Goal: Information Seeking & Learning: Learn about a topic

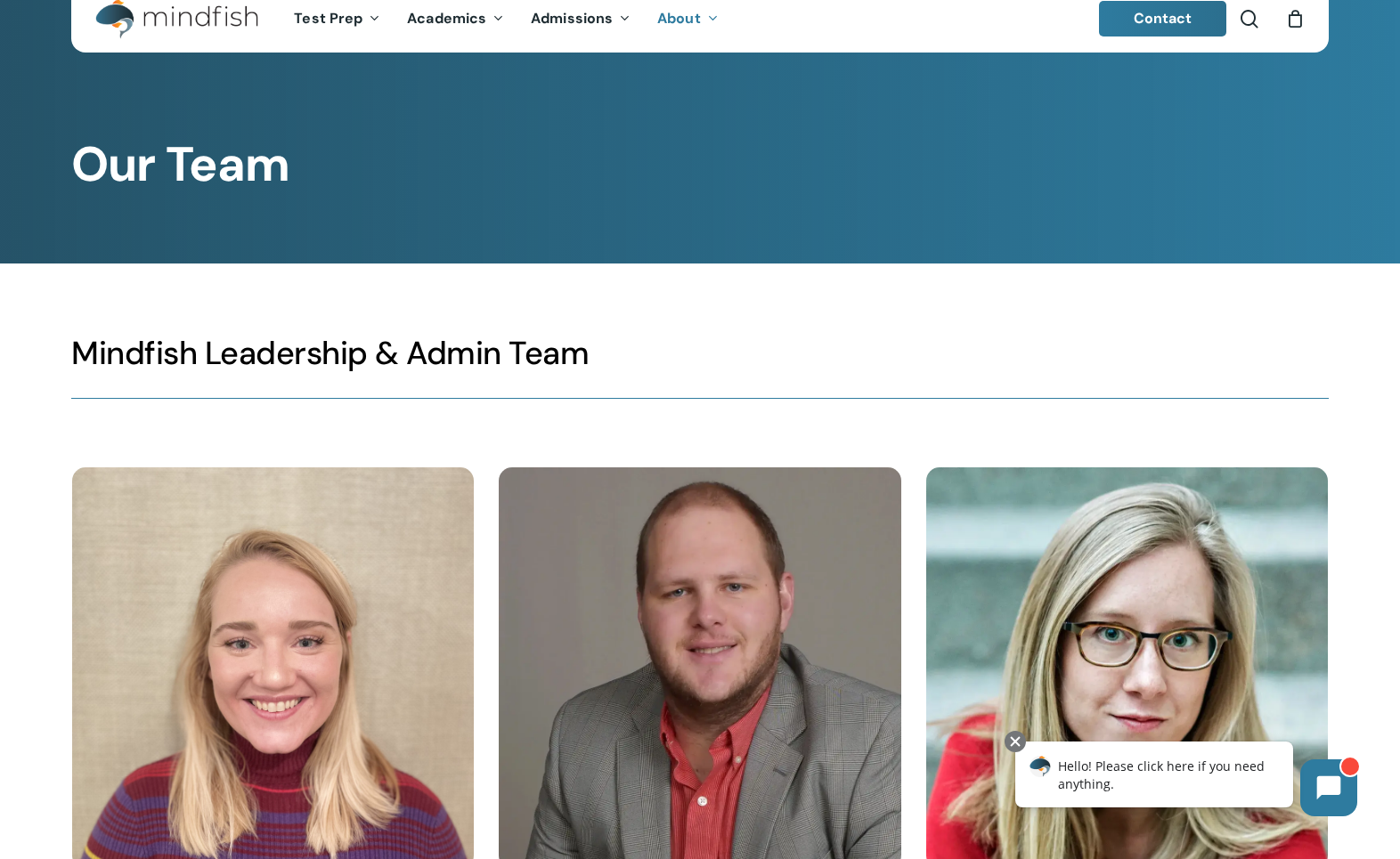
scroll to position [37, 0]
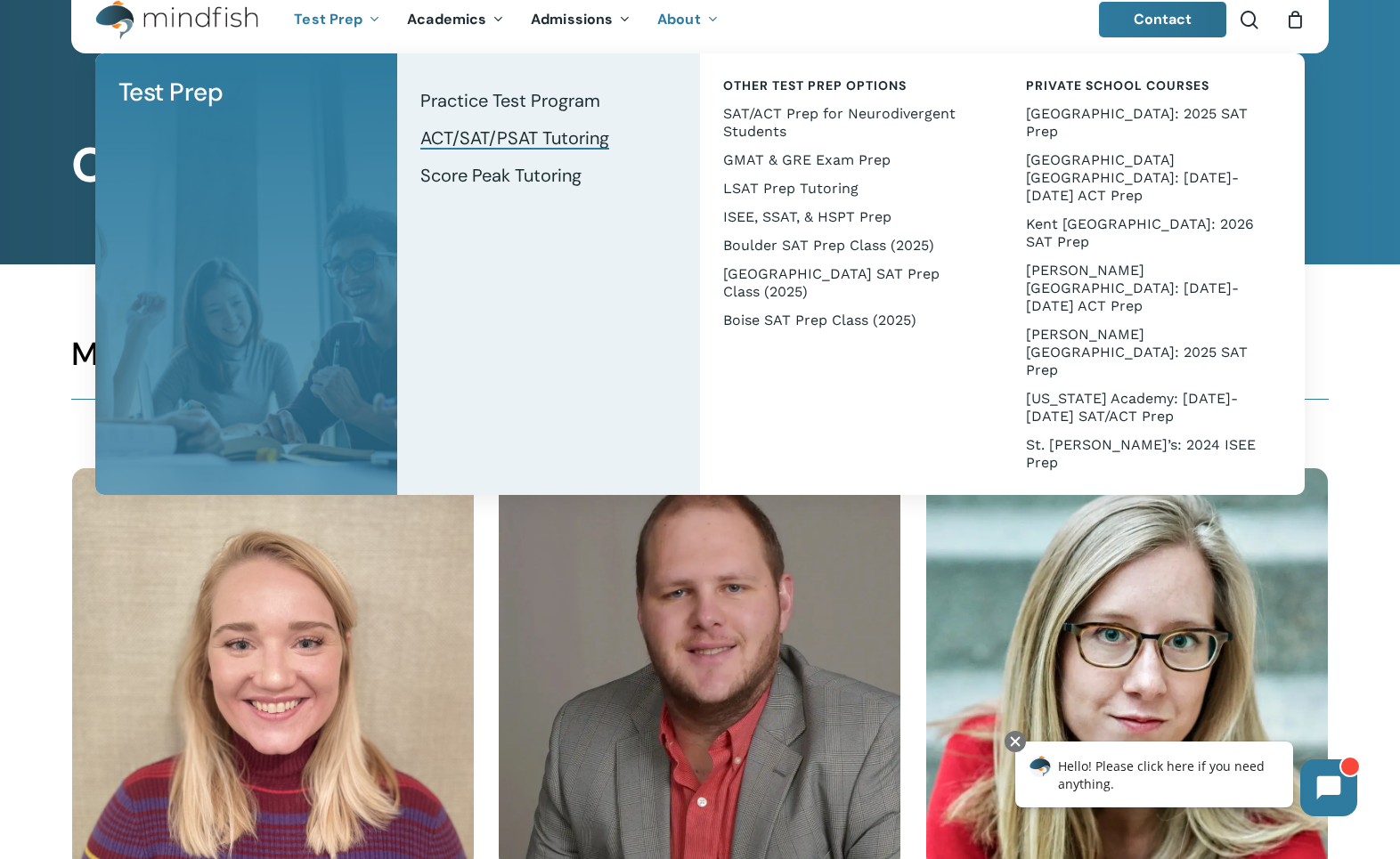
click at [448, 134] on span "ACT/SAT/PSAT Tutoring" at bounding box center [514, 138] width 188 height 23
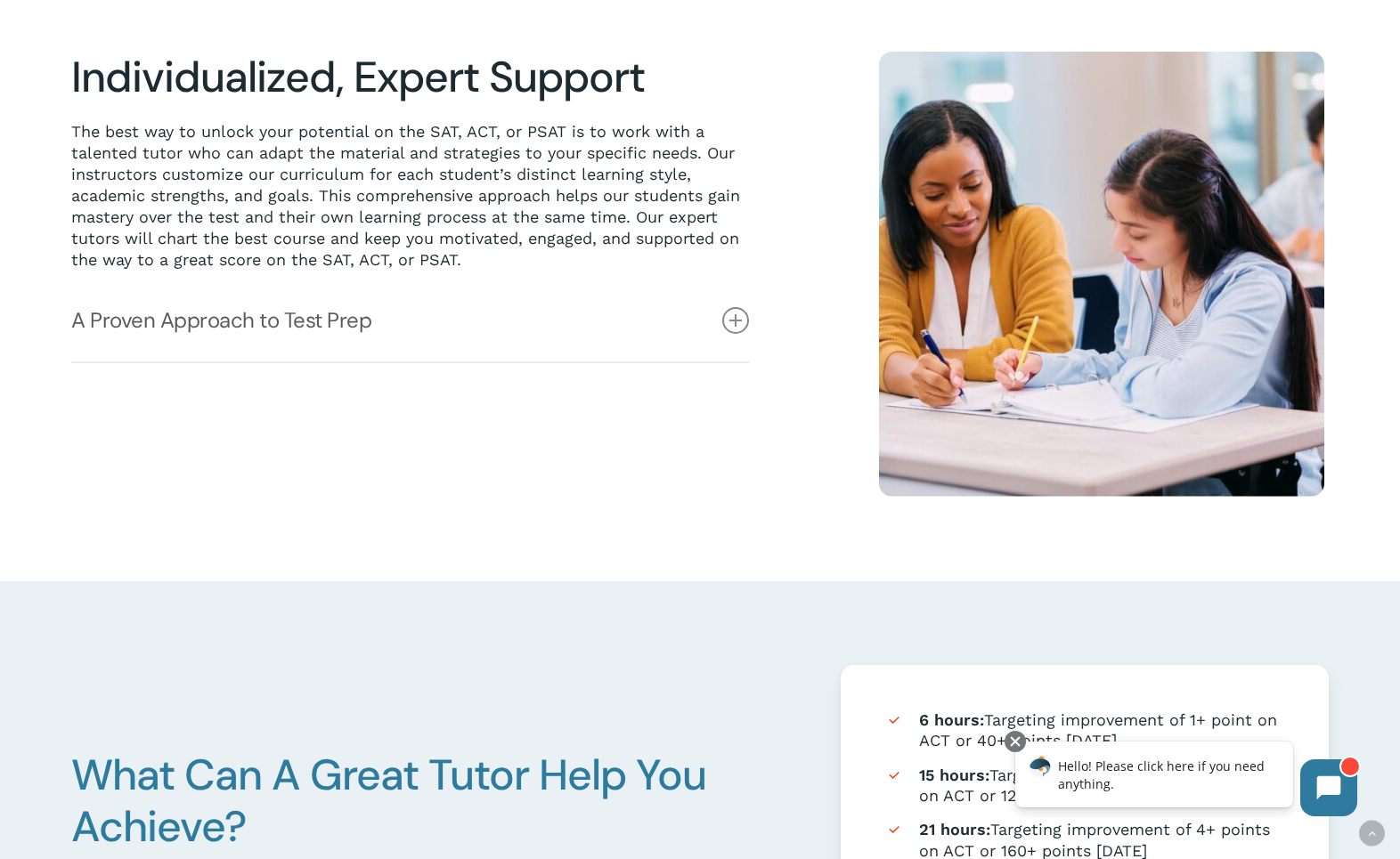
scroll to position [486, 0]
click at [480, 322] on link "A Proven Approach to Test Prep" at bounding box center [410, 318] width 678 height 81
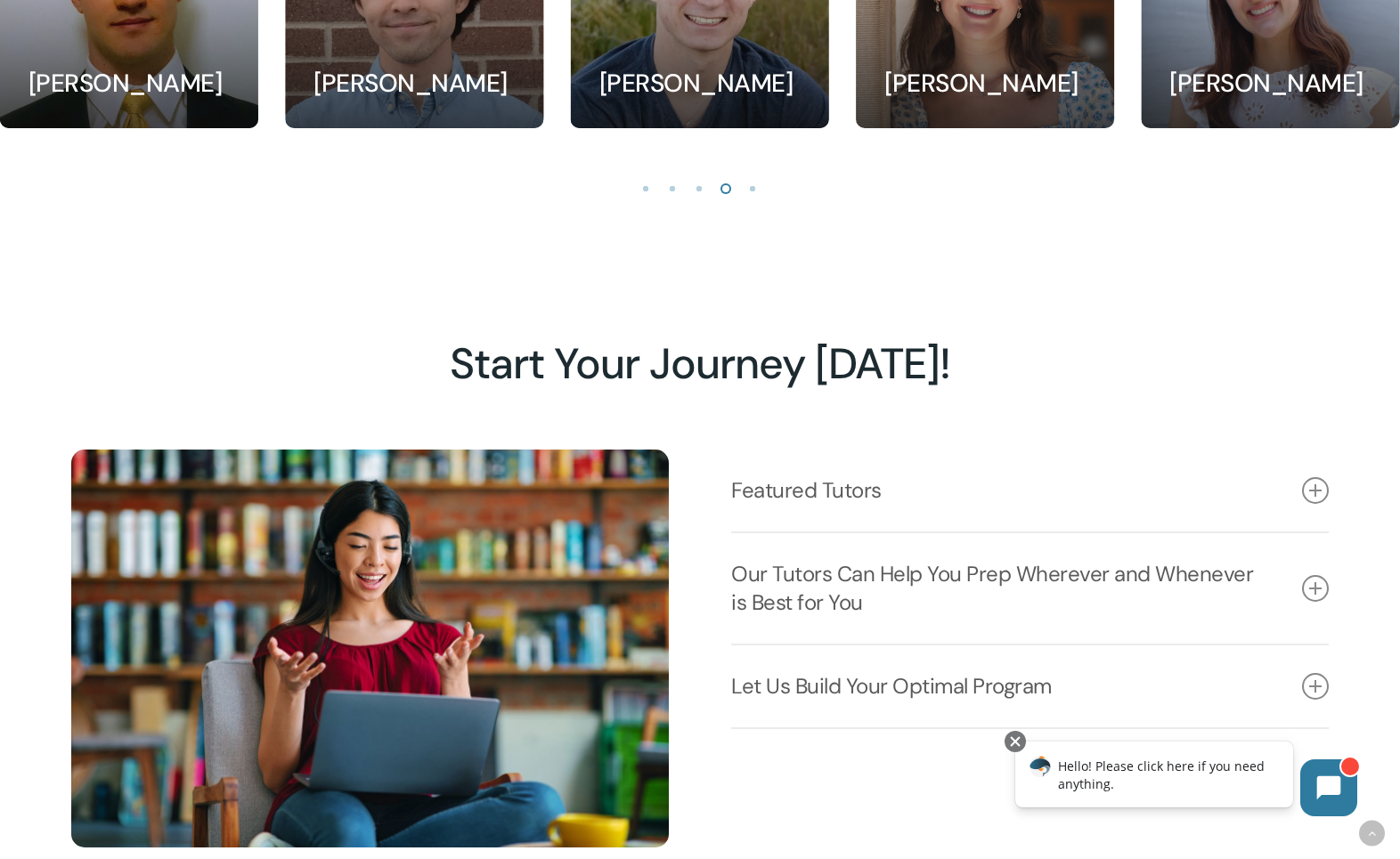
scroll to position [2029, 0]
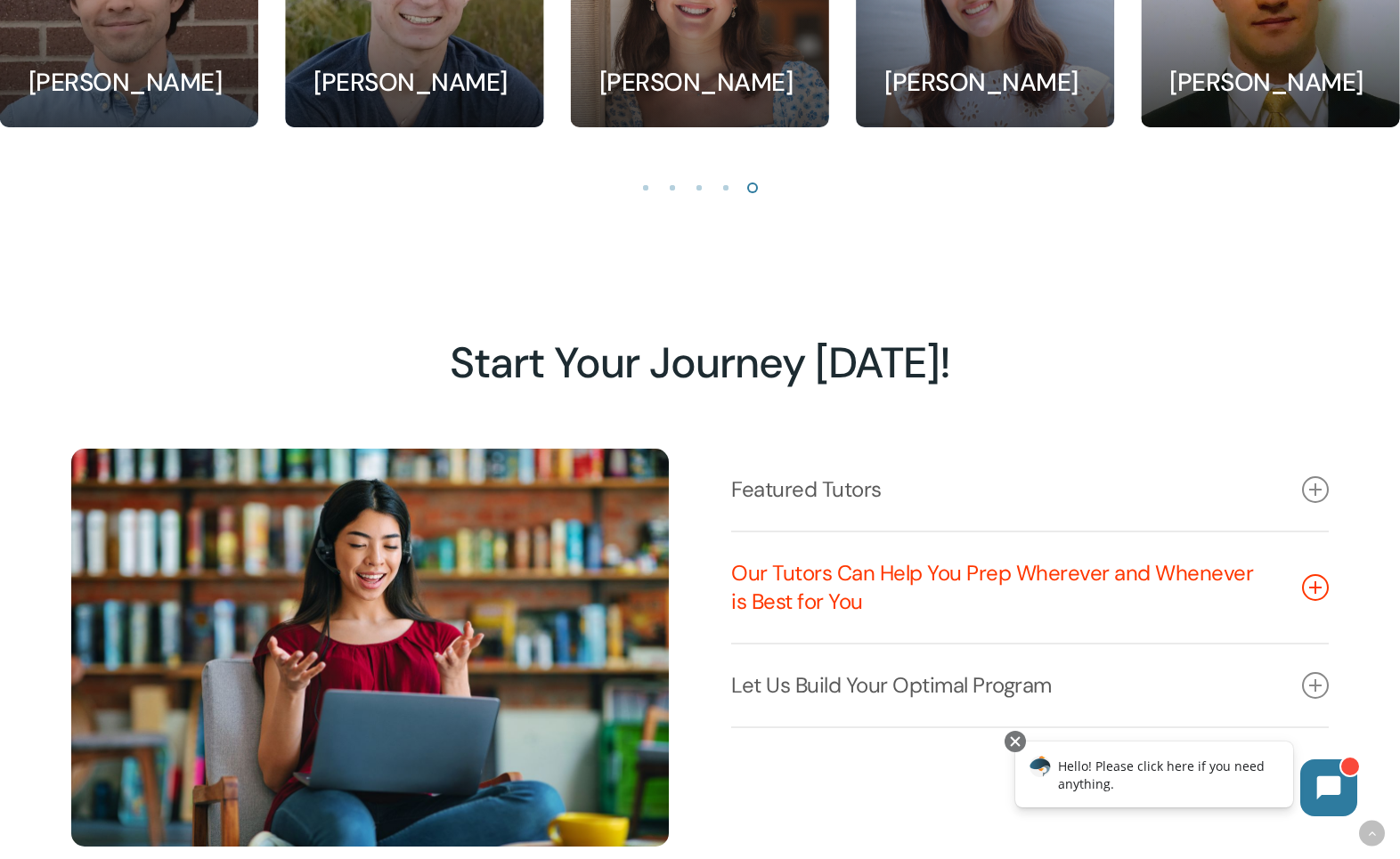
click at [901, 574] on link "Our Tutors Can Help You Prep Wherever and Whenever is Best for You" at bounding box center [1030, 587] width 598 height 111
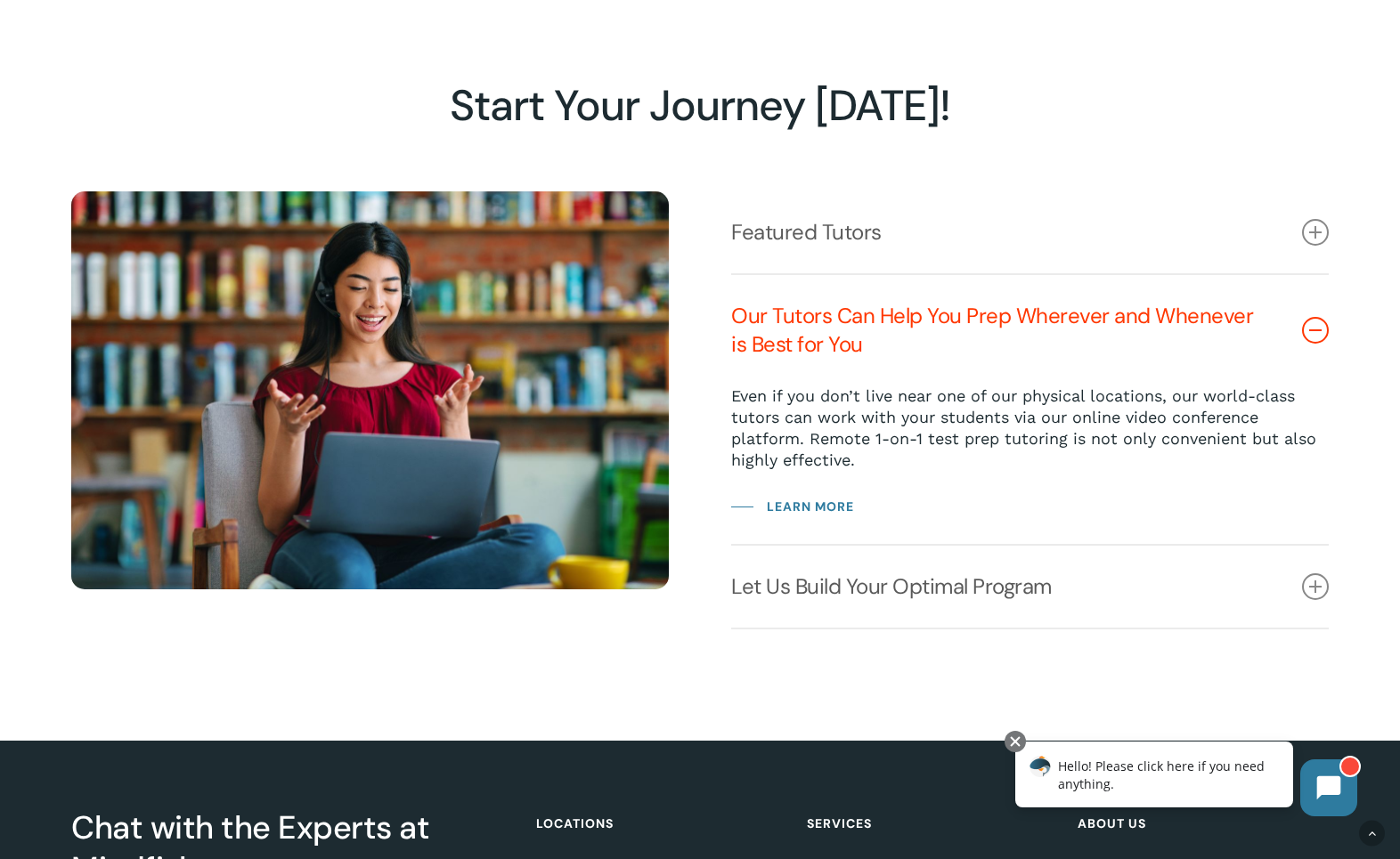
scroll to position [2310, 0]
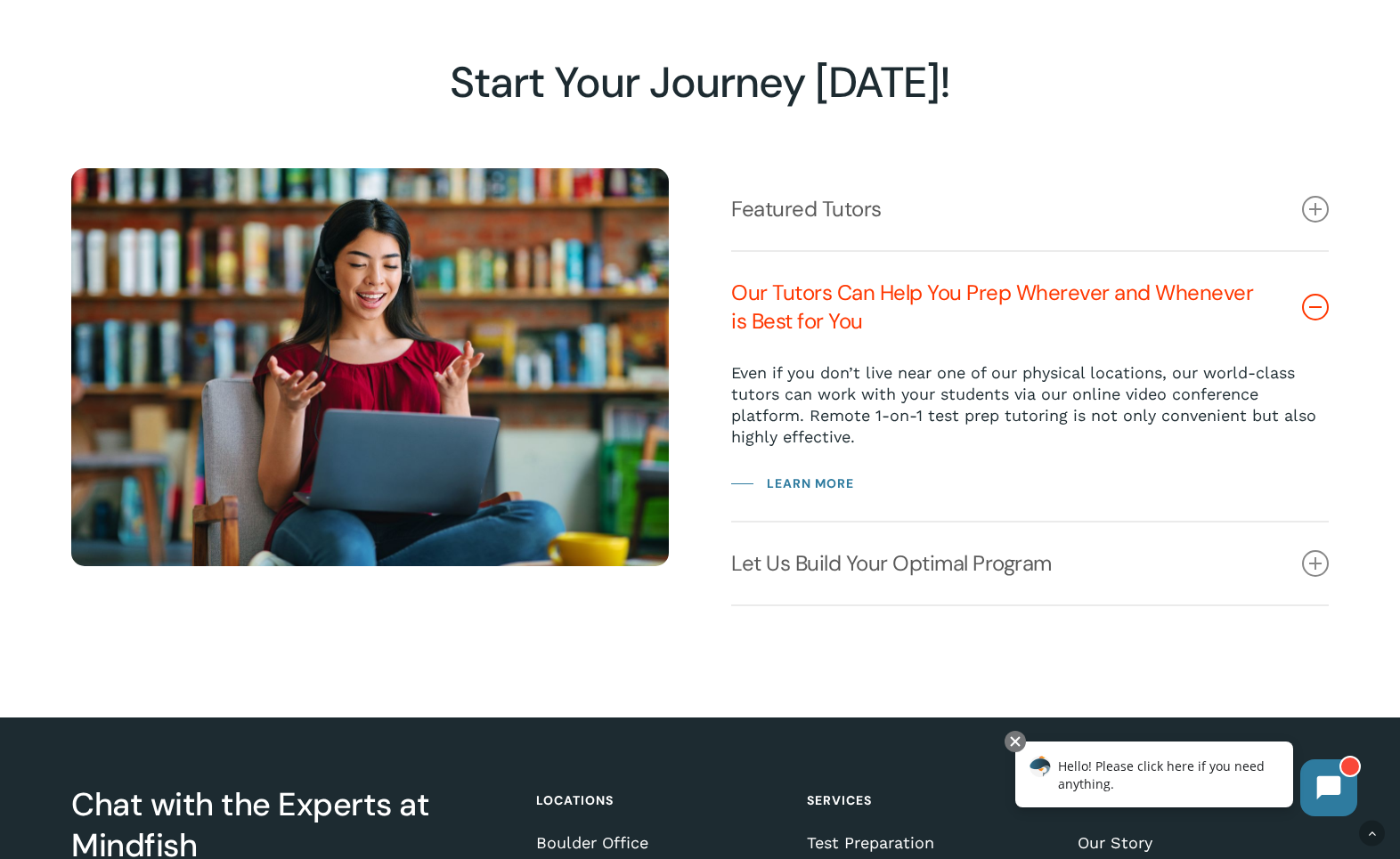
click at [901, 574] on link "Let Us Build Your Optimal Program" at bounding box center [1030, 563] width 598 height 81
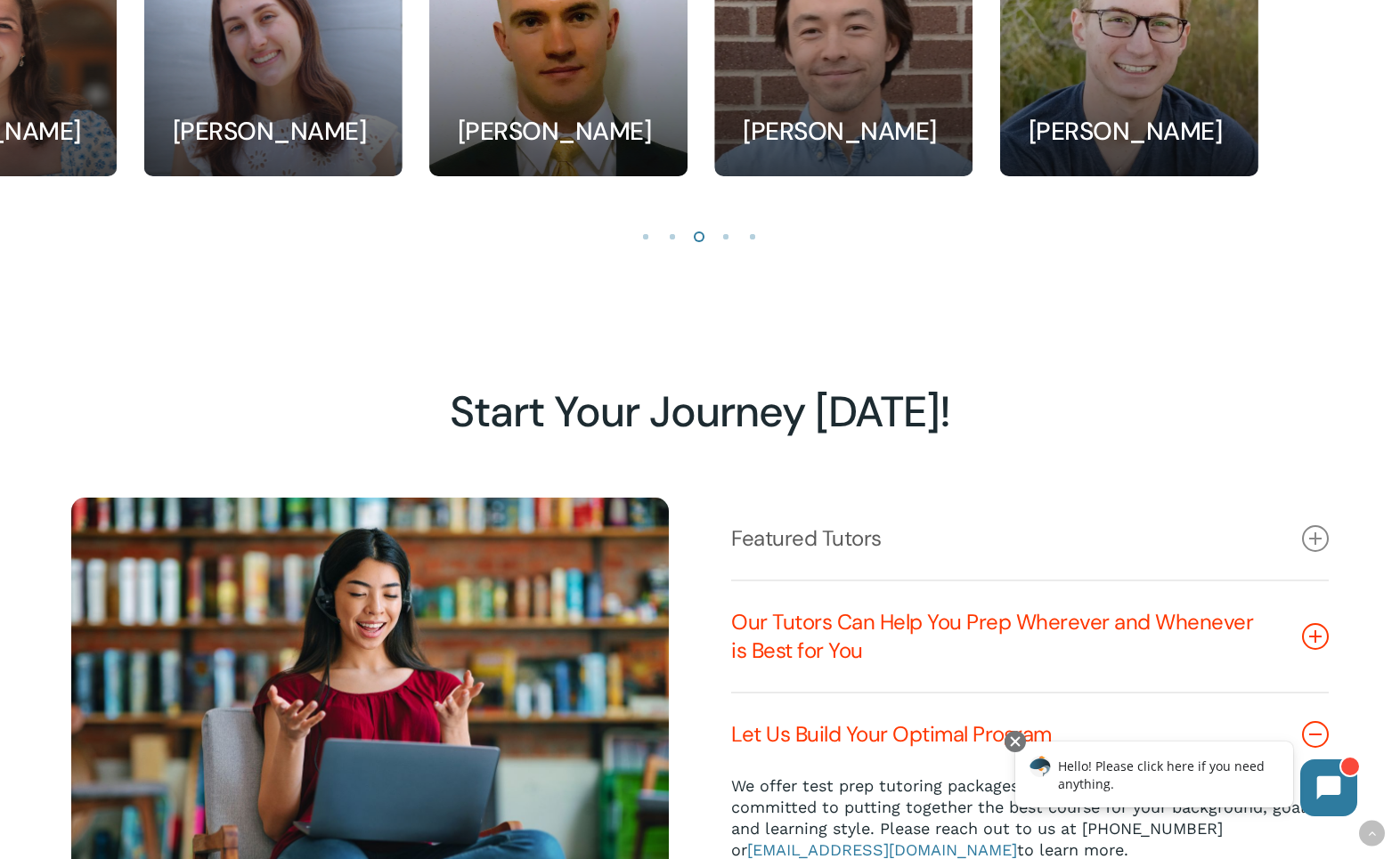
scroll to position [1957, 0]
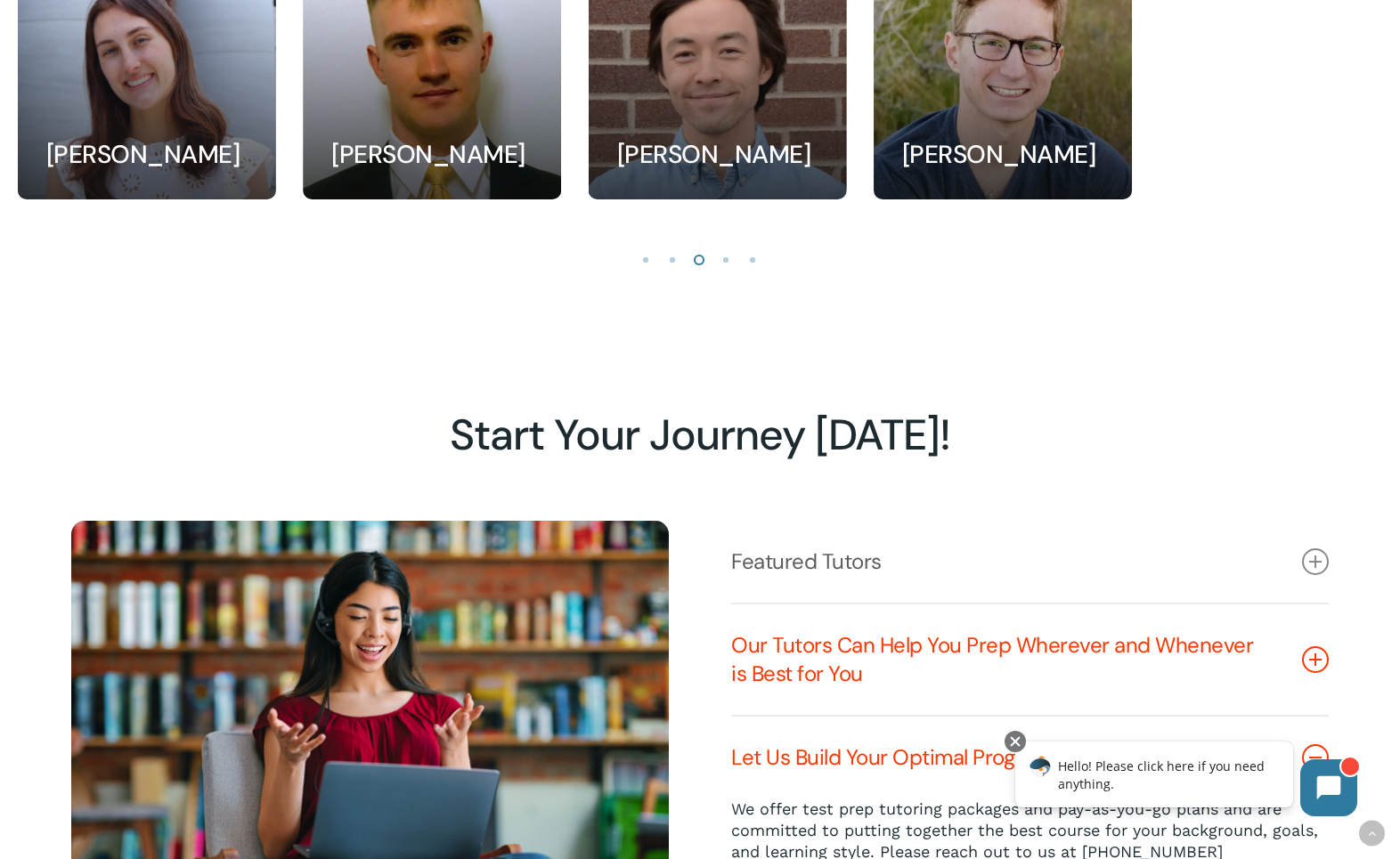
click at [901, 574] on link "Featured Tutors" at bounding box center [1030, 561] width 598 height 81
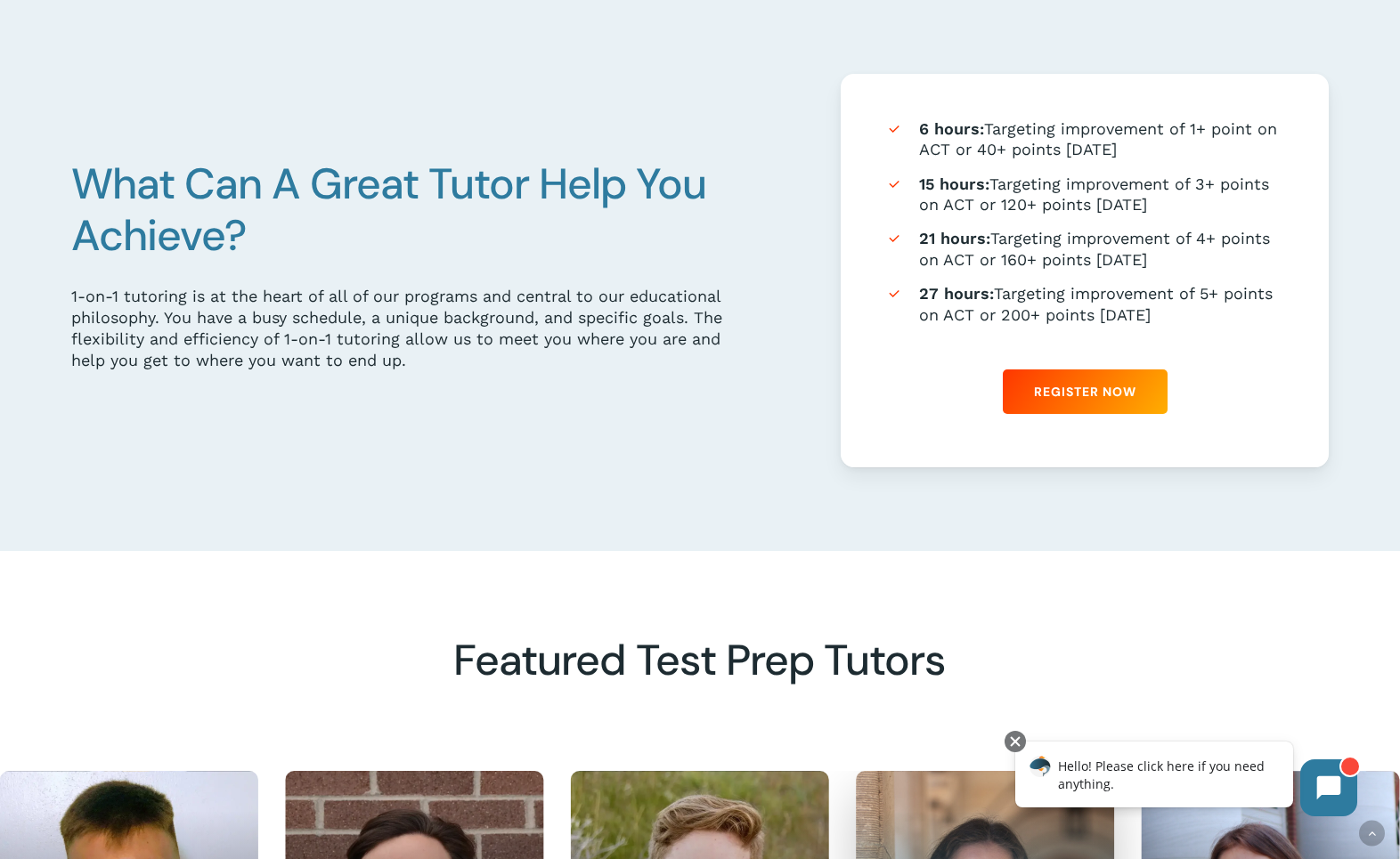
scroll to position [1117, 0]
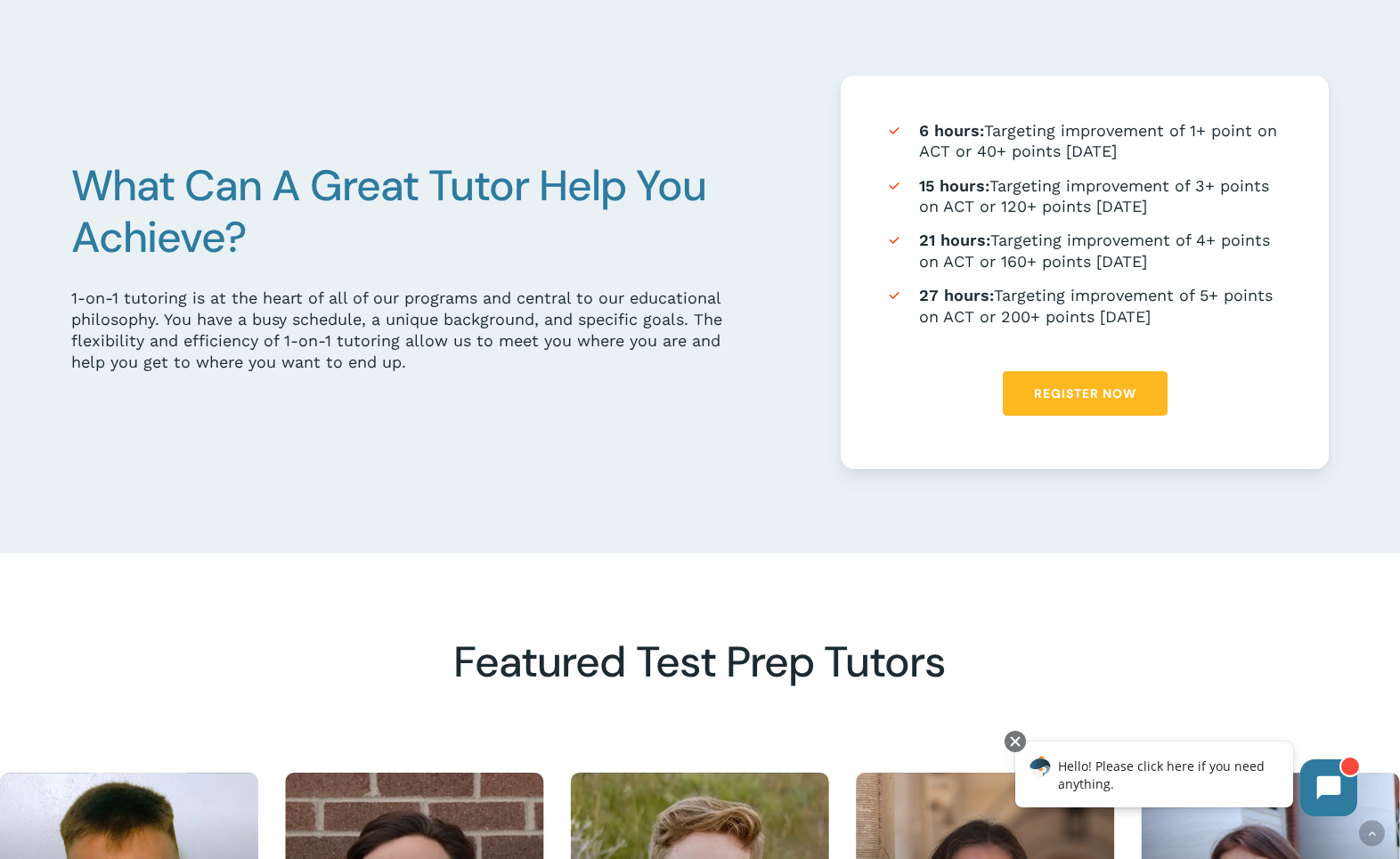
click at [1069, 398] on span "Register Now" at bounding box center [1084, 392] width 102 height 18
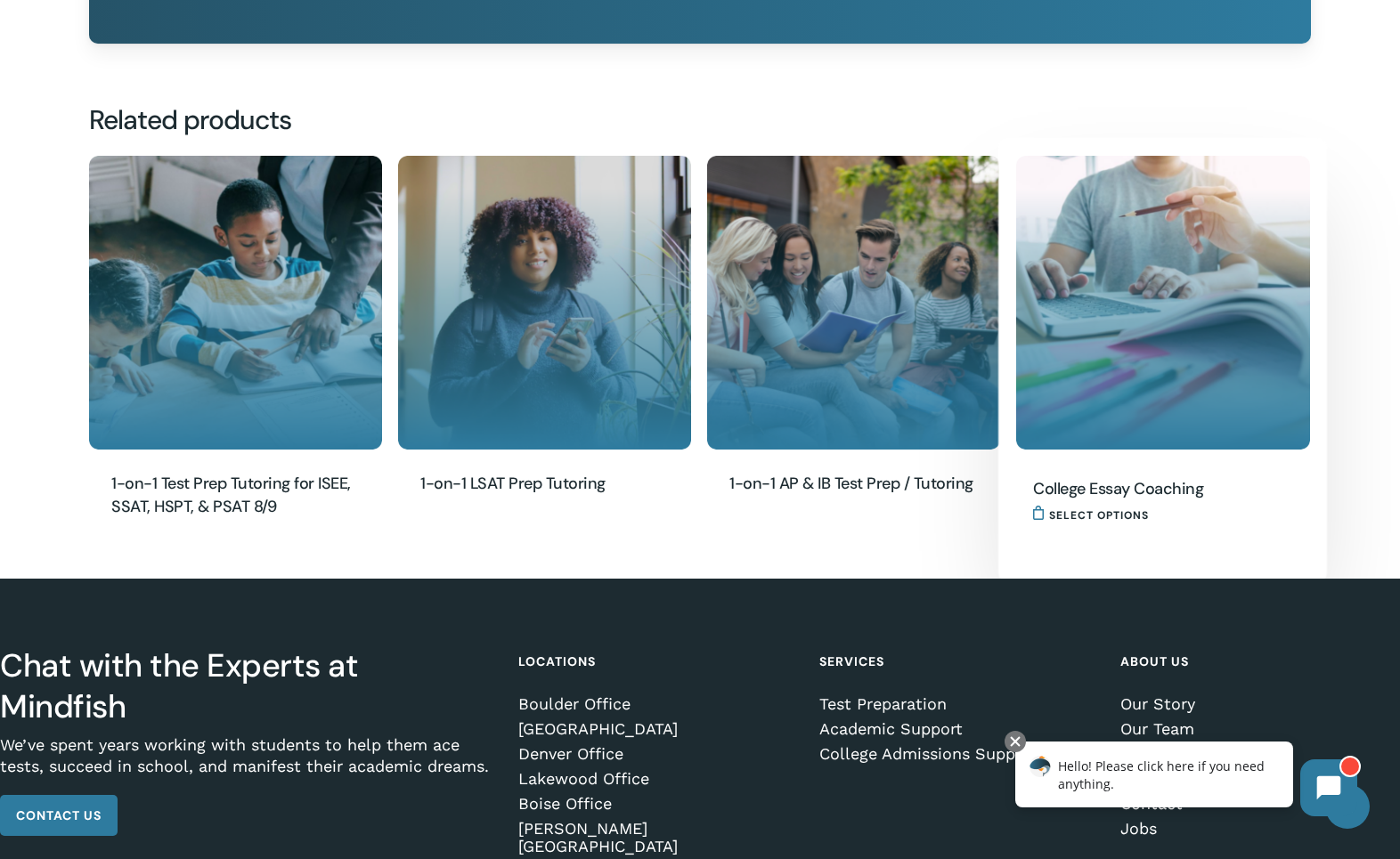
scroll to position [2076, 0]
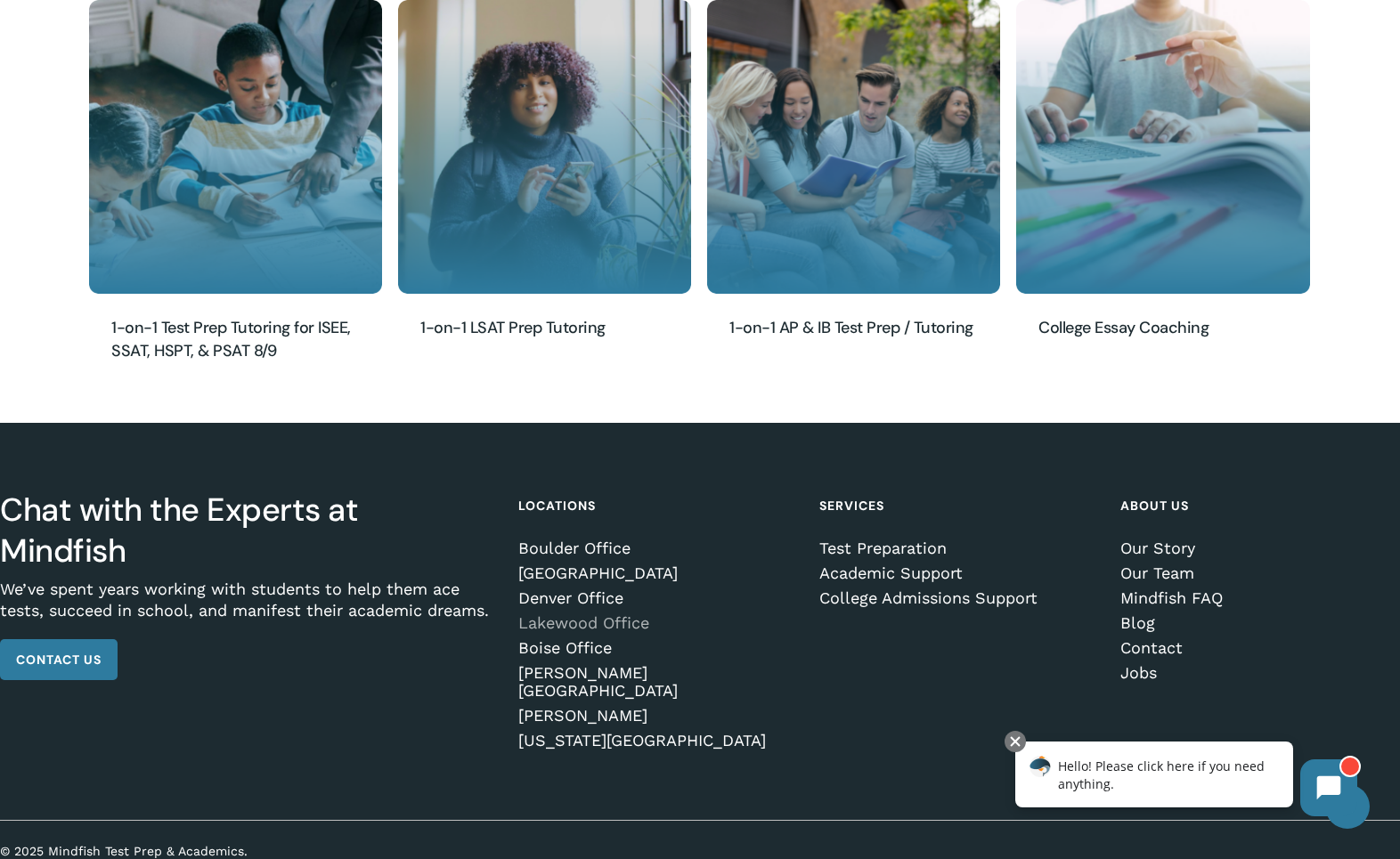
click at [641, 621] on link "Lakewood Office" at bounding box center [655, 623] width 274 height 18
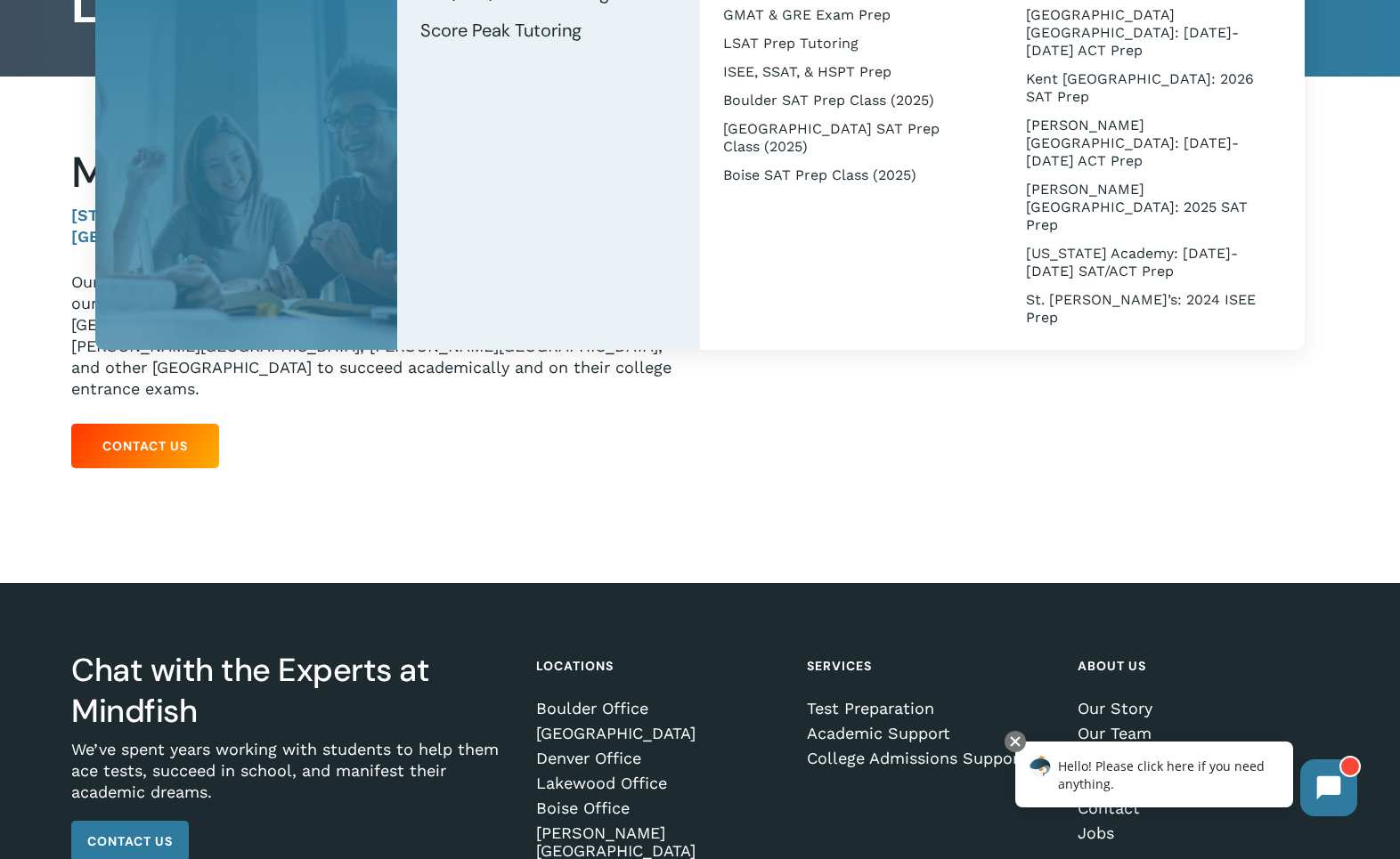
scroll to position [322, 0]
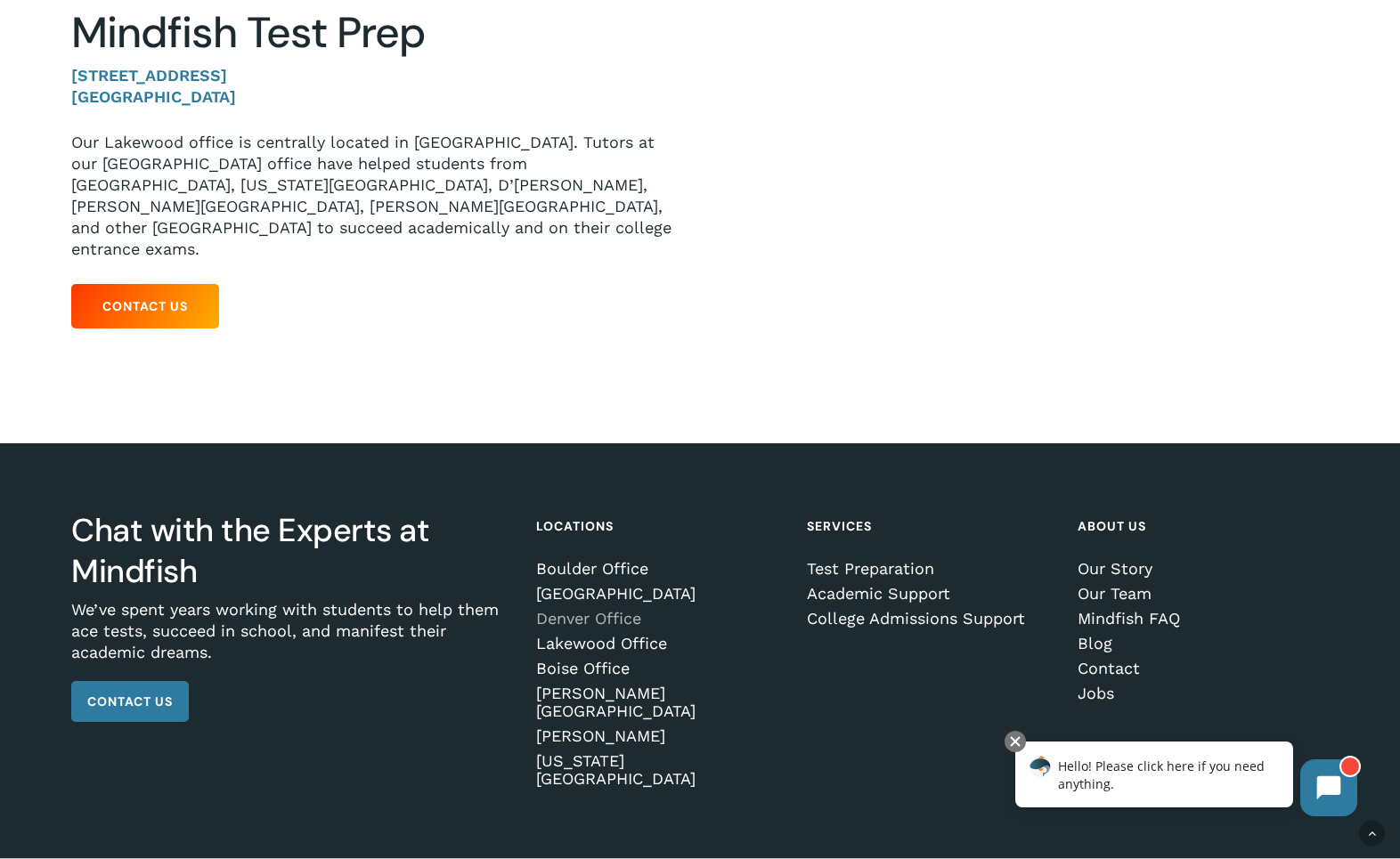
click at [621, 610] on link "Denver Office" at bounding box center [658, 618] width 245 height 18
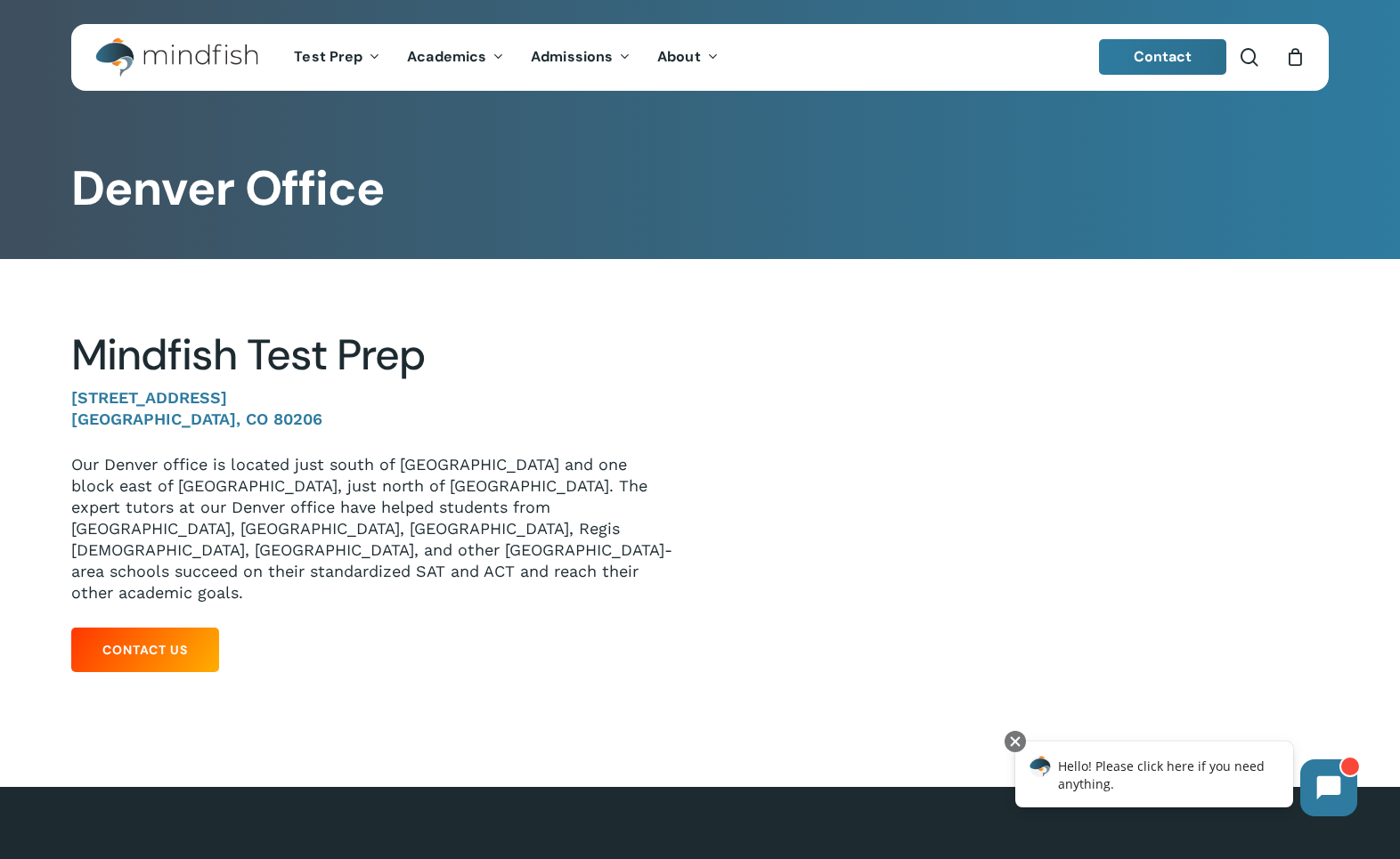
scroll to position [344, 0]
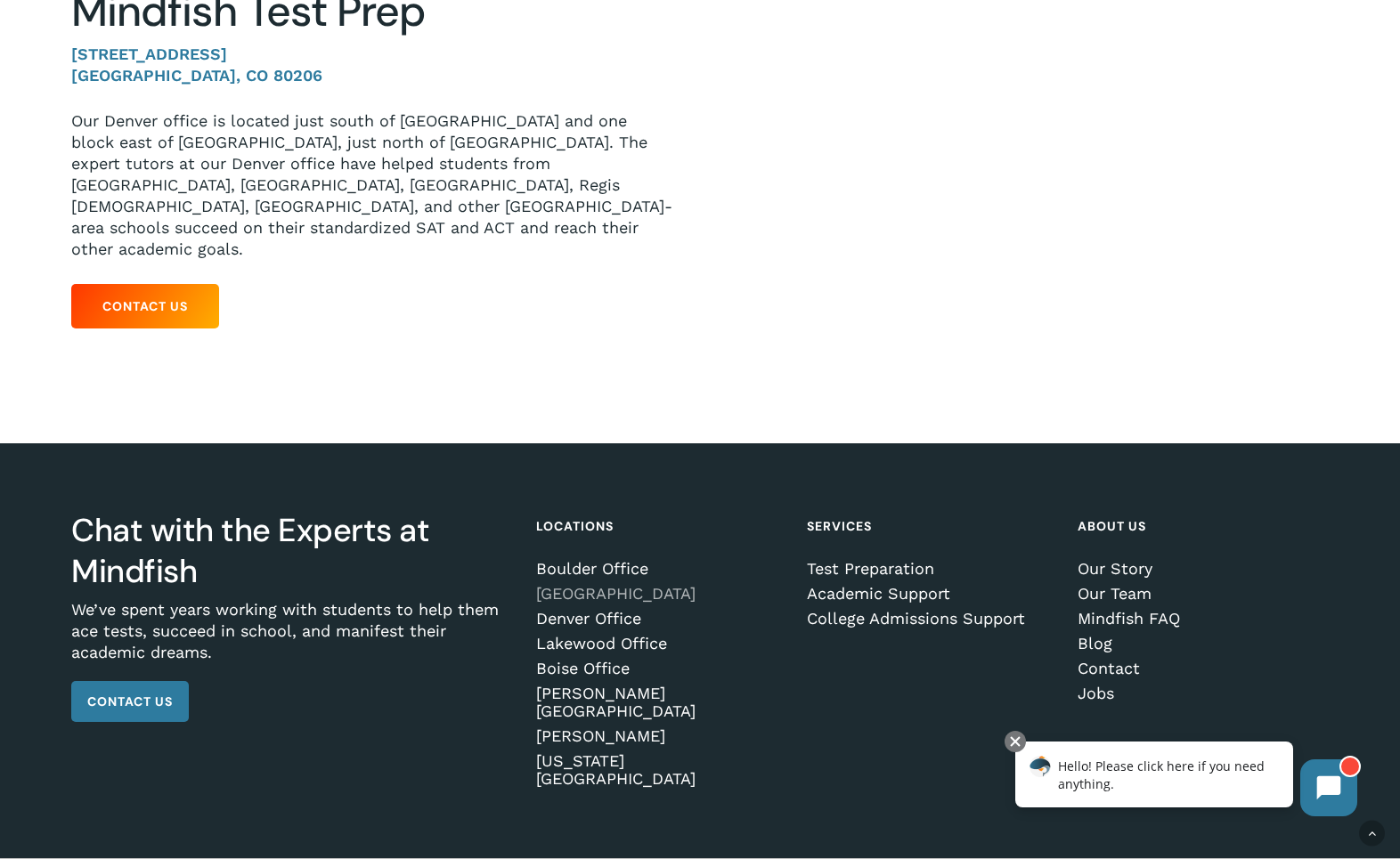
click at [666, 585] on link "[GEOGRAPHIC_DATA]" at bounding box center [658, 593] width 245 height 18
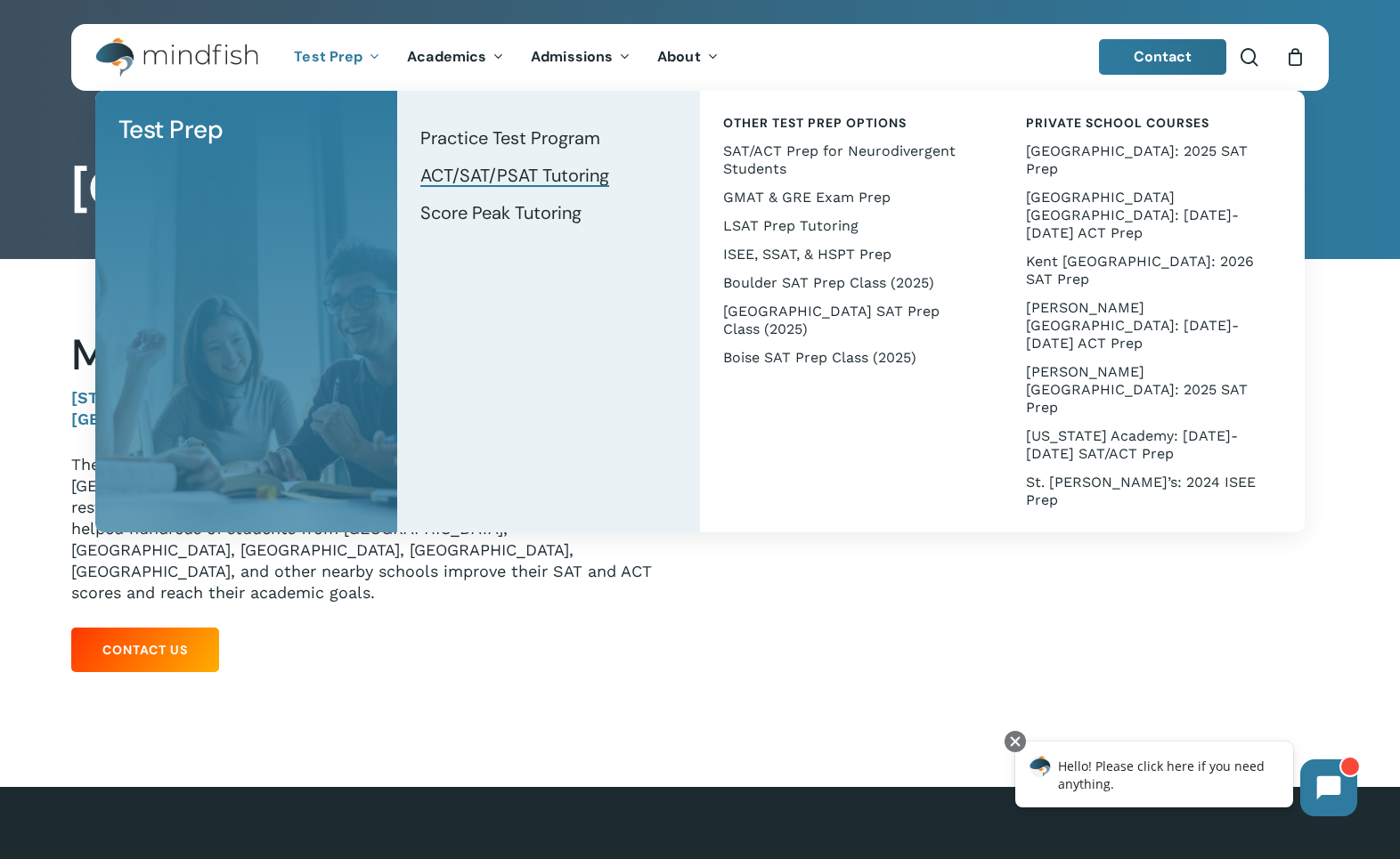
click at [447, 170] on span "ACT/SAT/PSAT Tutoring" at bounding box center [514, 175] width 188 height 23
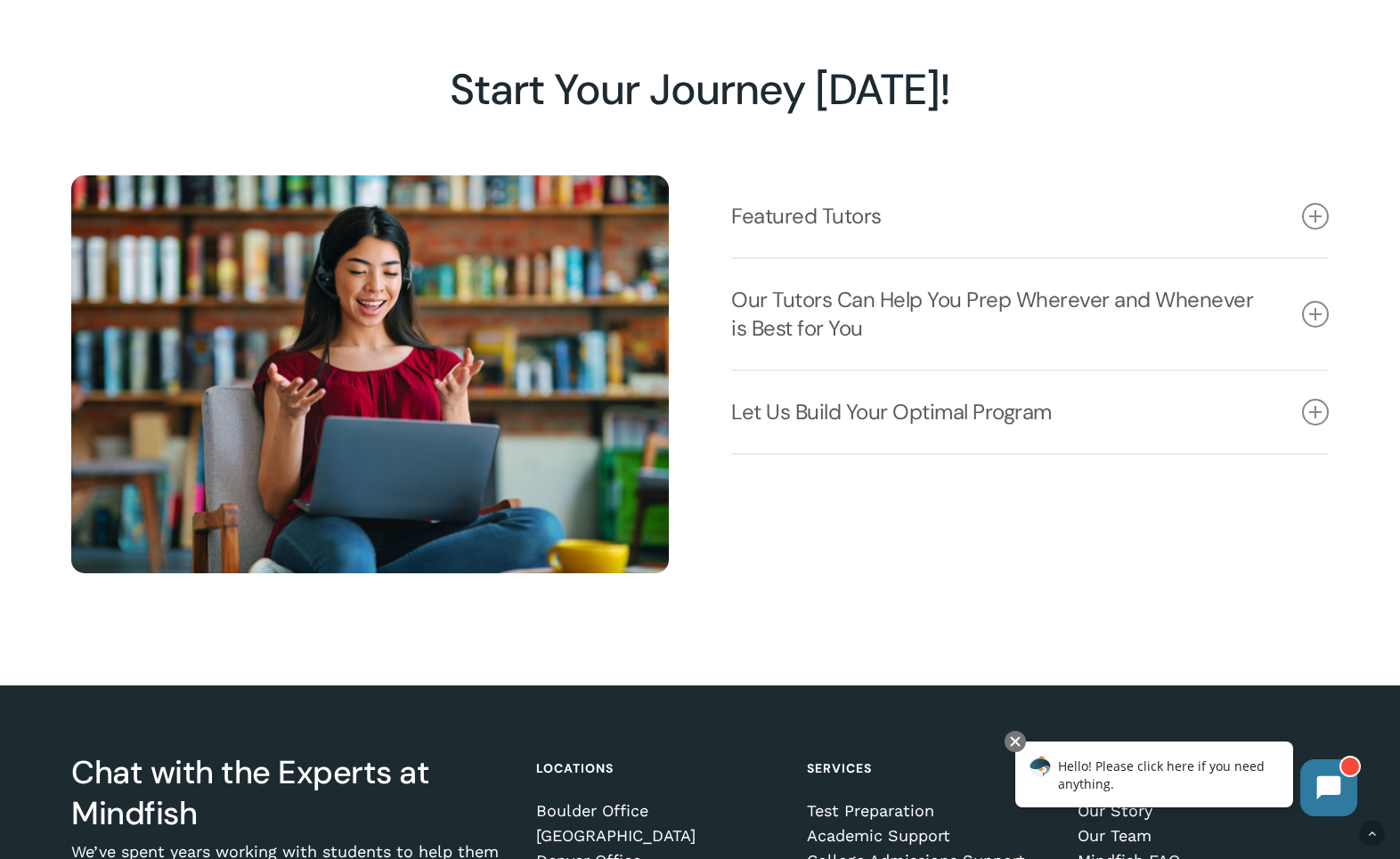
scroll to position [2269, 0]
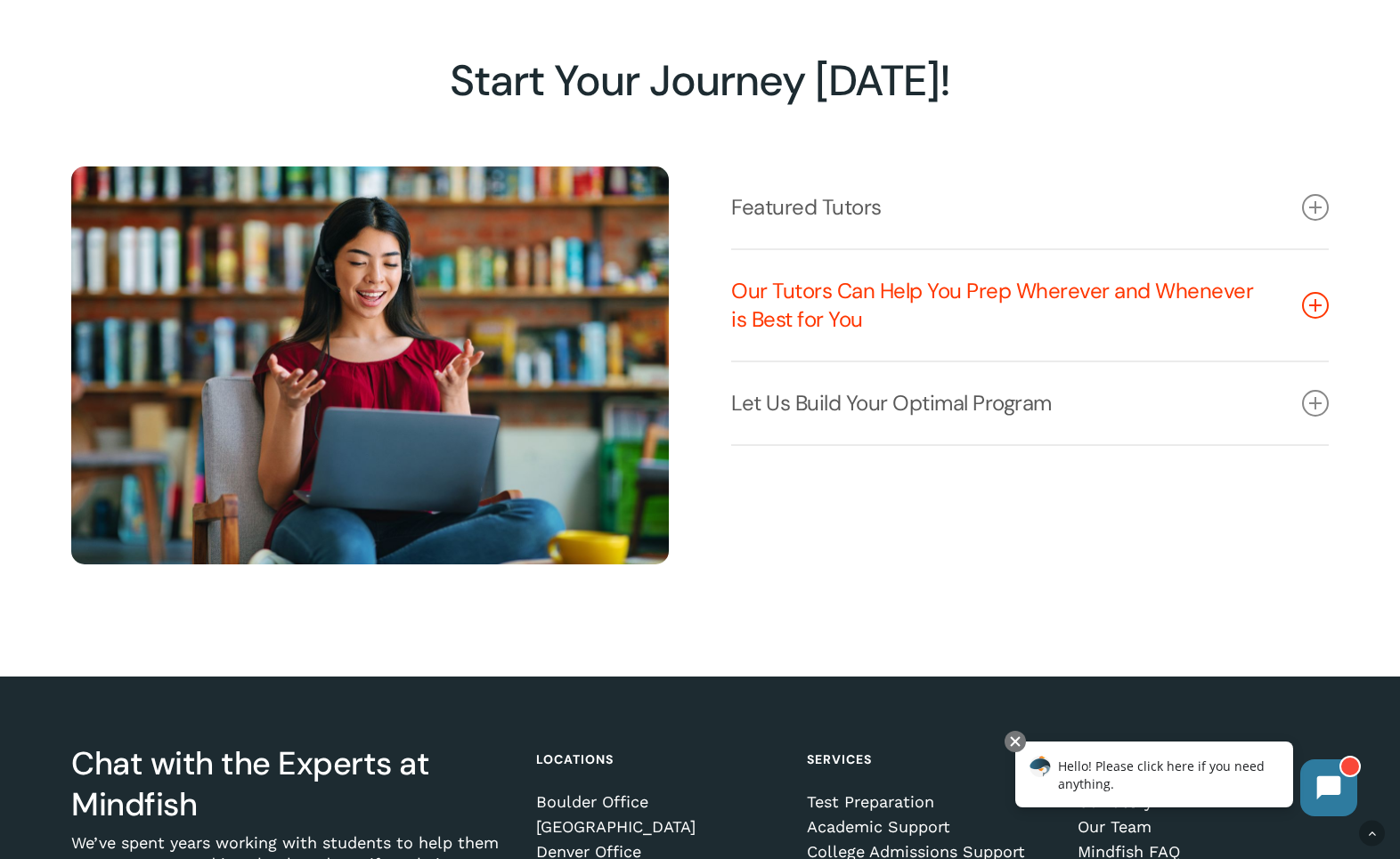
click at [865, 281] on link "Our Tutors Can Help You Prep Wherever and Whenever is Best for You" at bounding box center [1030, 305] width 598 height 111
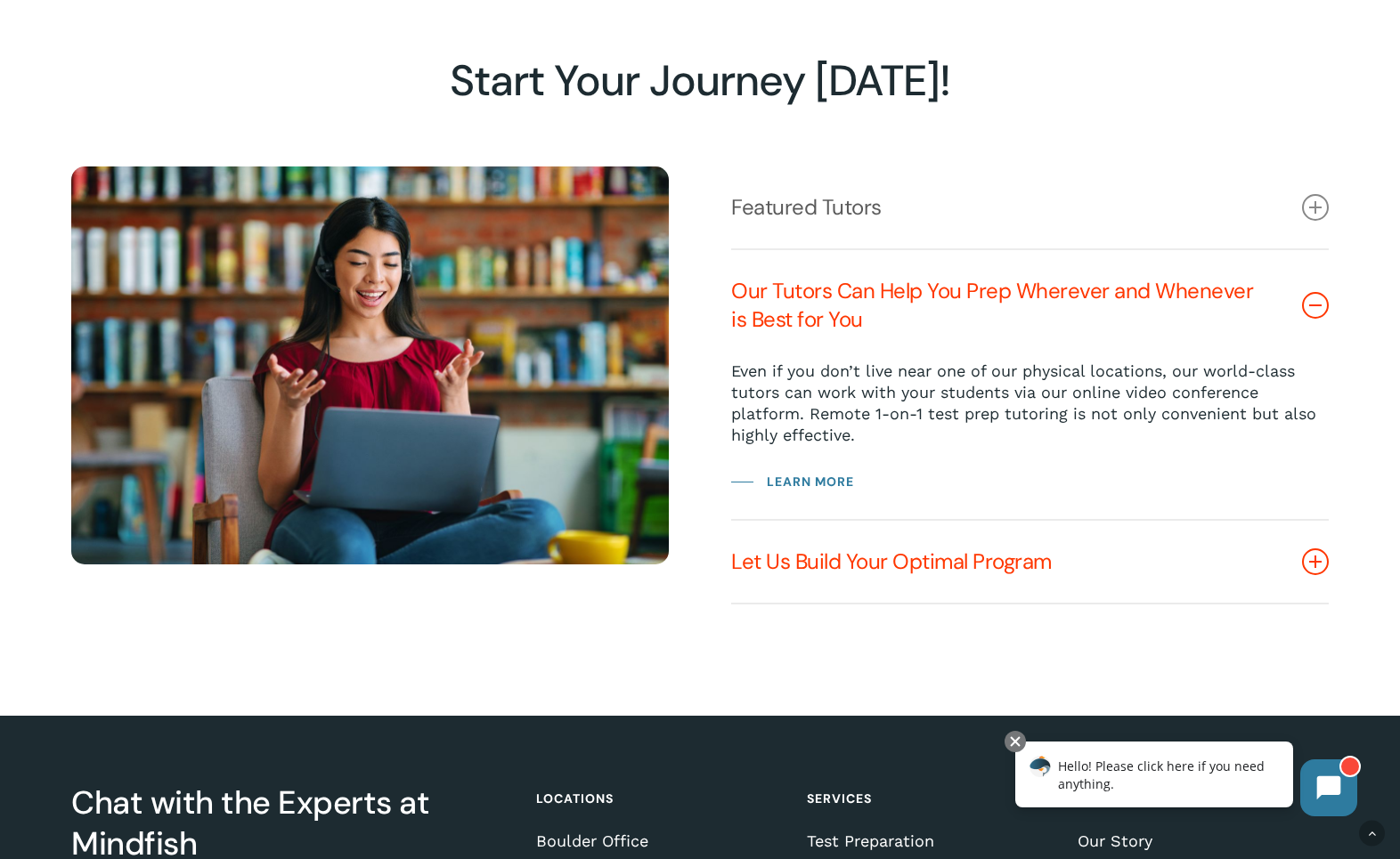
click at [927, 559] on link "Let Us Build Your Optimal Program" at bounding box center [1030, 561] width 598 height 81
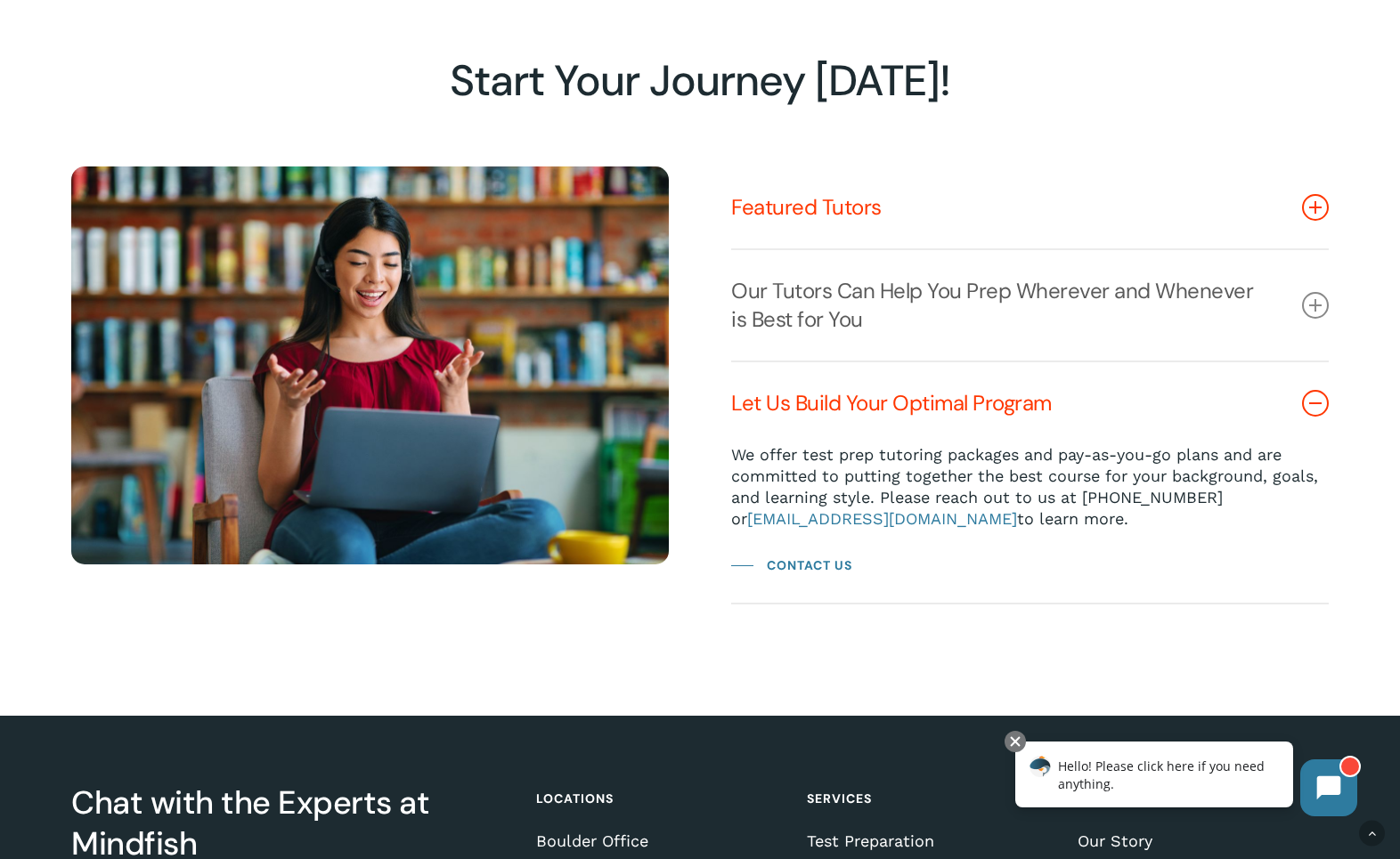
click at [931, 208] on link "Featured Tutors" at bounding box center [1030, 207] width 598 height 81
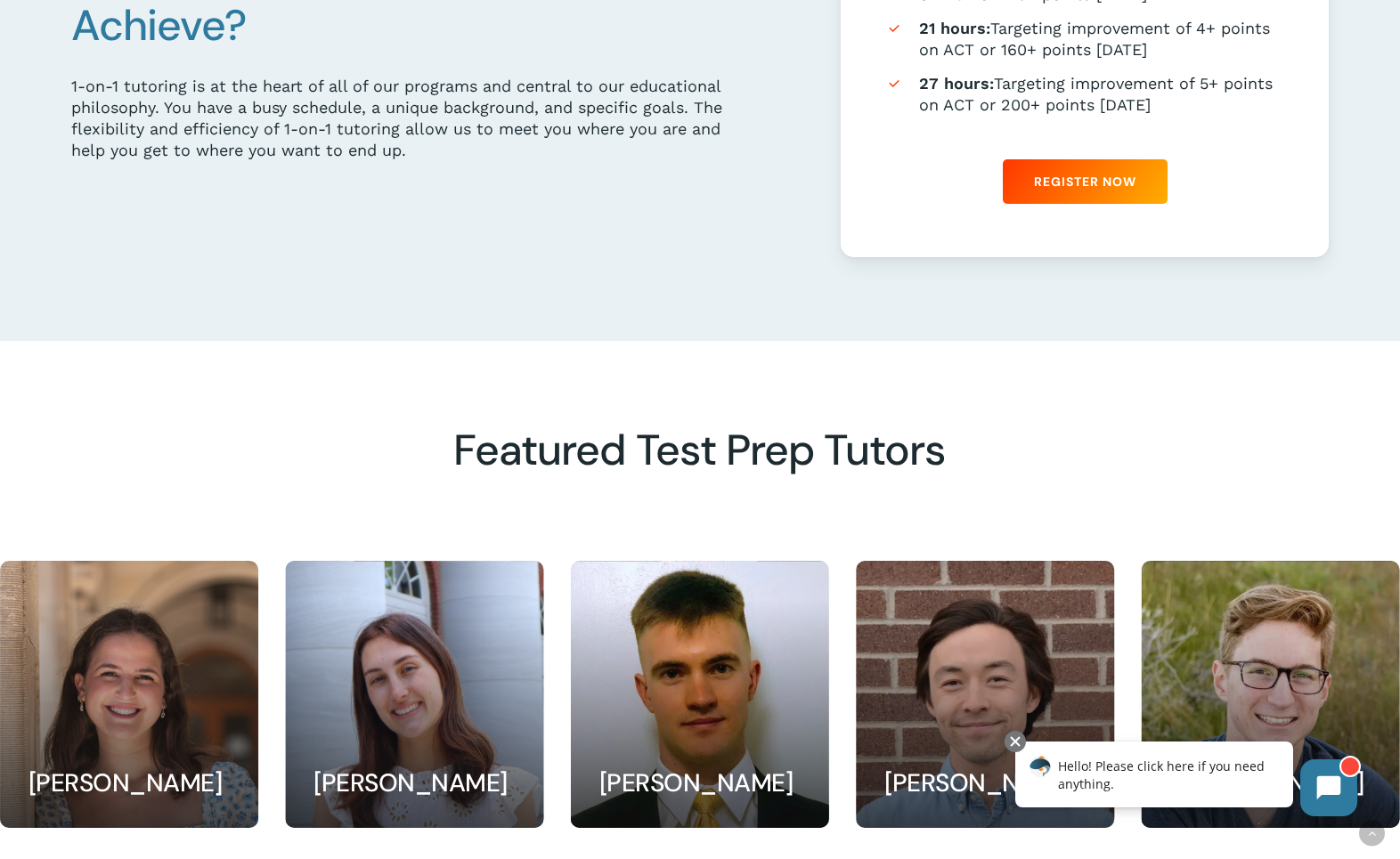
scroll to position [1285, 0]
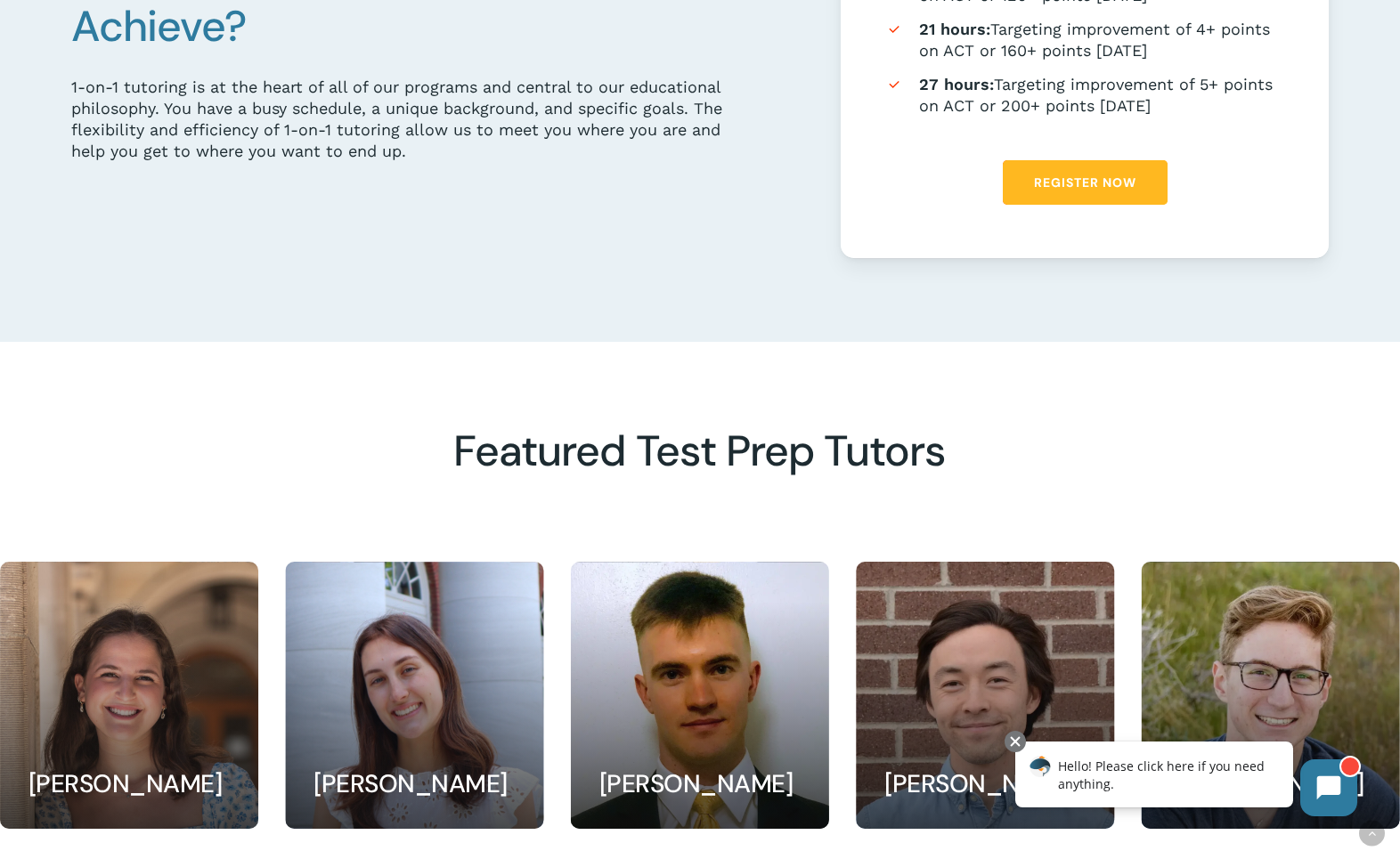
click at [1046, 187] on span "Register Now" at bounding box center [1084, 182] width 102 height 18
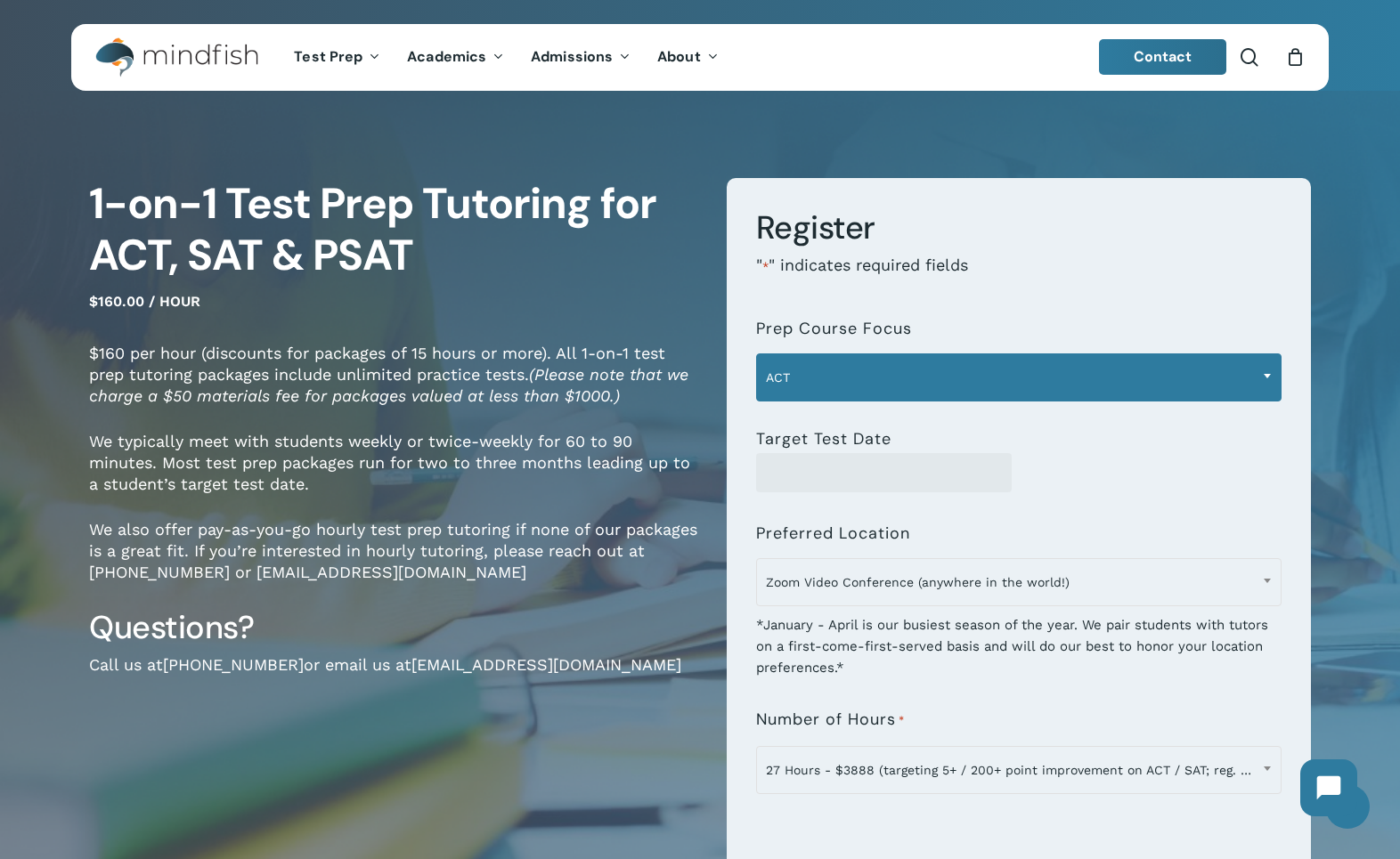
click at [1004, 366] on span "ACT" at bounding box center [1019, 378] width 524 height 37
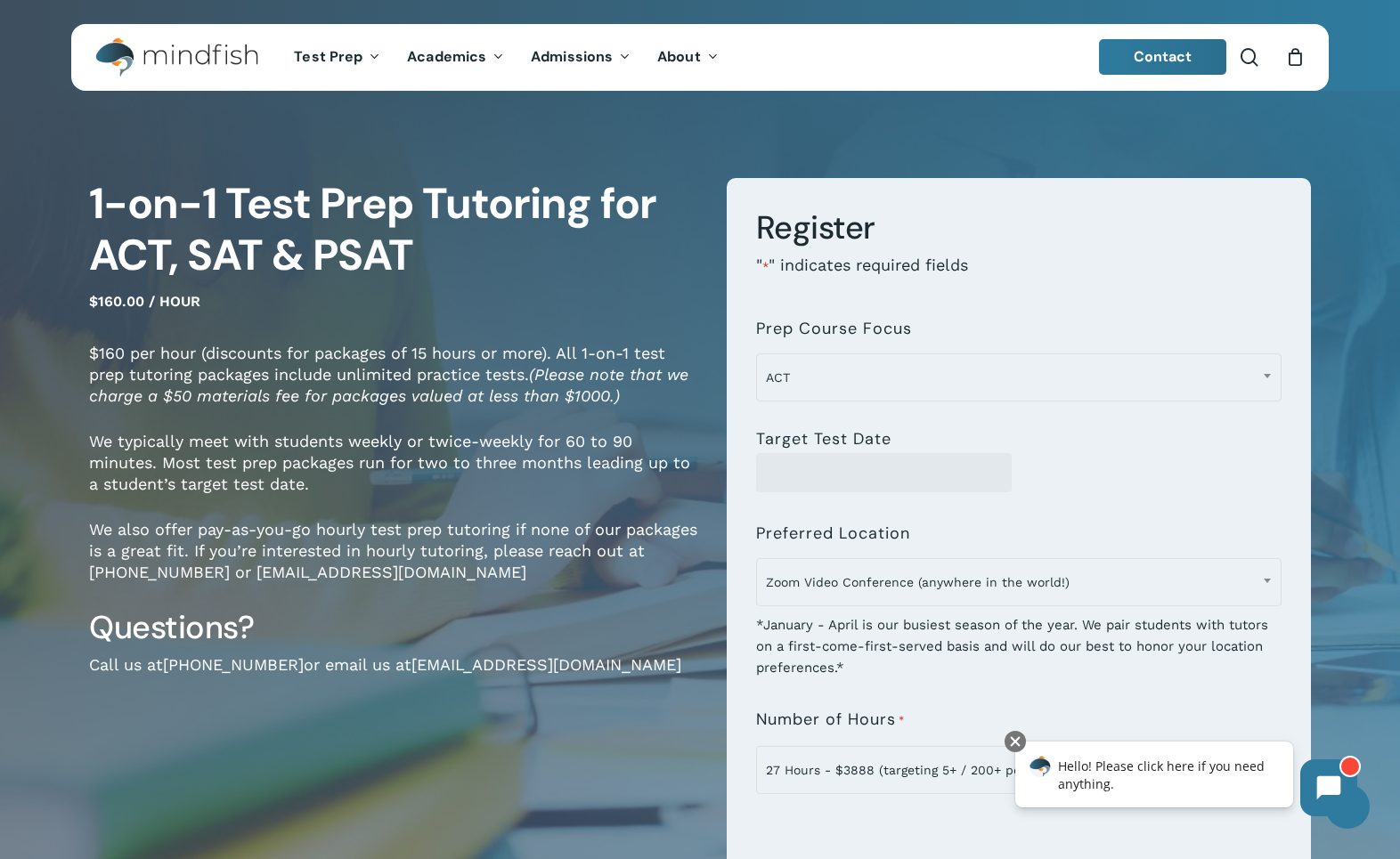
click at [1013, 280] on p "" * " indicates required fields" at bounding box center [1019, 278] width 526 height 47
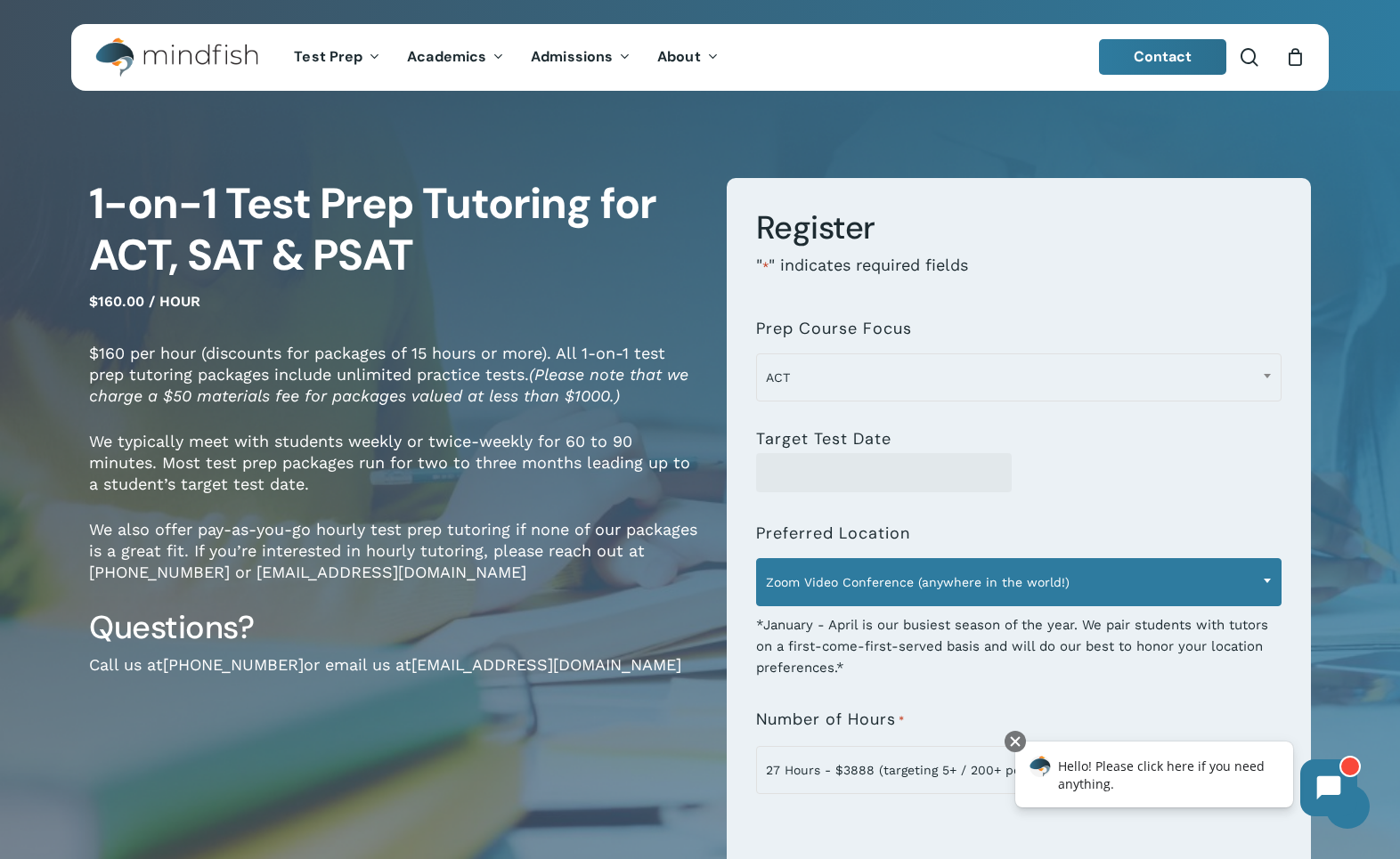
click at [1155, 581] on span "Zoom Video Conference (anywhere in the world!)" at bounding box center [1019, 582] width 524 height 37
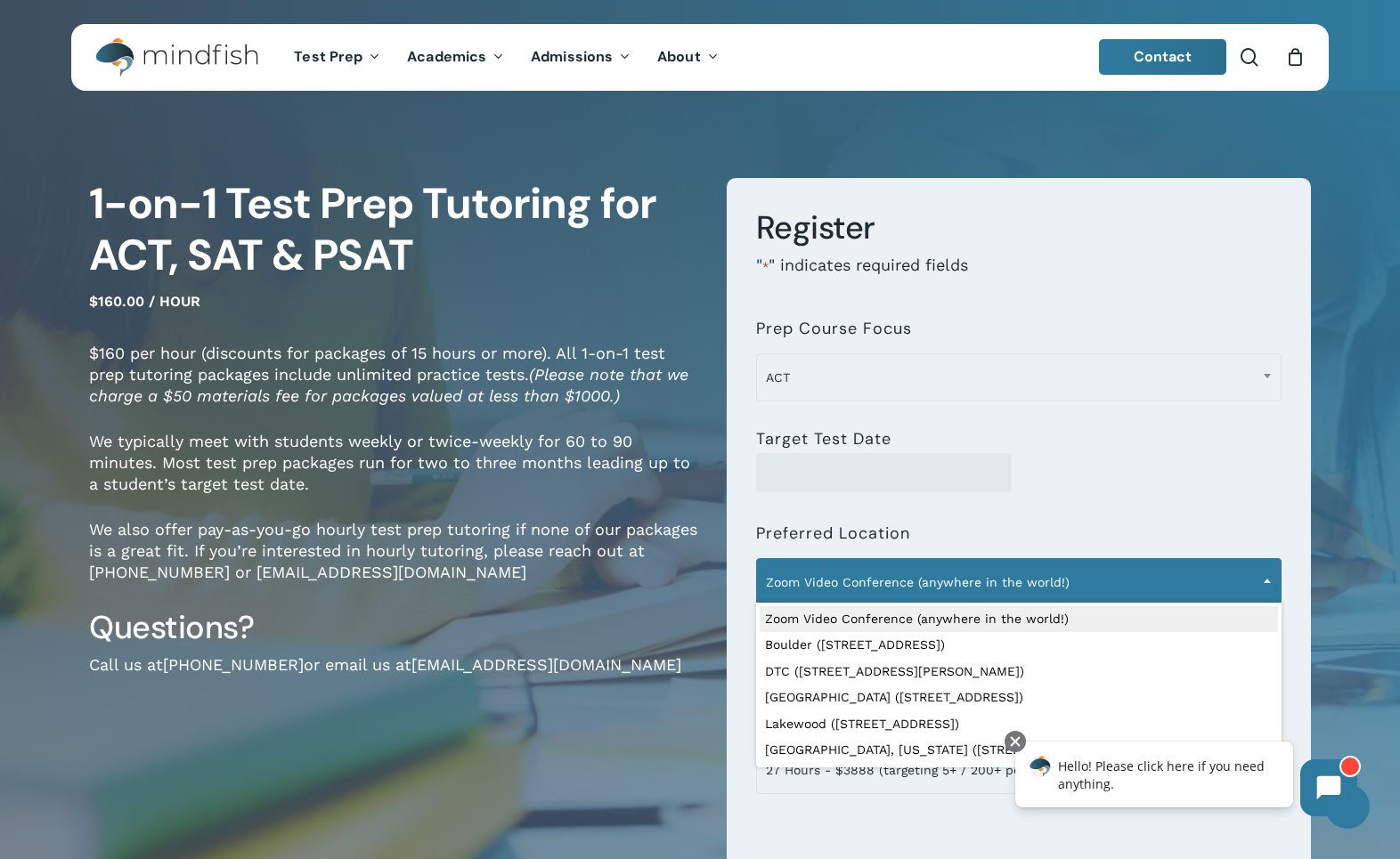
click at [1331, 529] on div "1-on-1 Test Prep Tutoring for ACT, SAT & PSAT $160.00 / hour $160 per hour (dis…" at bounding box center [700, 654] width 1400 height 1091
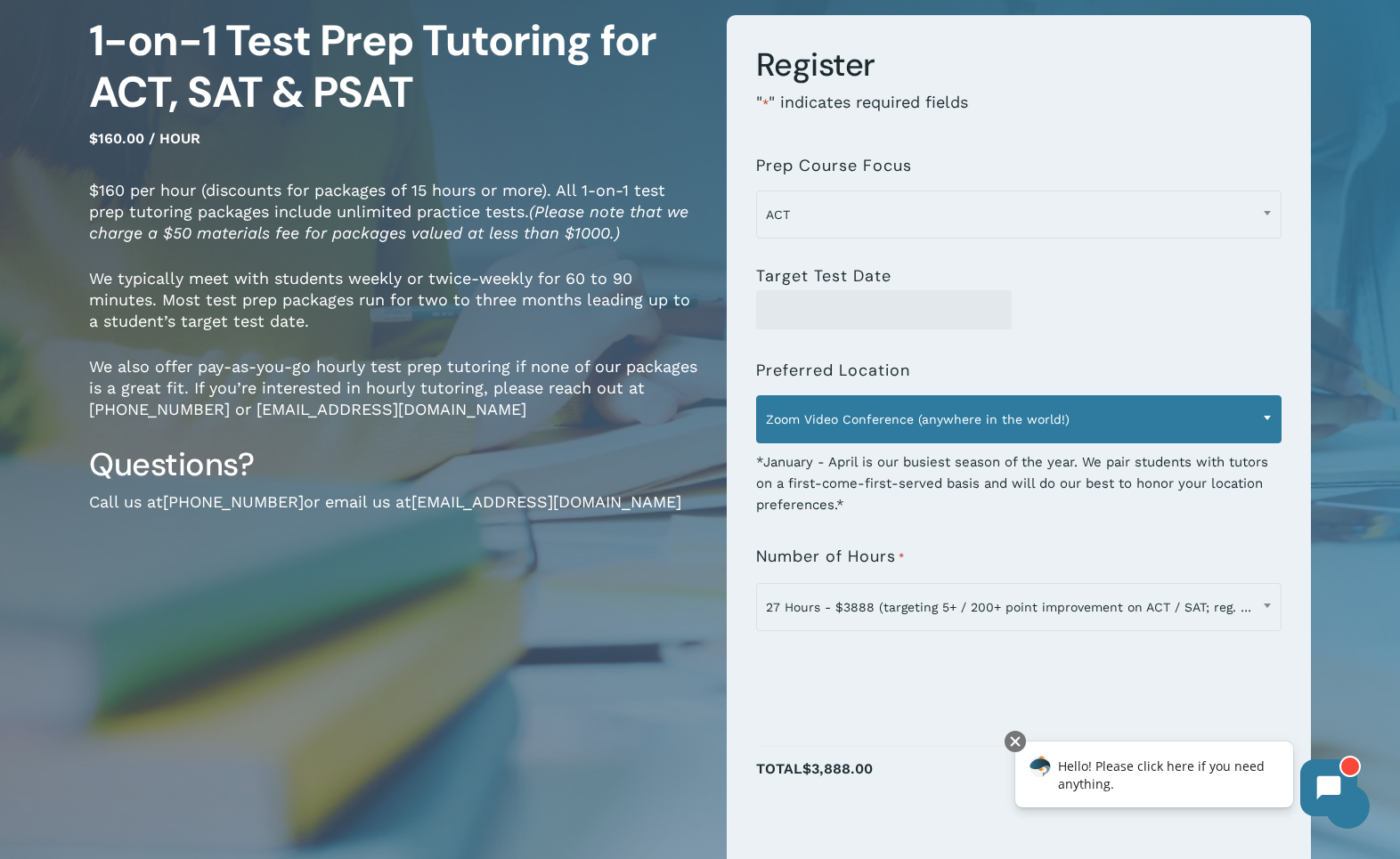
scroll to position [170, 0]
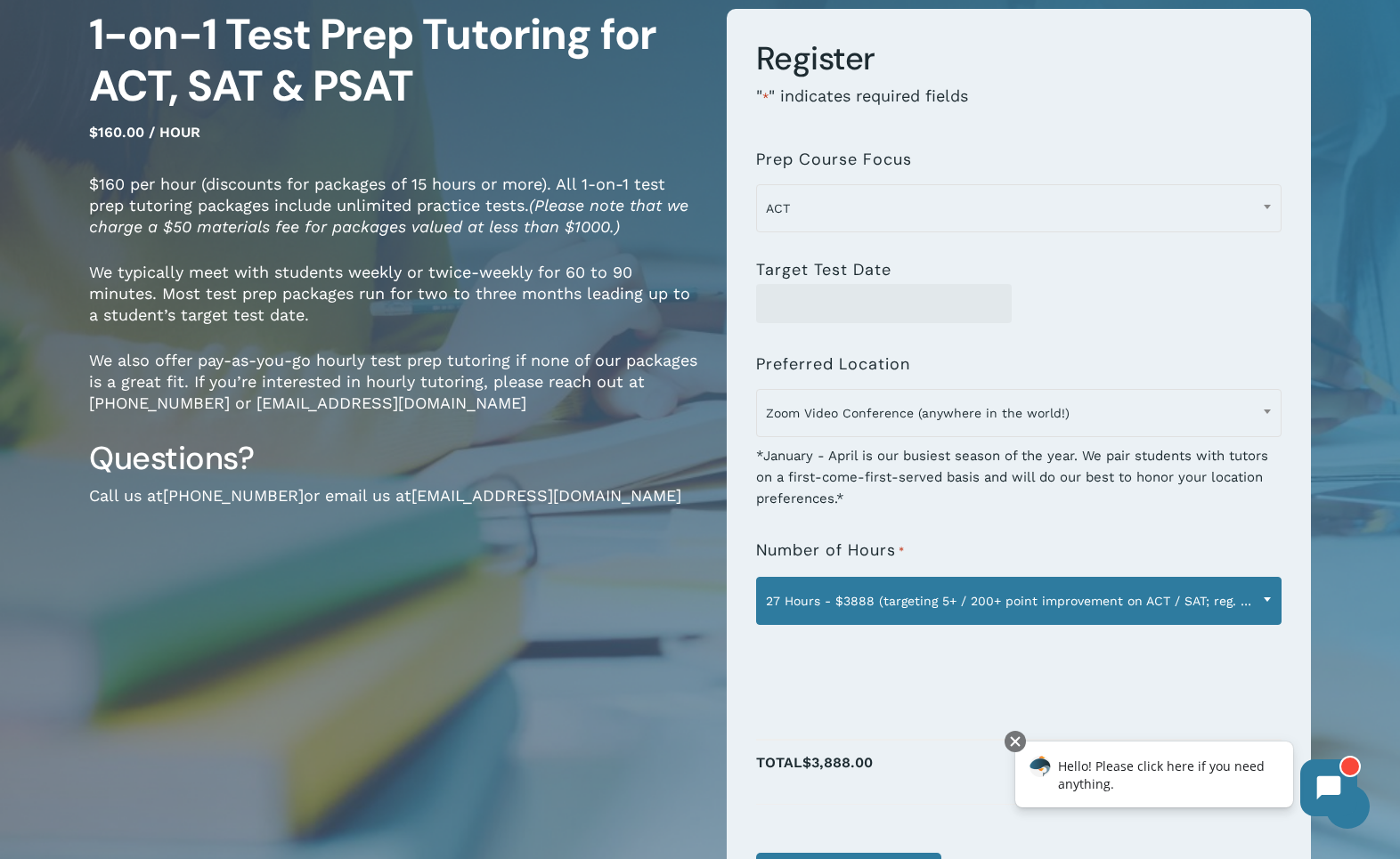
click at [1265, 601] on span at bounding box center [1267, 600] width 27 height 45
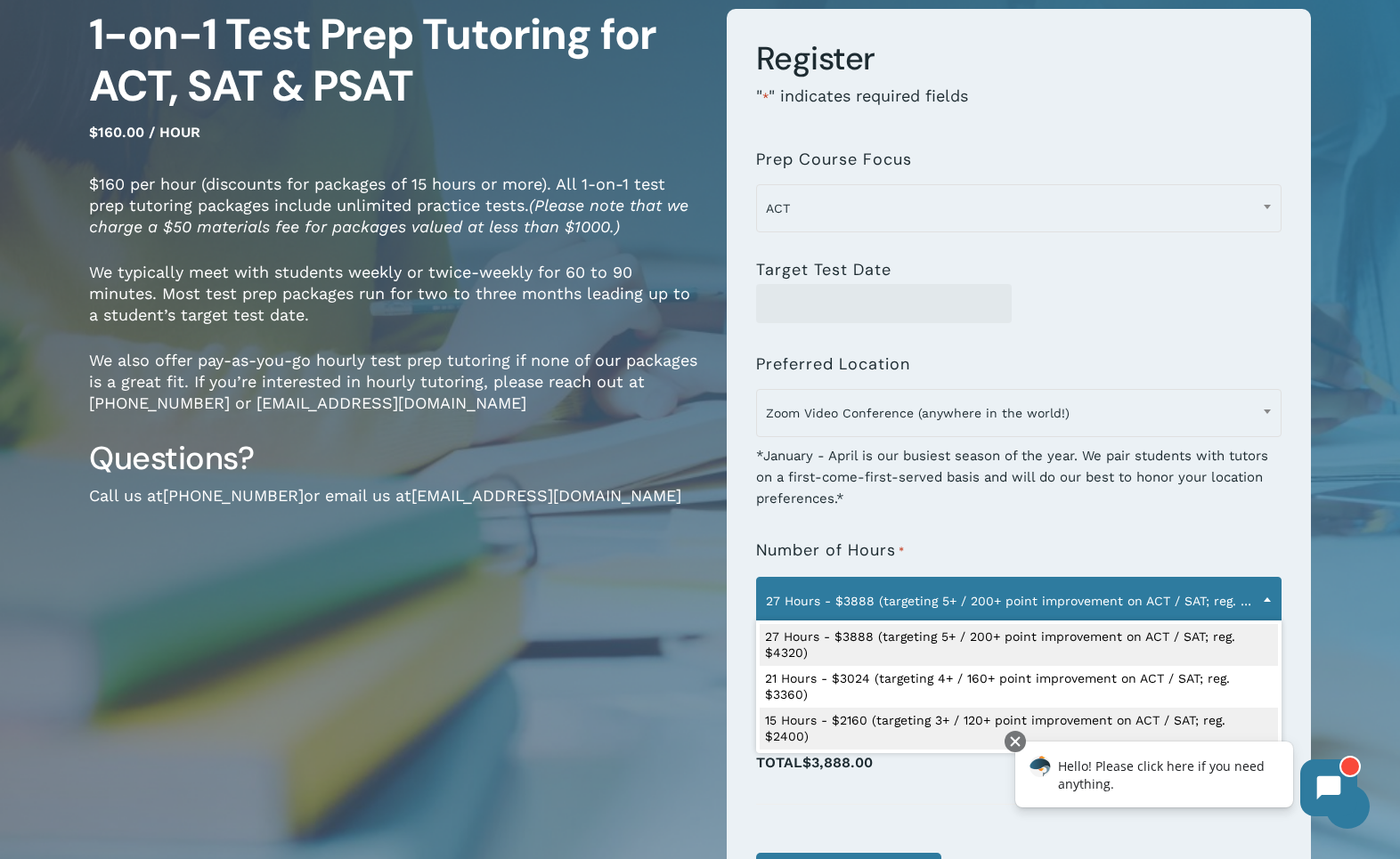
select select "**********"
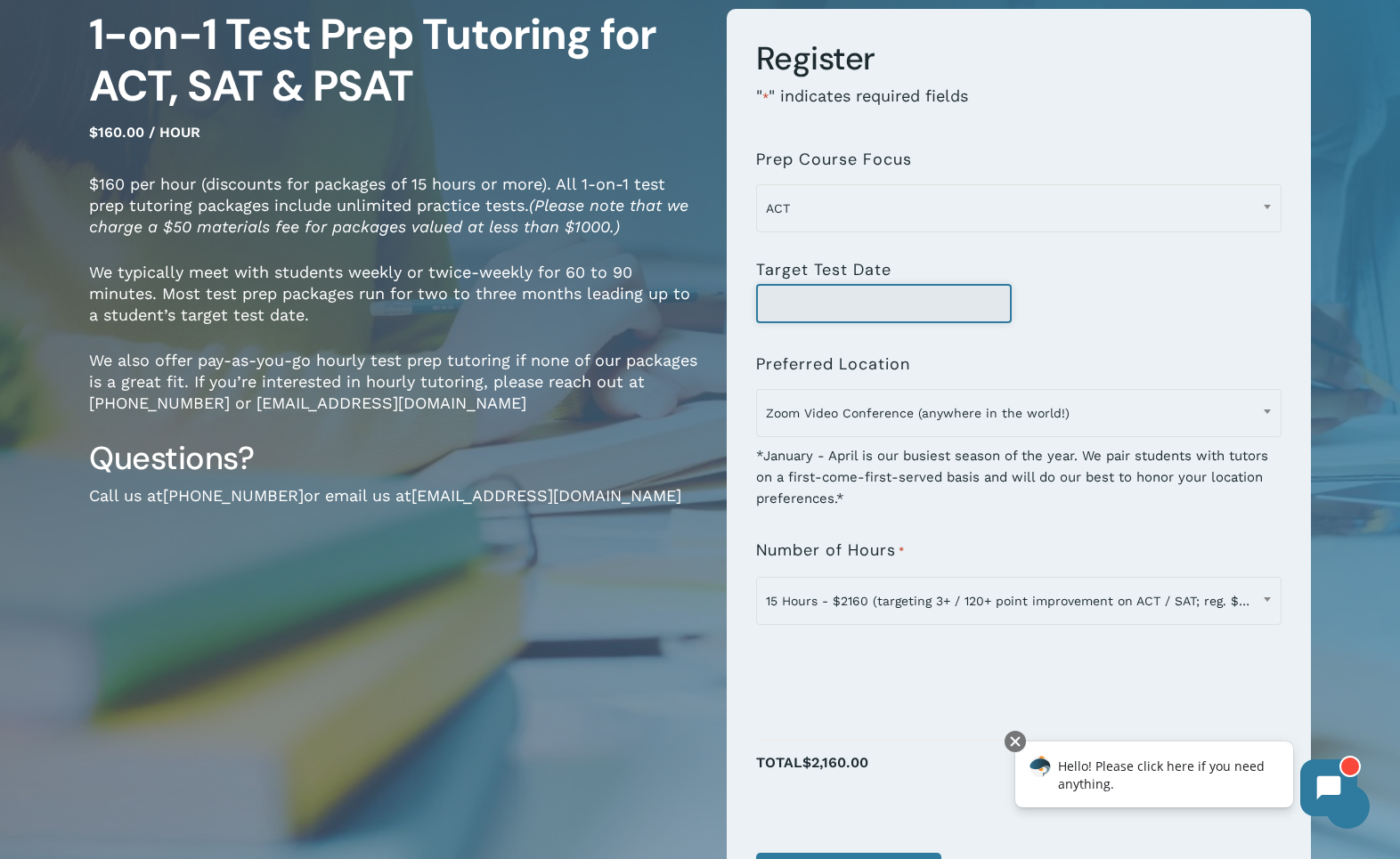
click at [942, 310] on input "Target Test Date" at bounding box center [884, 304] width 256 height 39
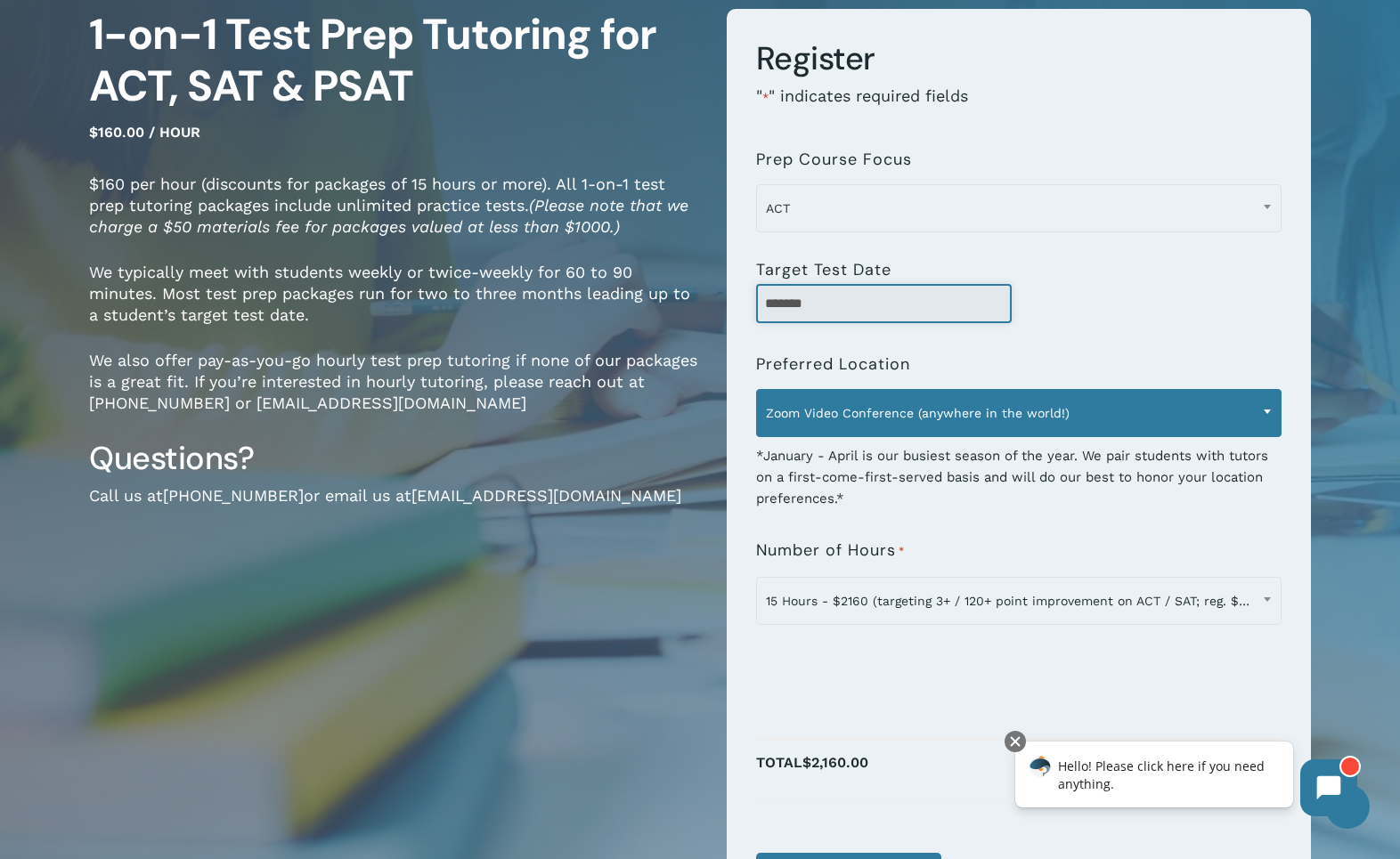
type input "*******"
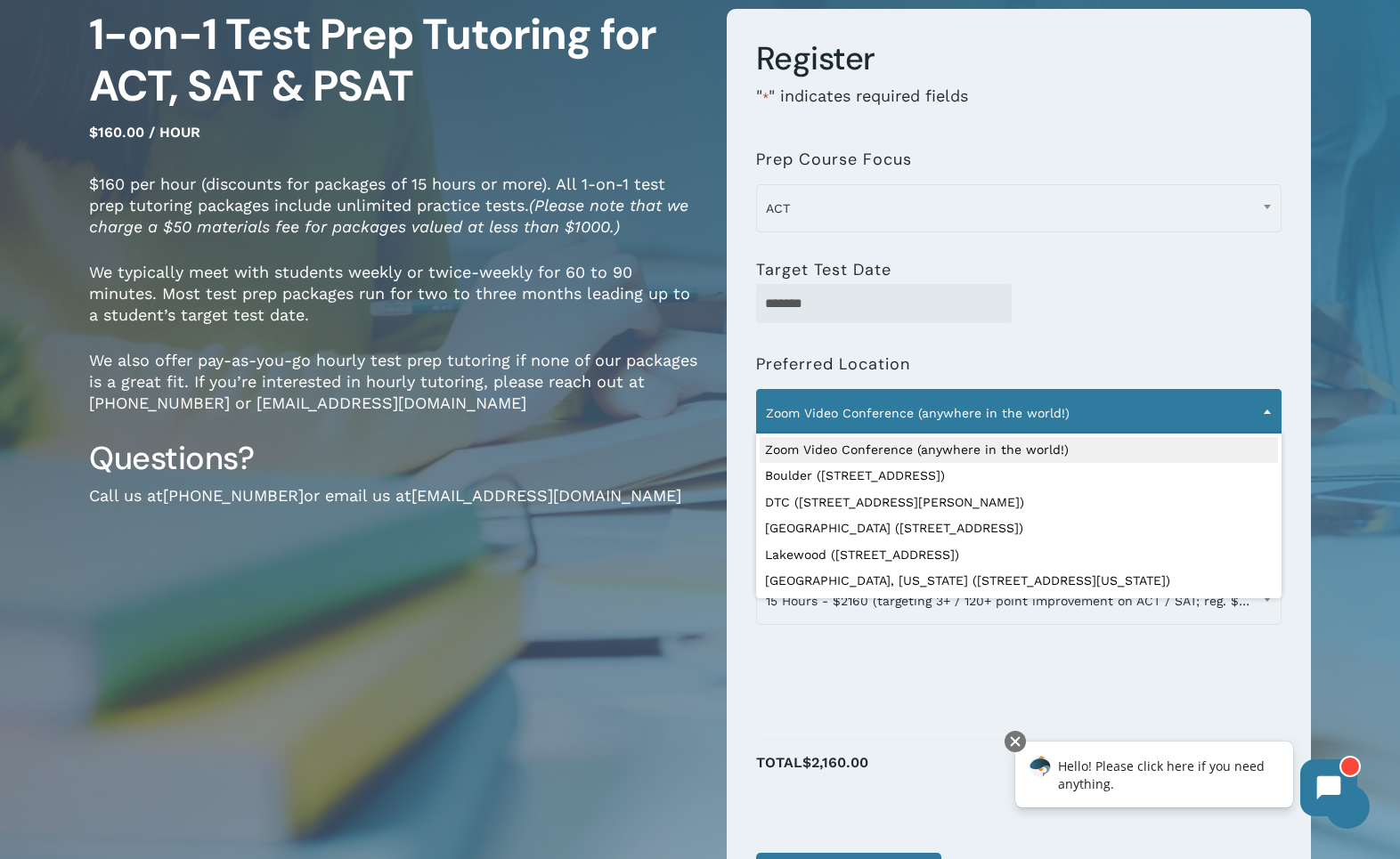
click at [1187, 417] on span "Zoom Video Conference (anywhere in the world!)" at bounding box center [1019, 413] width 524 height 37
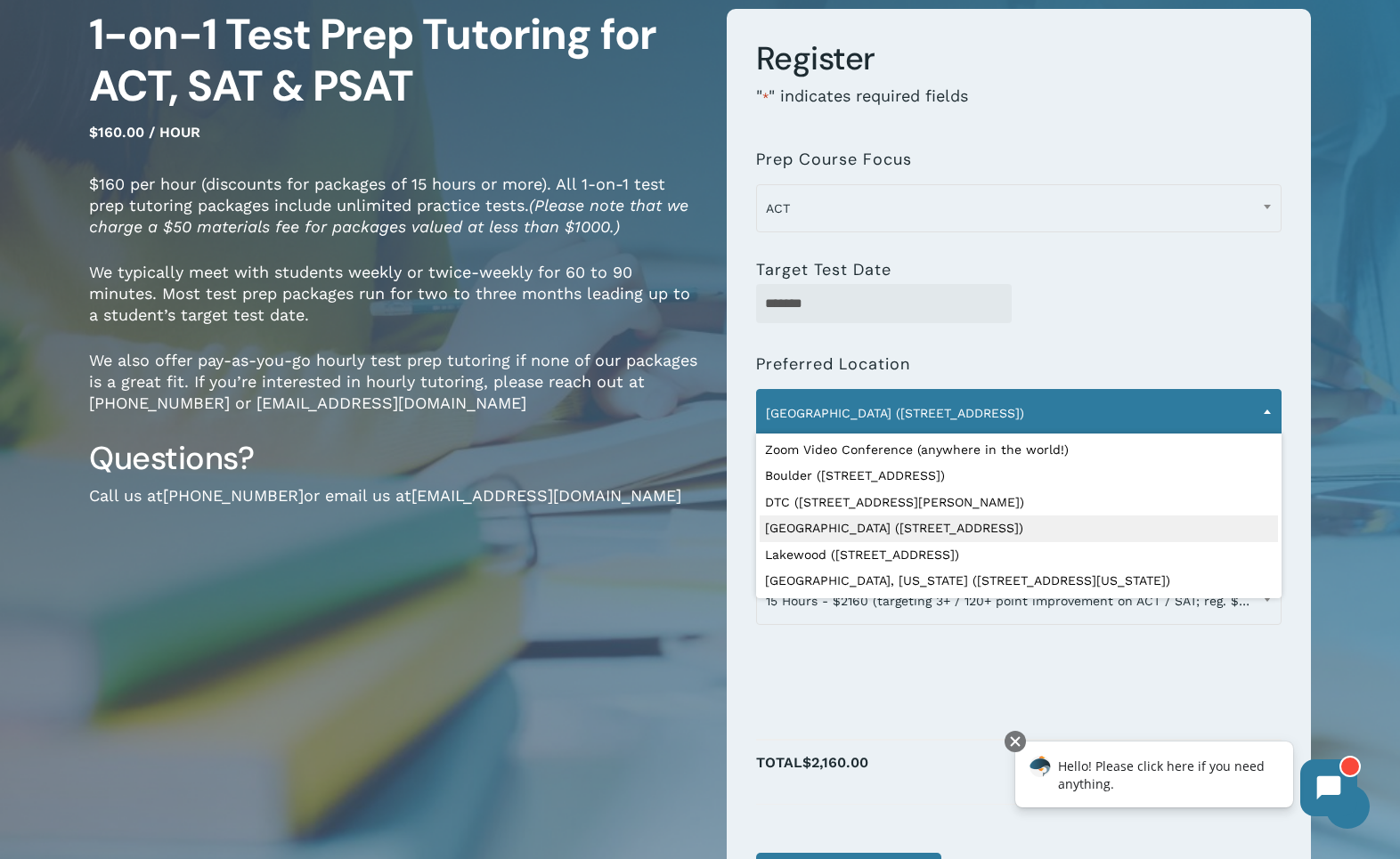
click at [1200, 416] on span "Denver (1633 Fillmore St.)" at bounding box center [1019, 413] width 524 height 37
select select "**********"
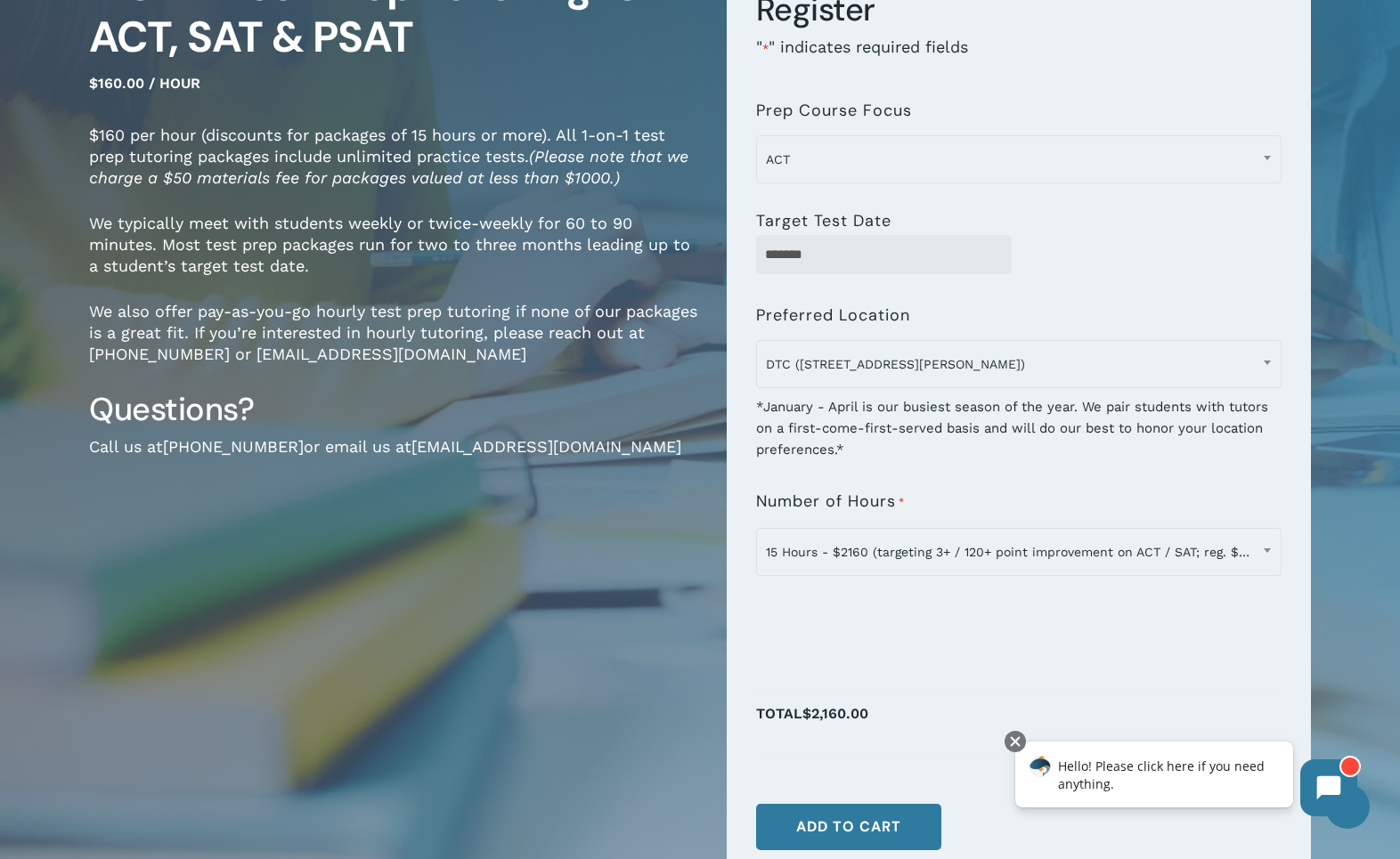
scroll to position [0, 0]
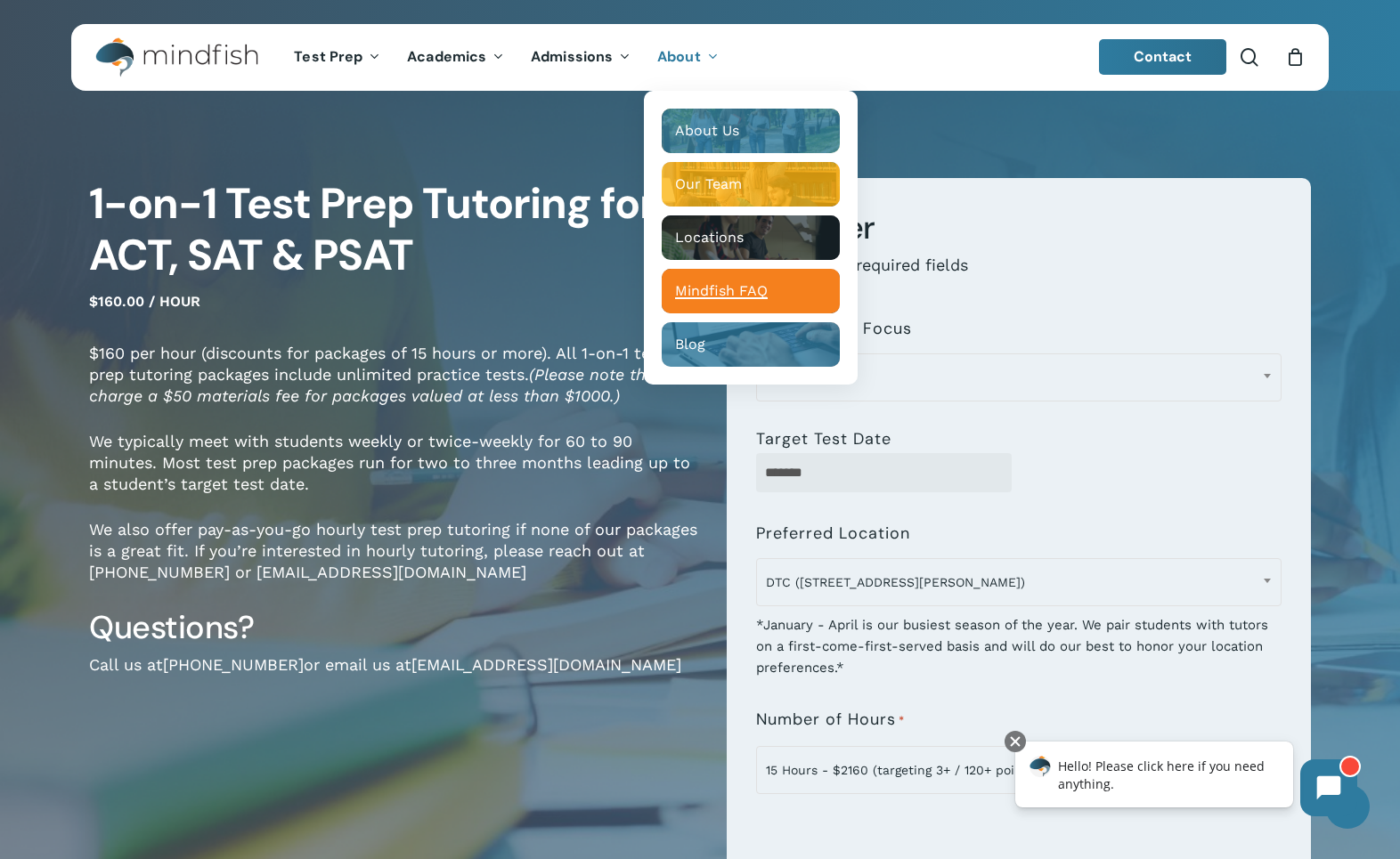
click at [731, 305] on div "Main Menu" at bounding box center [751, 291] width 178 height 45
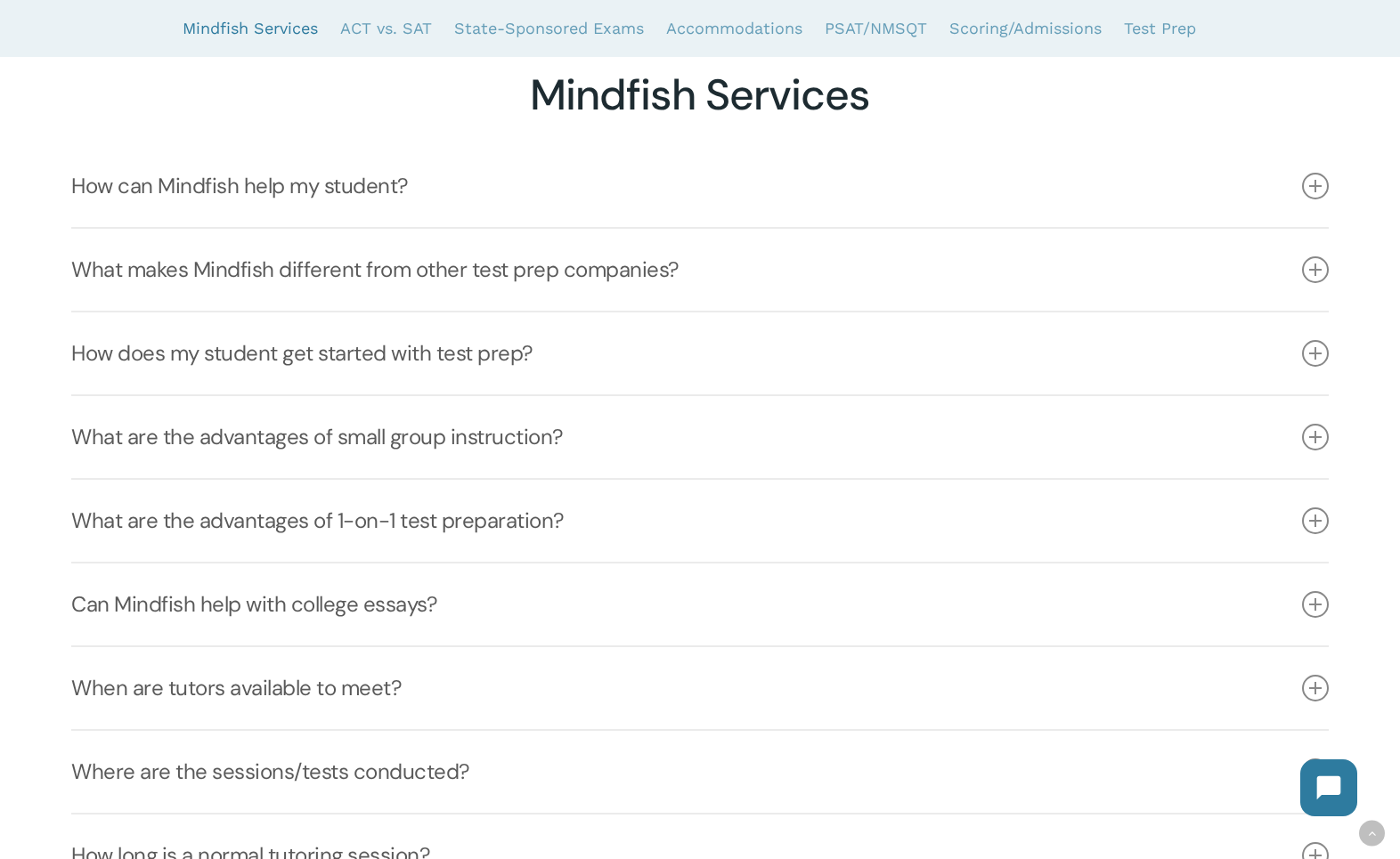
scroll to position [420, 0]
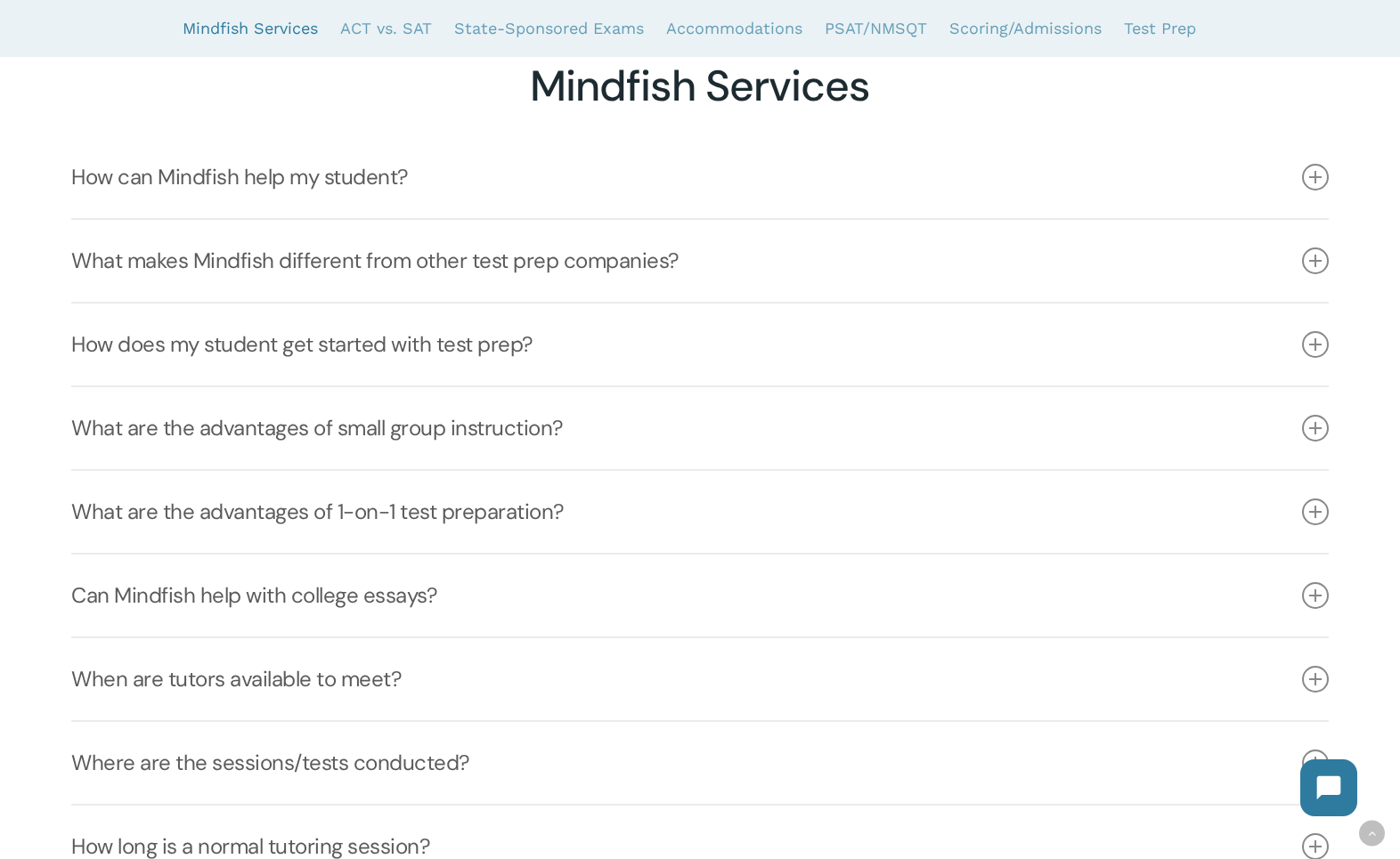
click at [730, 291] on link "What makes Mindfish different from other test prep companies?" at bounding box center [699, 260] width 1257 height 81
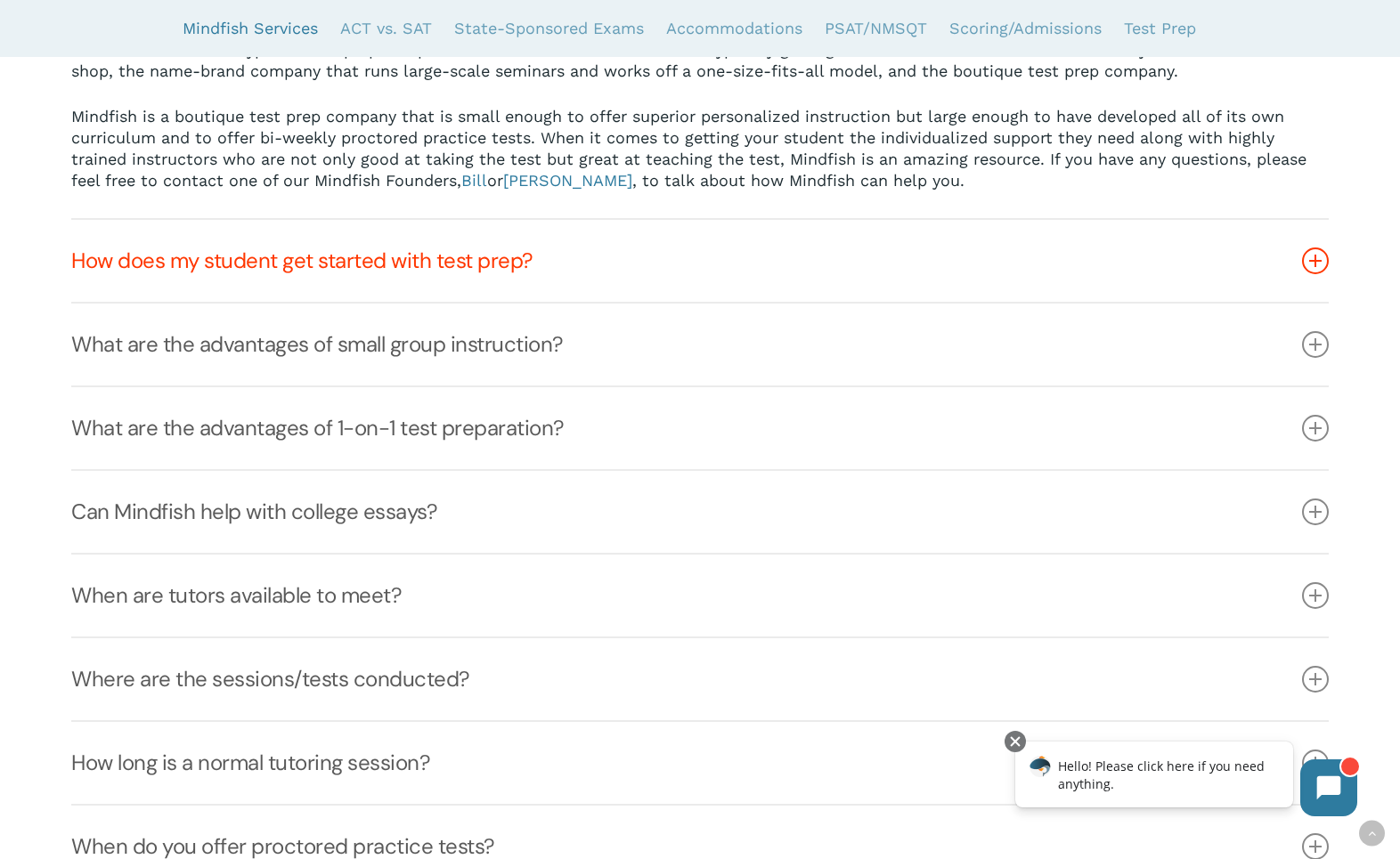
scroll to position [687, 0]
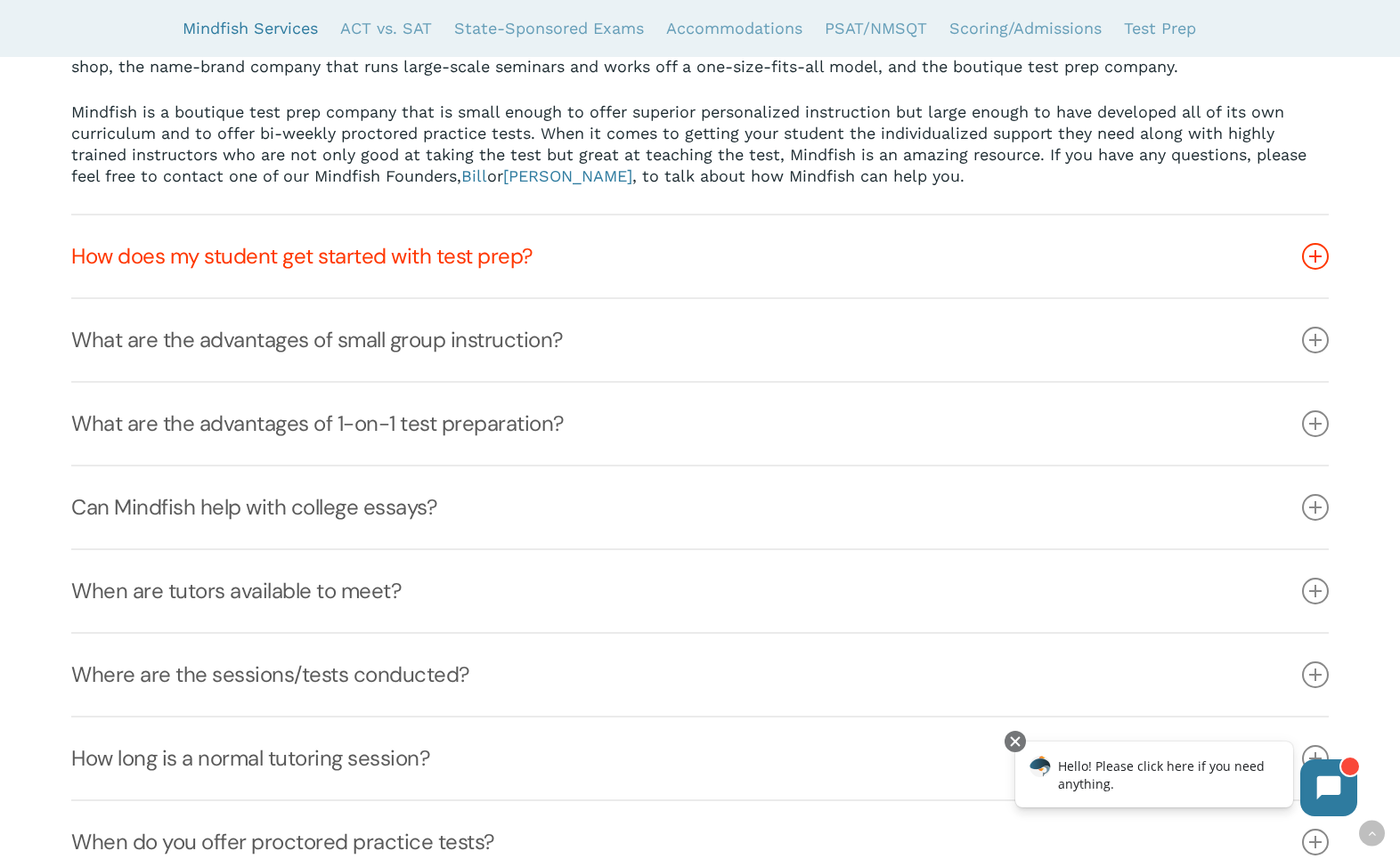
click at [756, 275] on link "How does my student get started with test prep?" at bounding box center [699, 256] width 1257 height 81
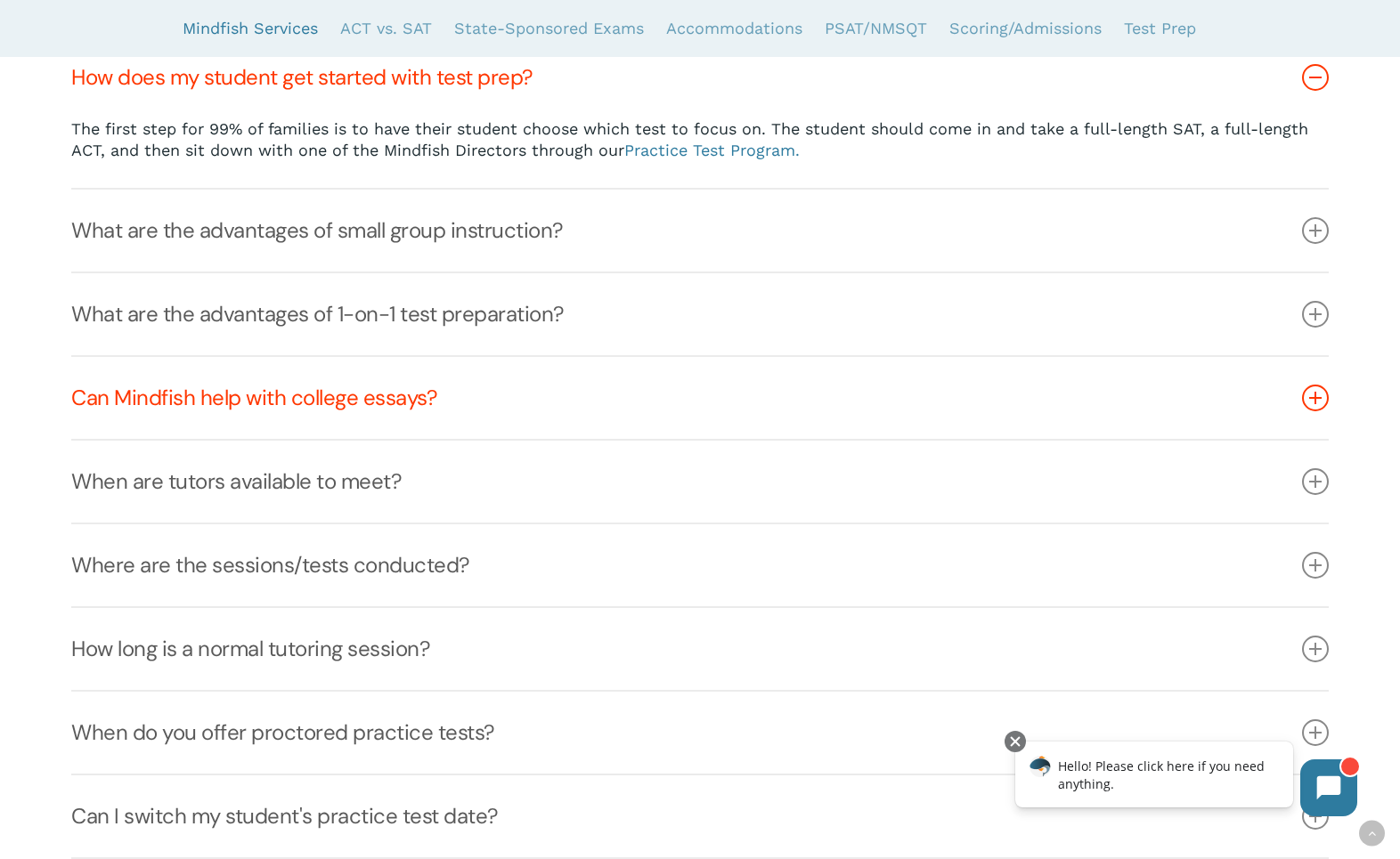
click at [669, 391] on link "Can Mindfish help with college essays?" at bounding box center [699, 397] width 1257 height 81
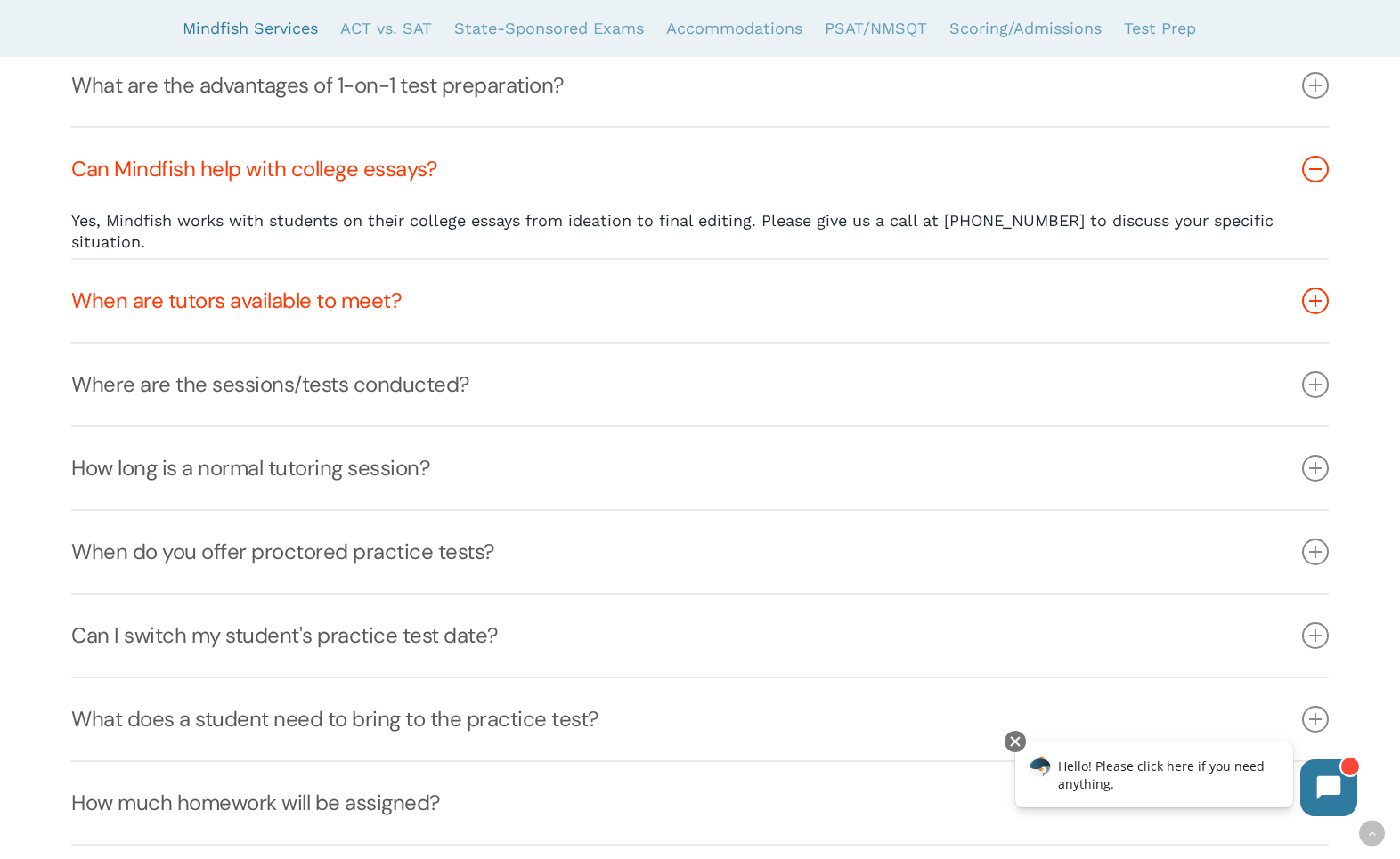
scroll to position [845, 0]
click at [654, 318] on link "When are tutors available to meet?" at bounding box center [699, 301] width 1257 height 81
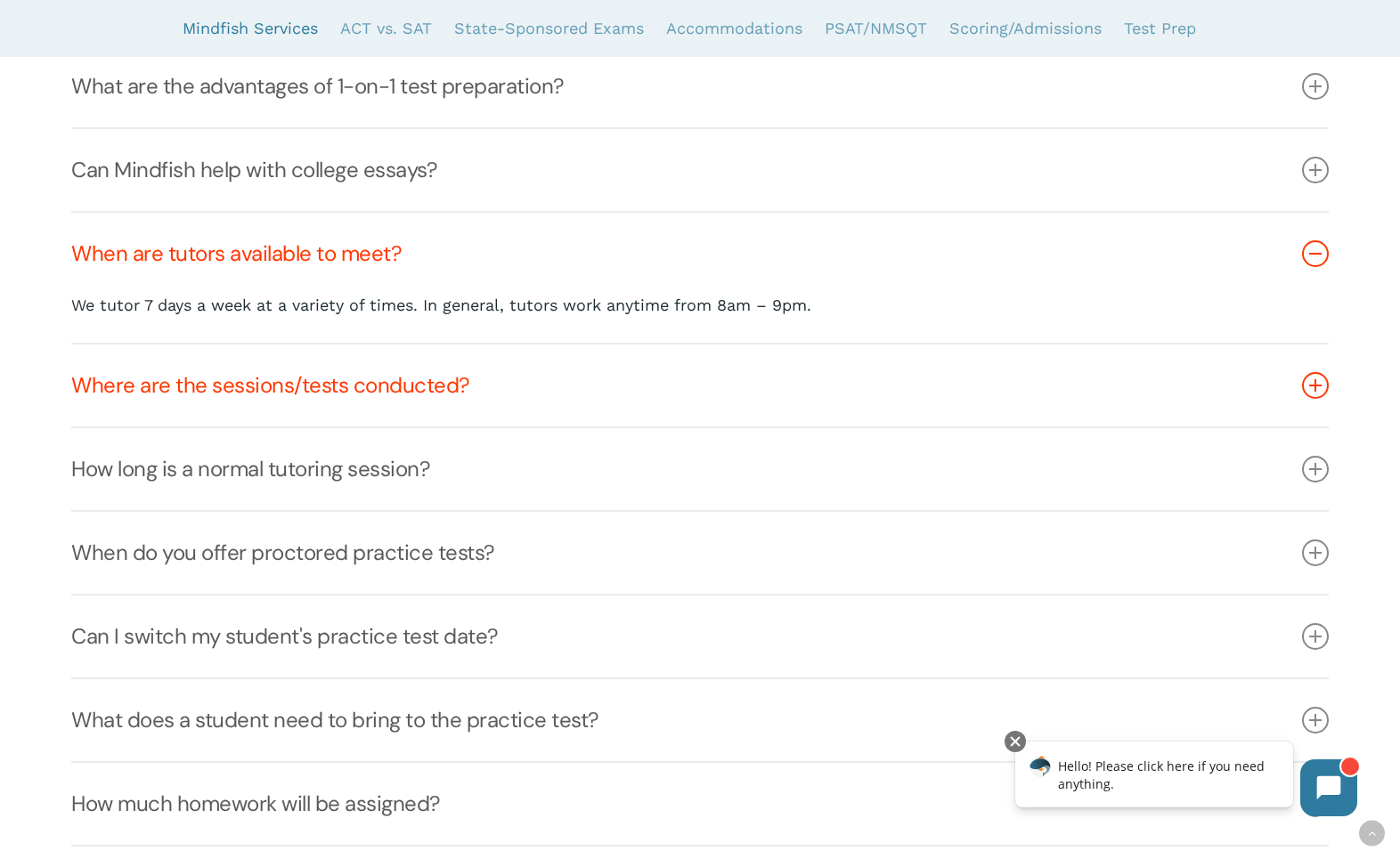
click at [686, 392] on link "Where are the sessions/tests conducted?" at bounding box center [699, 385] width 1257 height 81
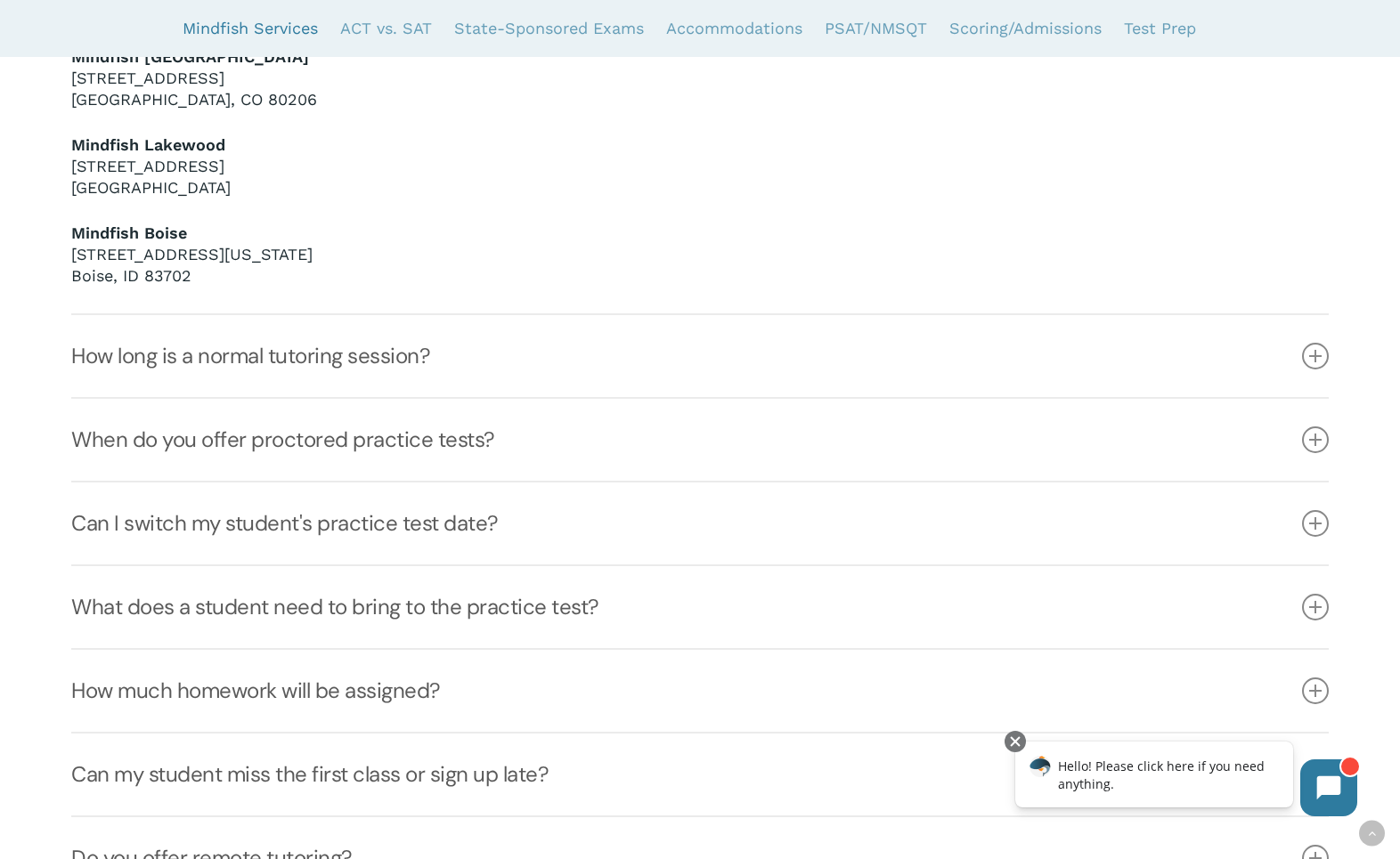
scroll to position [1527, 0]
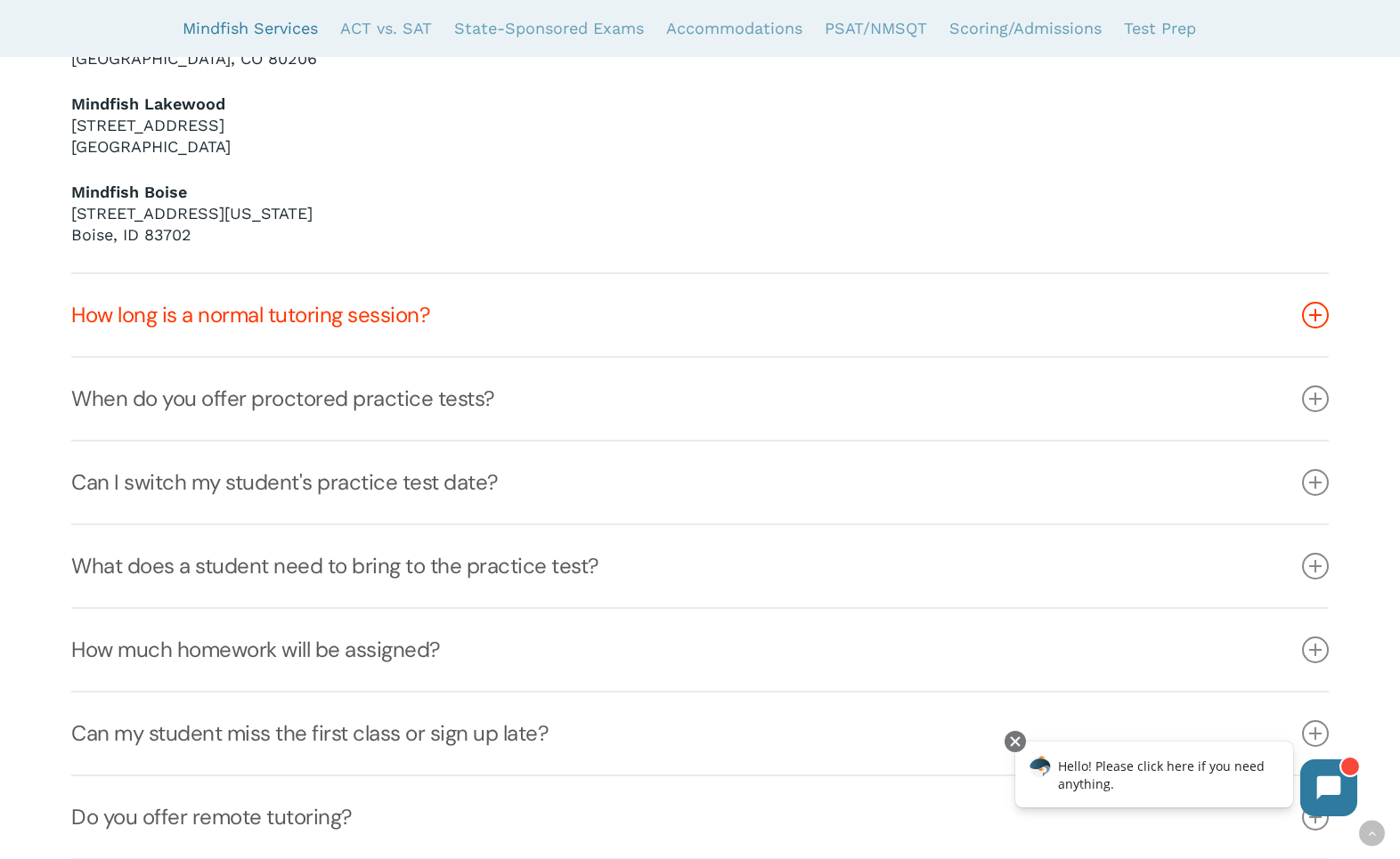
click at [686, 314] on link "How long is a normal tutoring session?" at bounding box center [699, 315] width 1257 height 81
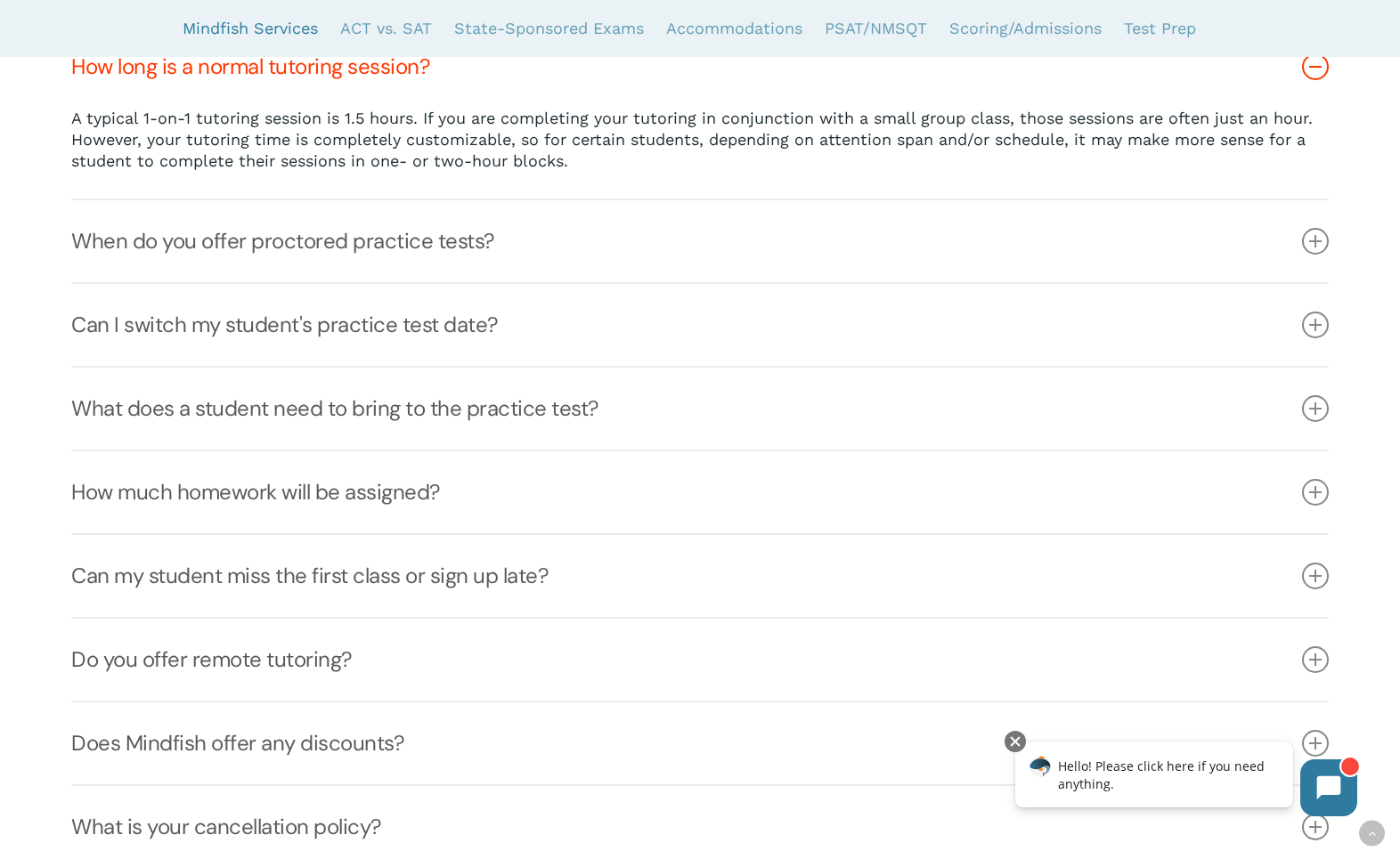
scroll to position [1198, 0]
click at [633, 412] on link "What does a student need to bring to the practice test?" at bounding box center [699, 408] width 1257 height 81
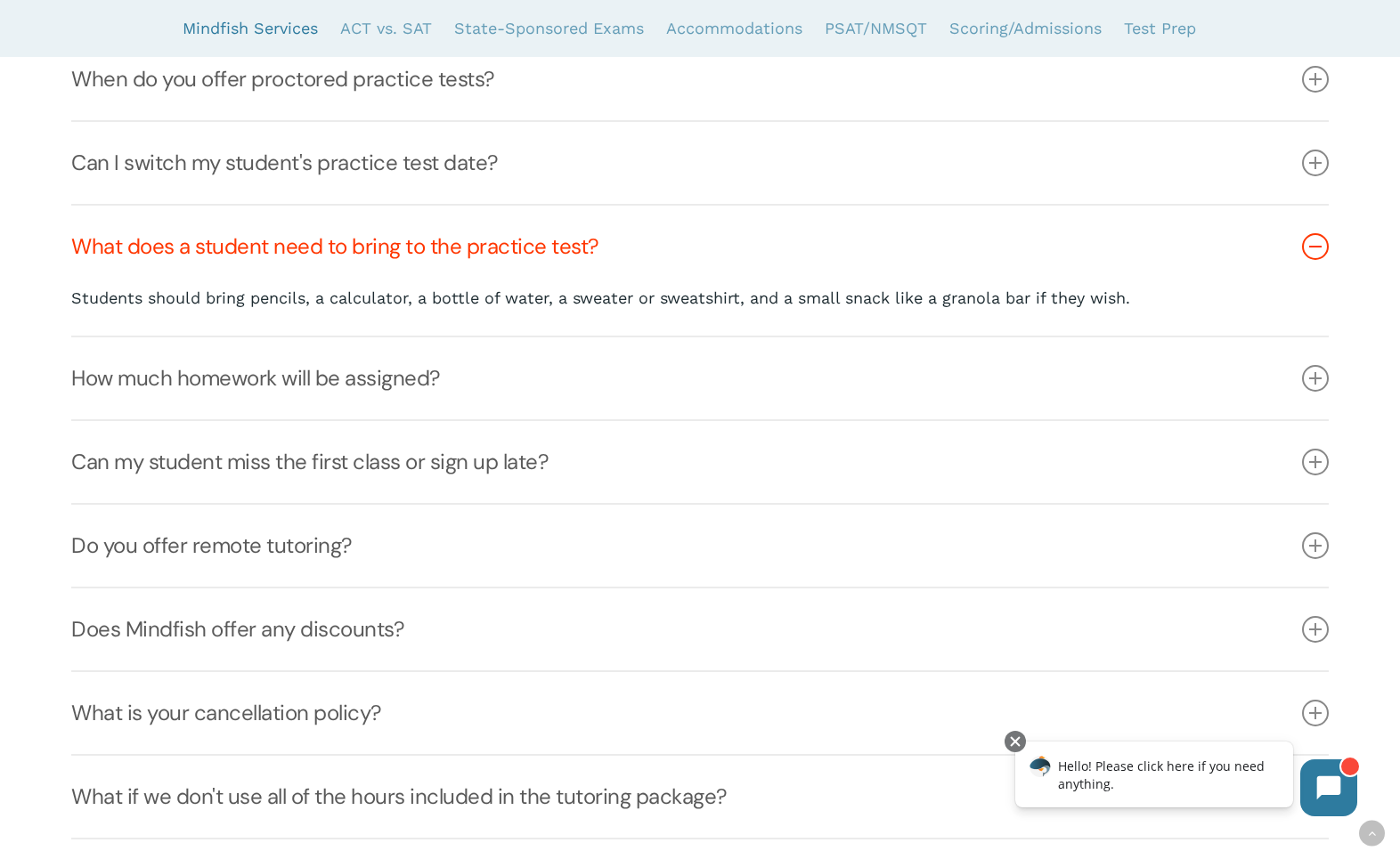
scroll to position [1277, 0]
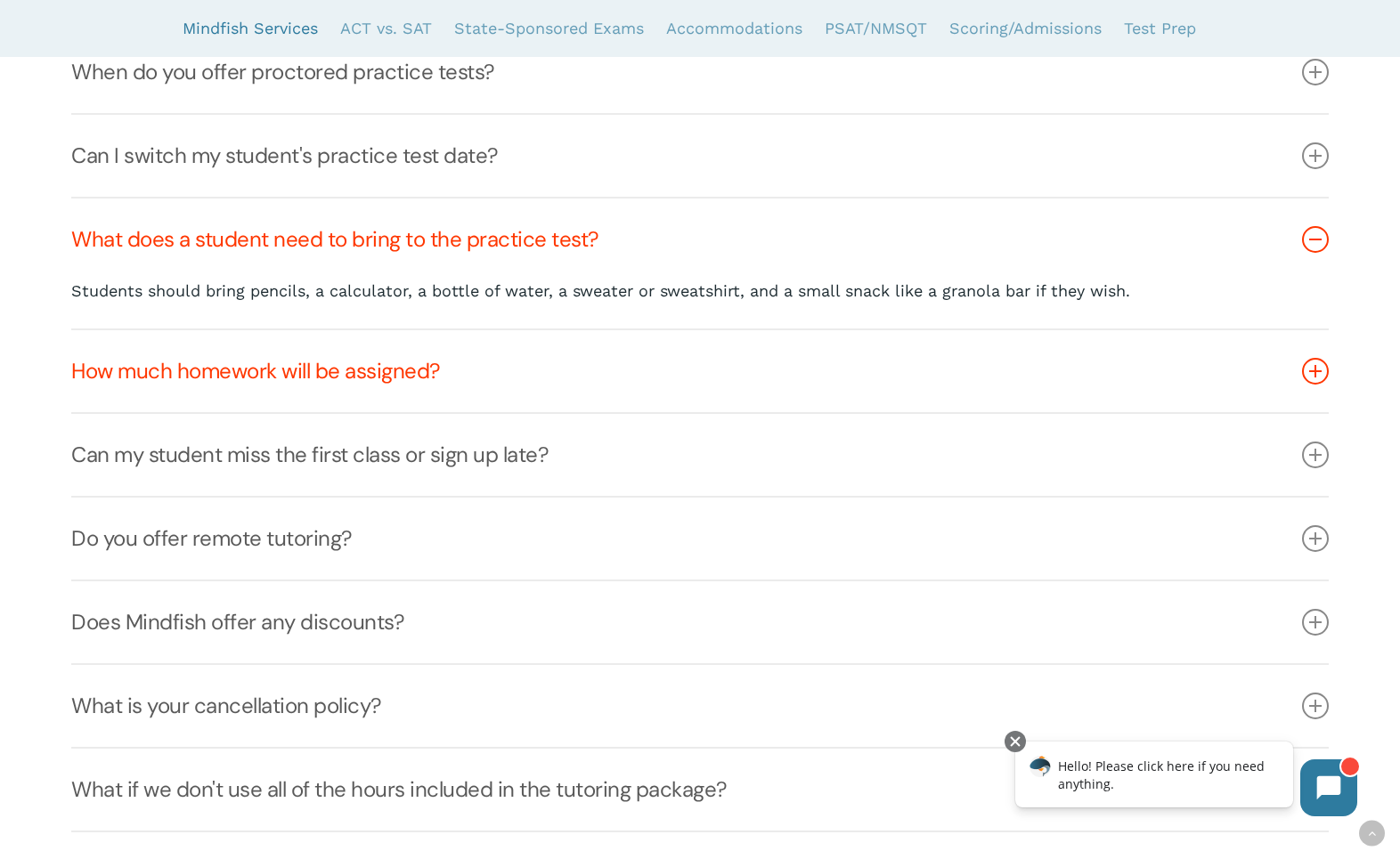
click at [633, 378] on link "How much homework will be assigned?" at bounding box center [699, 370] width 1257 height 81
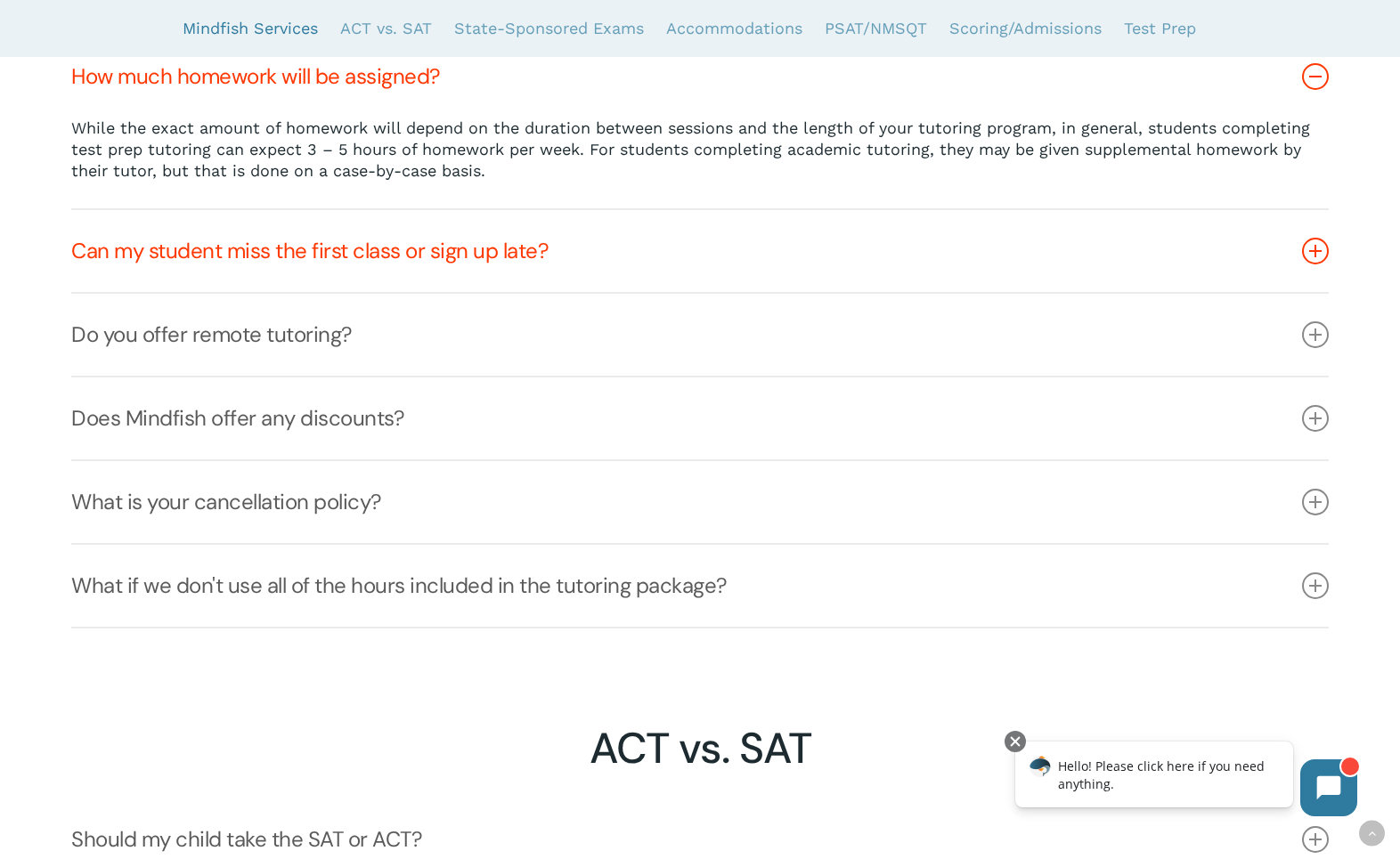
scroll to position [1529, 0]
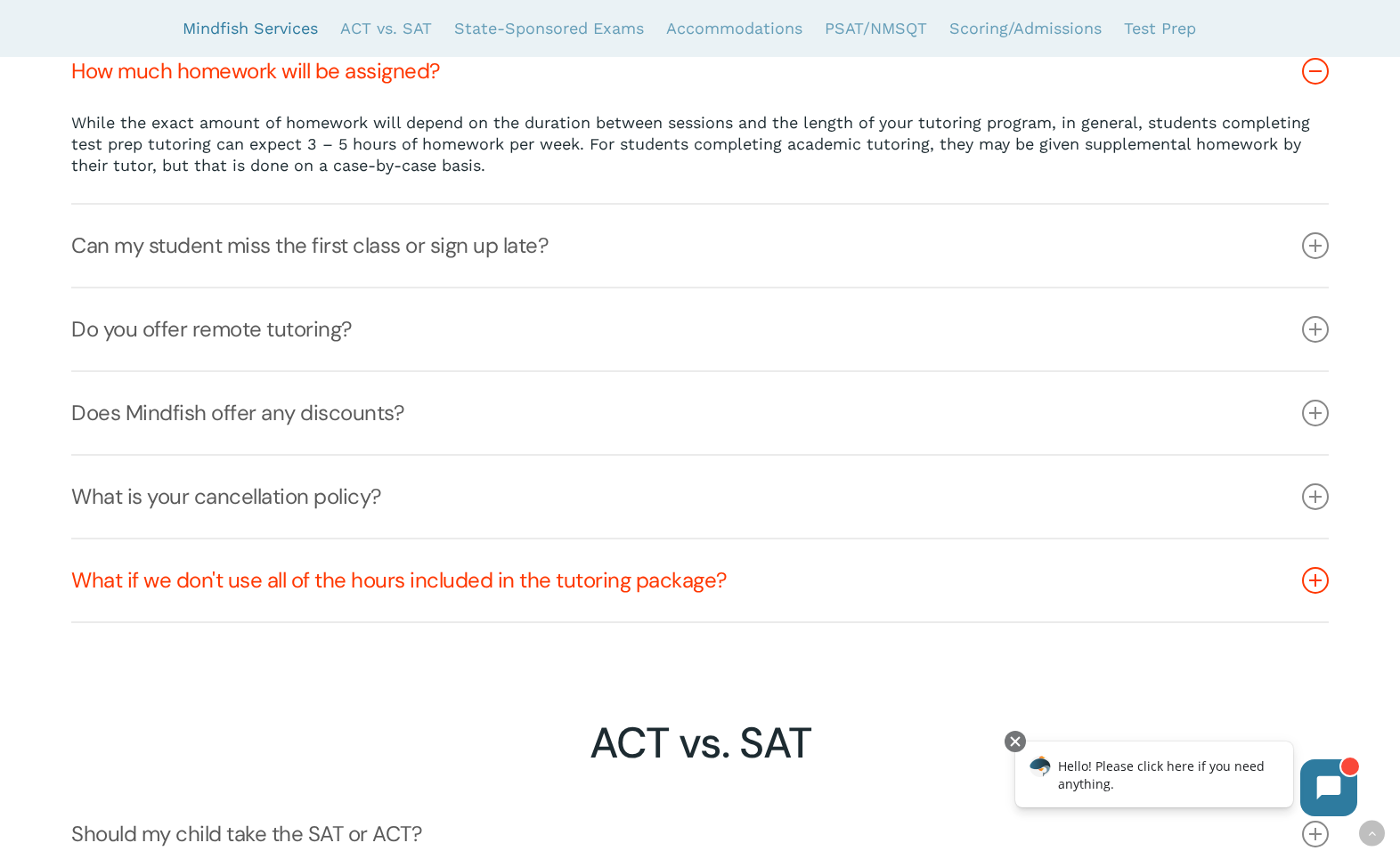
click at [676, 592] on link "What if we don't use all of the hours included in the tutoring package?" at bounding box center [699, 580] width 1257 height 81
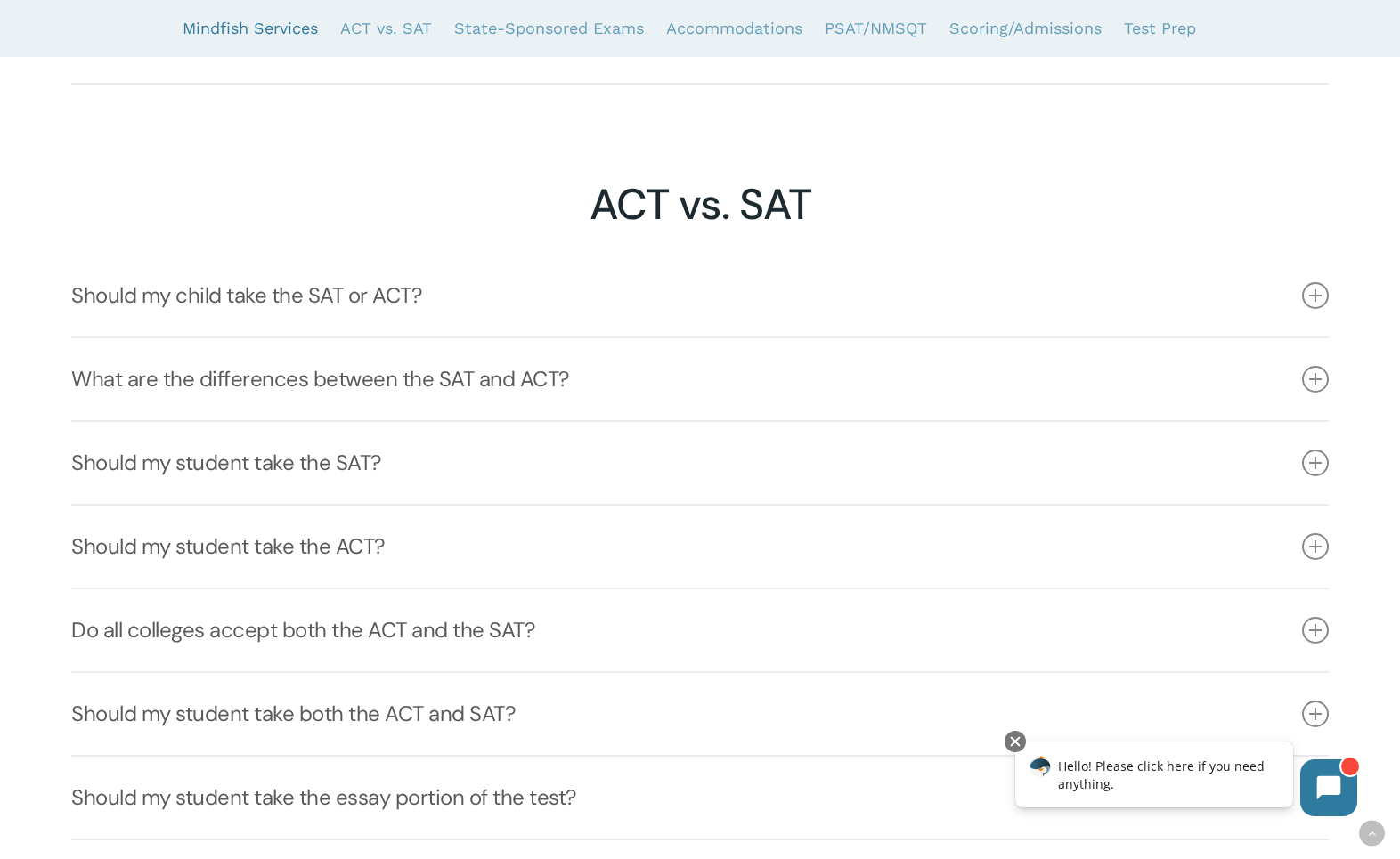
scroll to position [2106, 0]
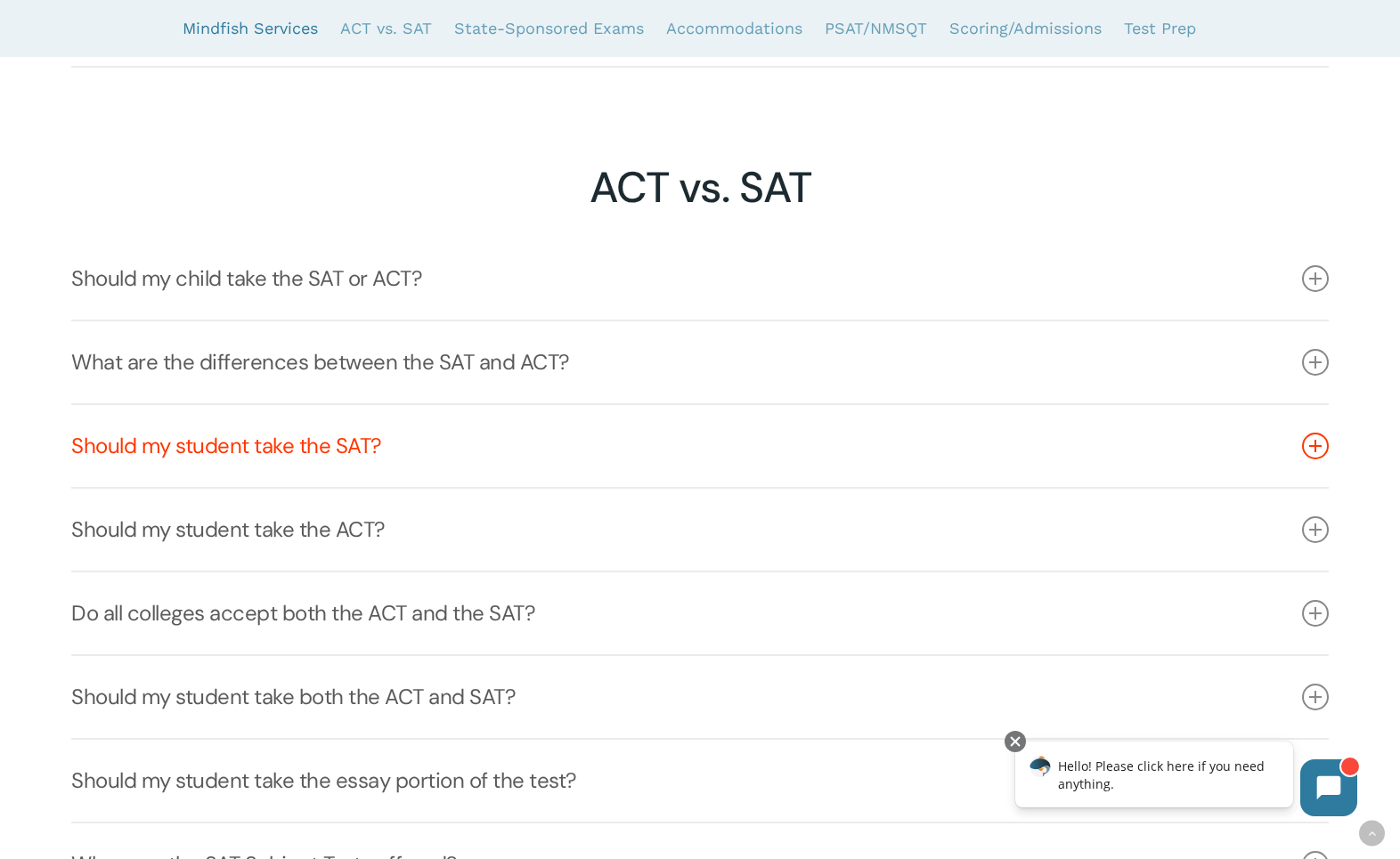
click at [659, 438] on link "Should my student take the SAT?" at bounding box center [699, 445] width 1257 height 81
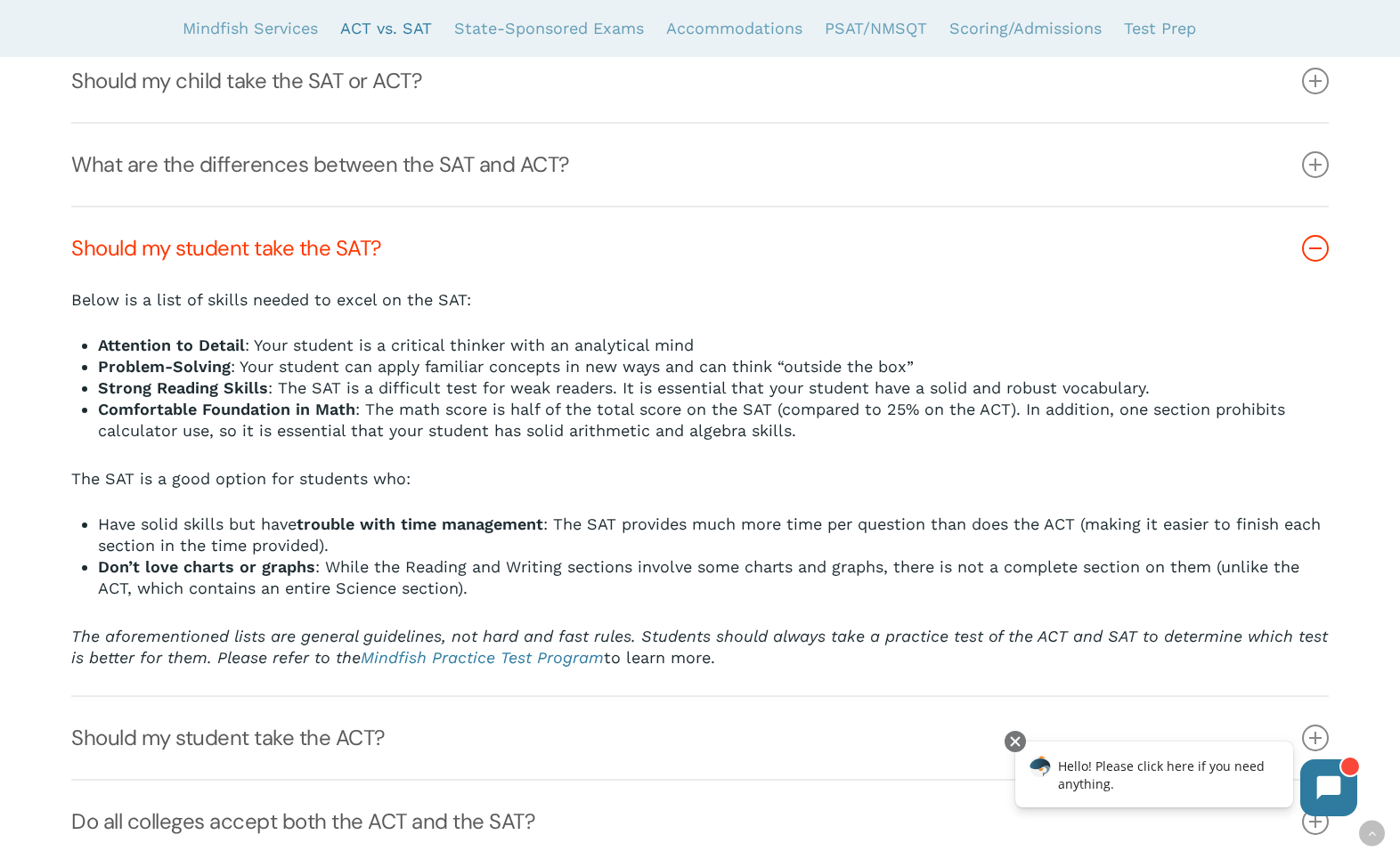
scroll to position [2314, 0]
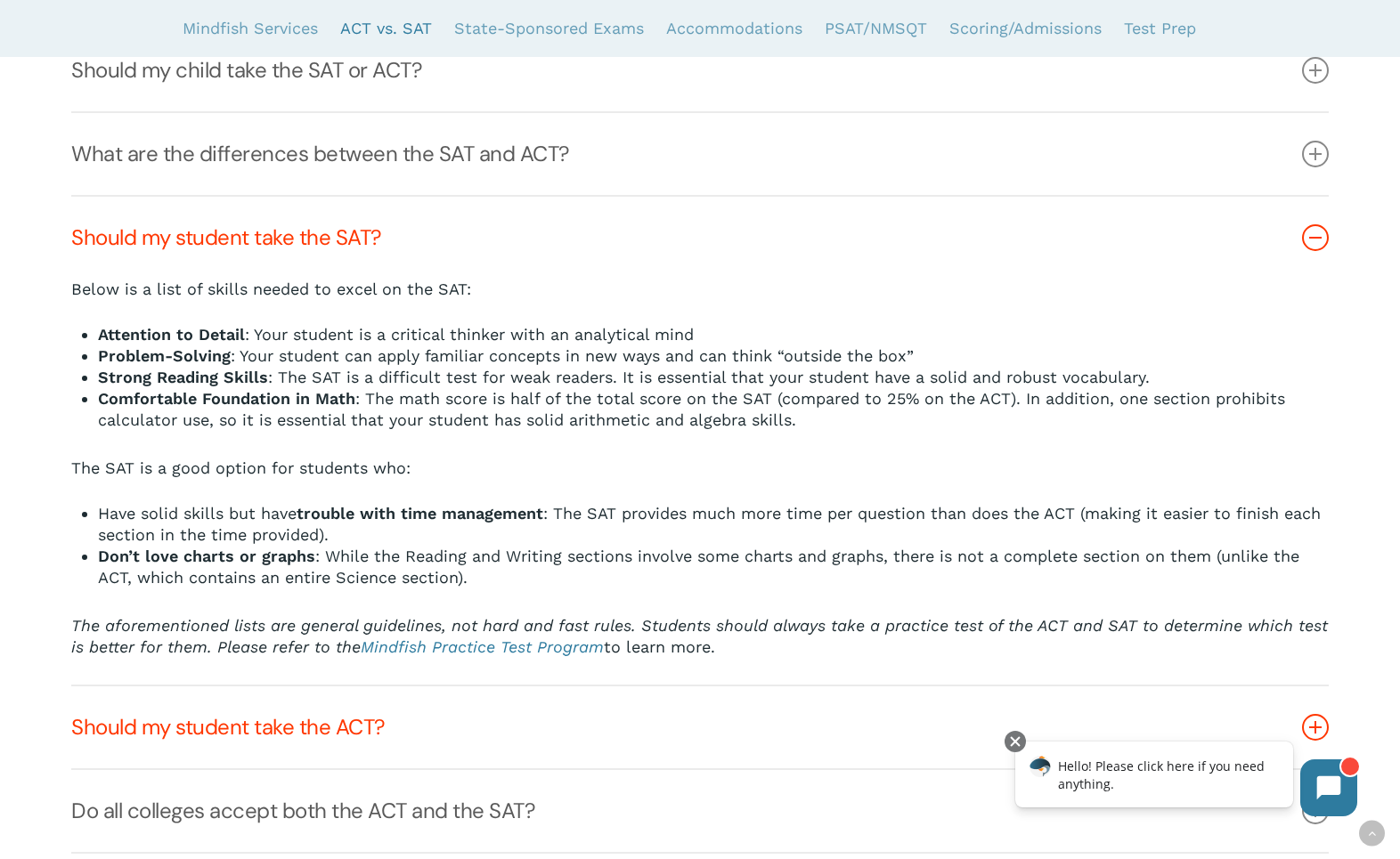
click at [454, 735] on link "Should my student take the ACT?" at bounding box center [699, 727] width 1257 height 81
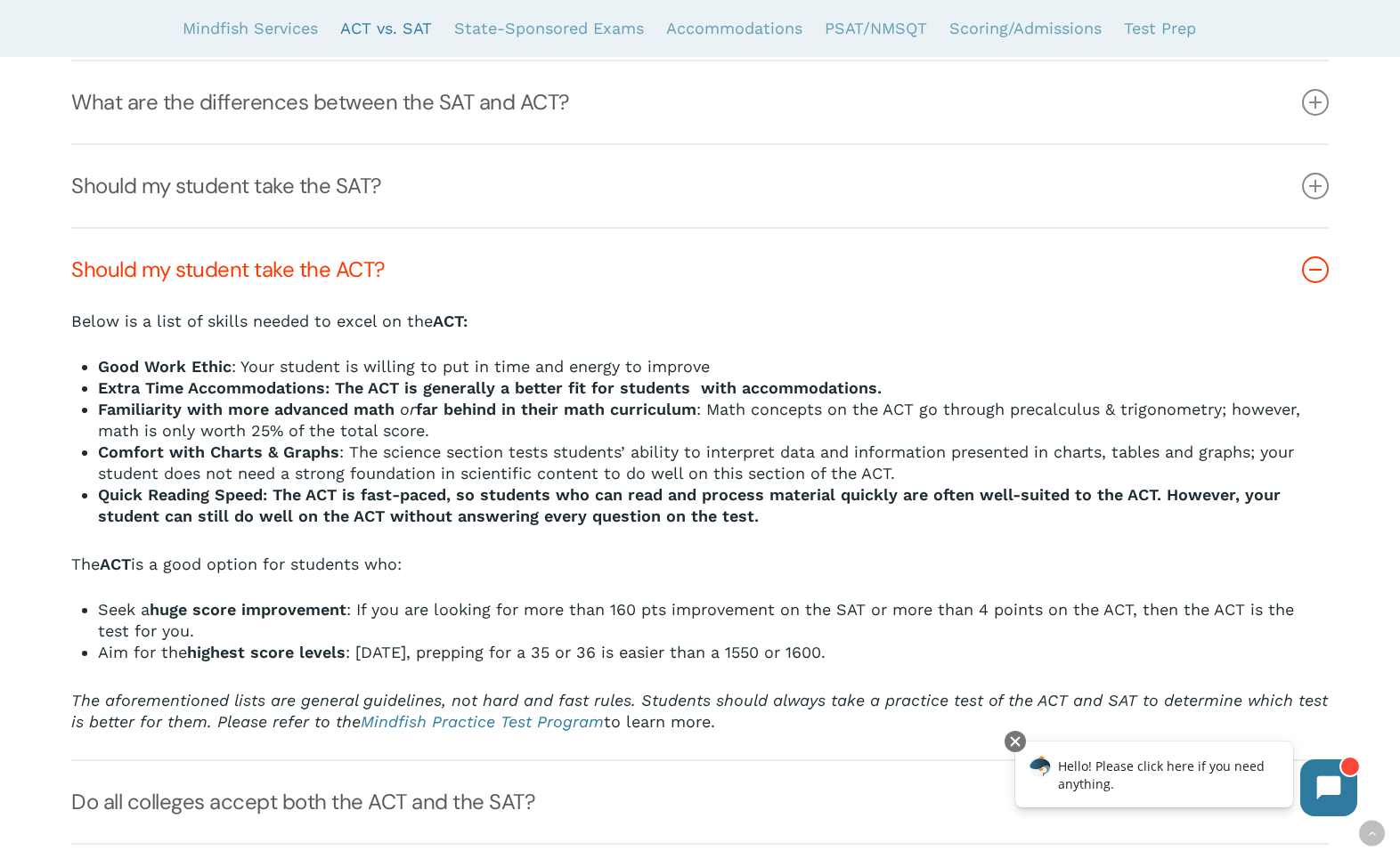
scroll to position [2374, 0]
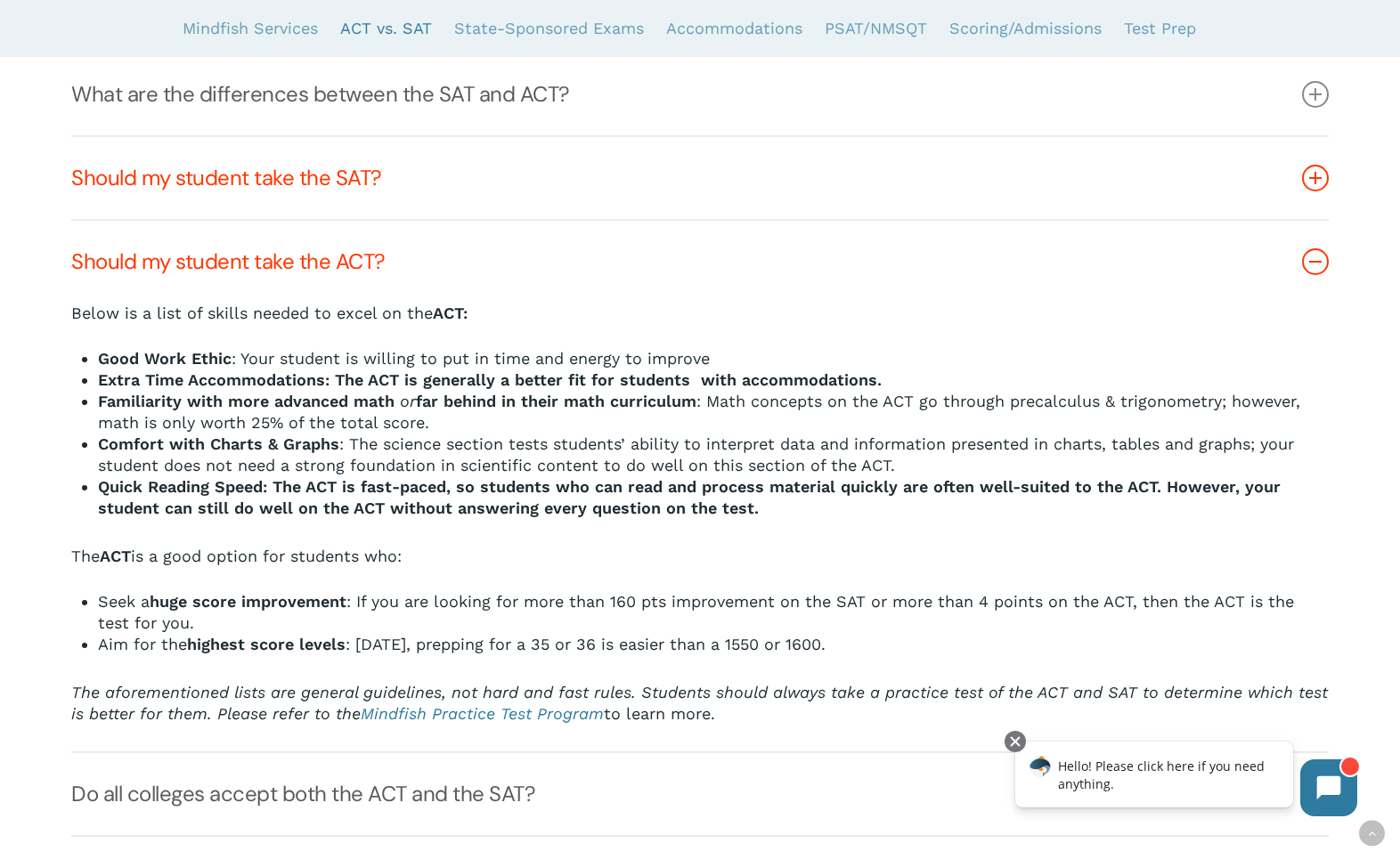
click at [119, 185] on link "Should my student take the SAT?" at bounding box center [699, 177] width 1257 height 81
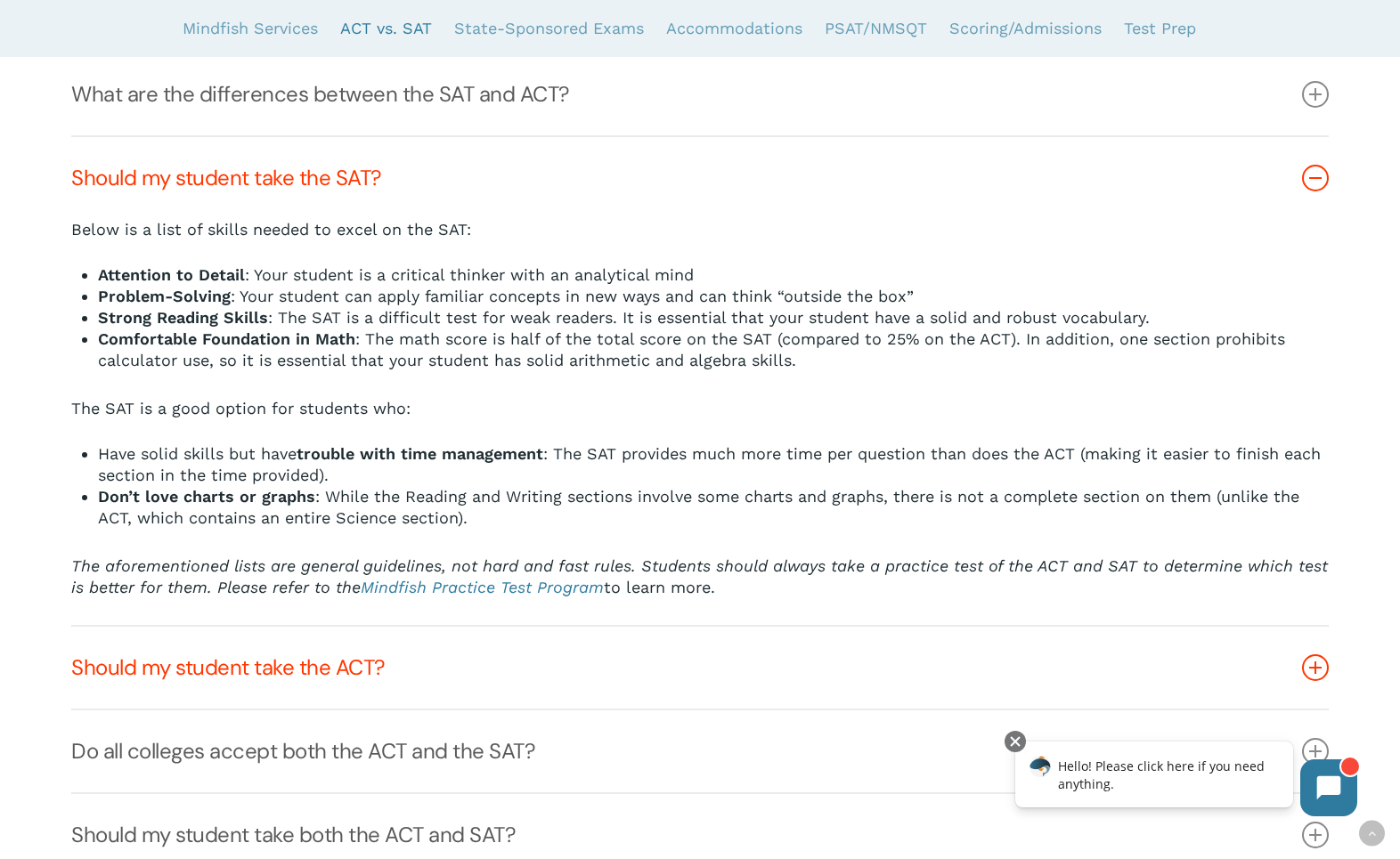
click at [454, 651] on link "Should my student take the ACT?" at bounding box center [699, 667] width 1257 height 81
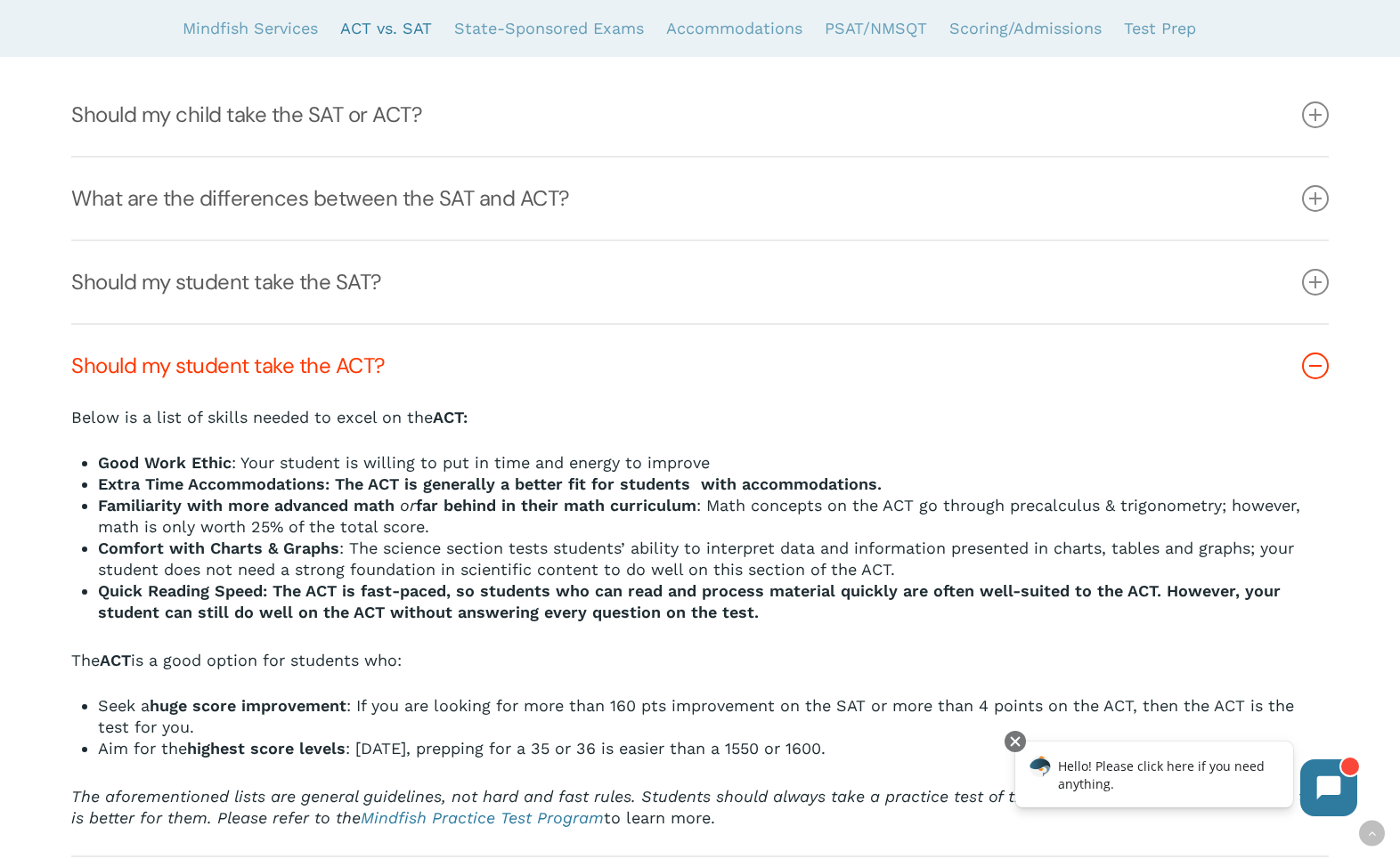
scroll to position [2100, 0]
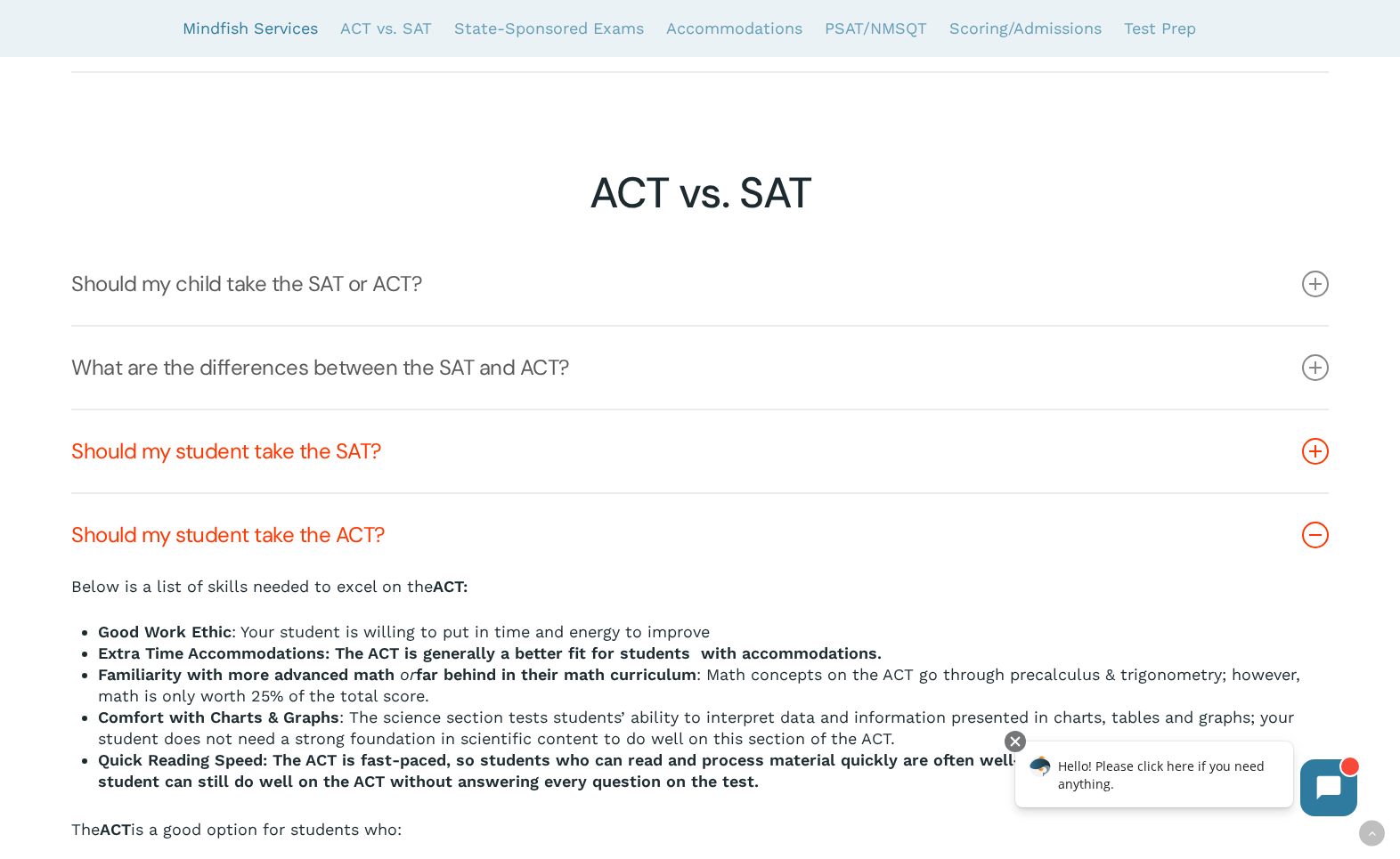
click at [480, 467] on link "Should my student take the SAT?" at bounding box center [699, 451] width 1257 height 81
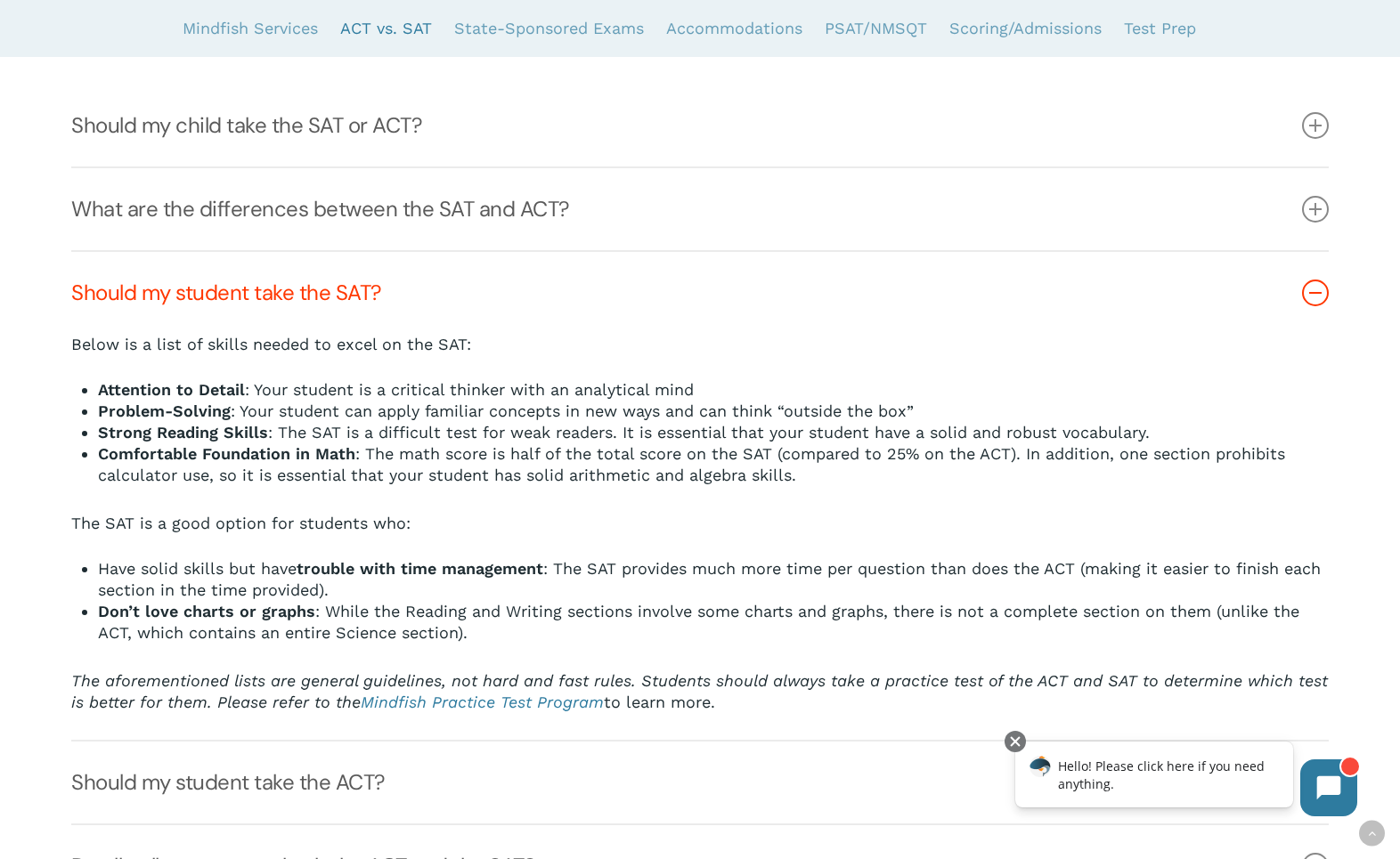
scroll to position [2336, 0]
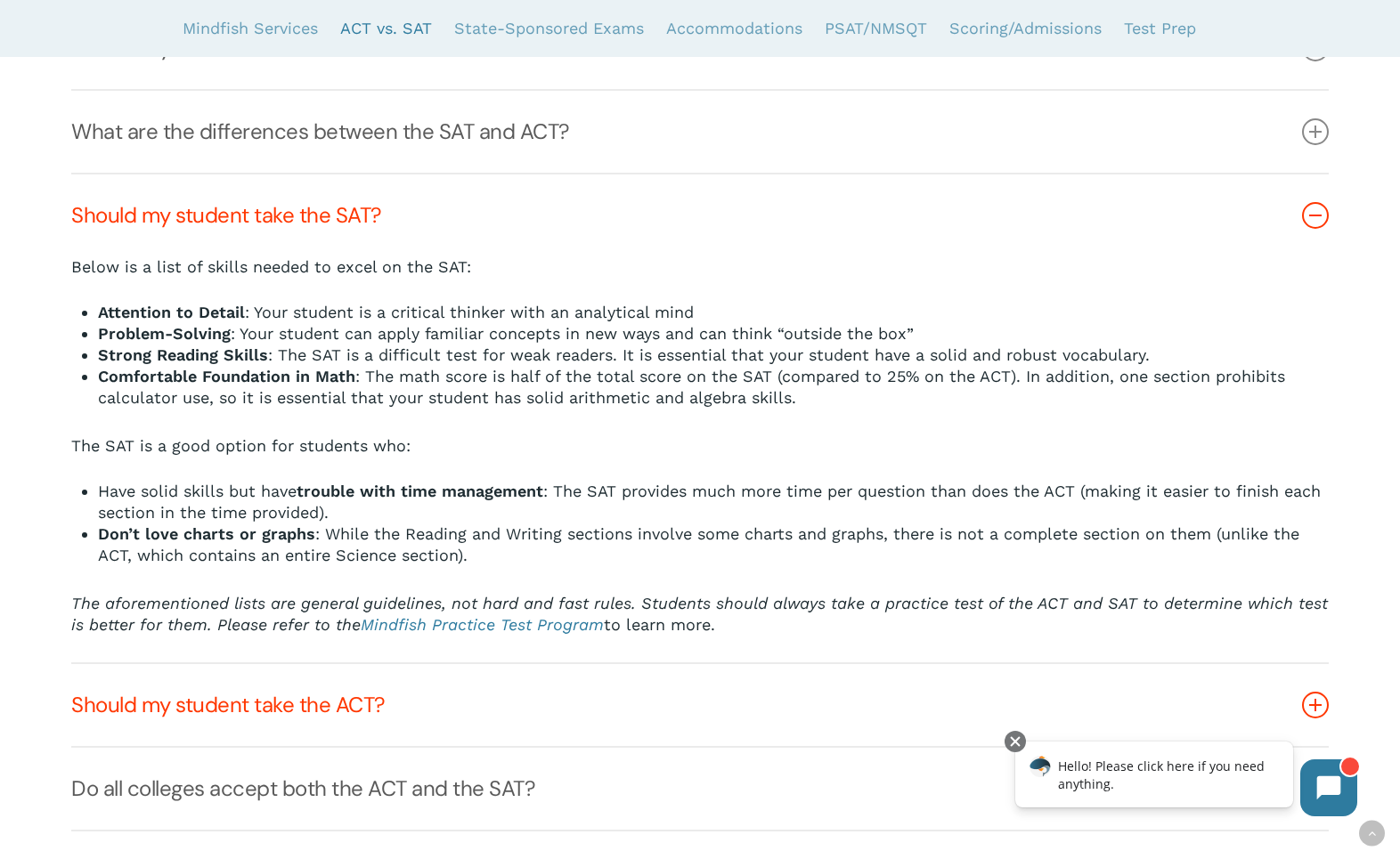
click at [365, 669] on link "Should my student take the ACT?" at bounding box center [699, 704] width 1257 height 81
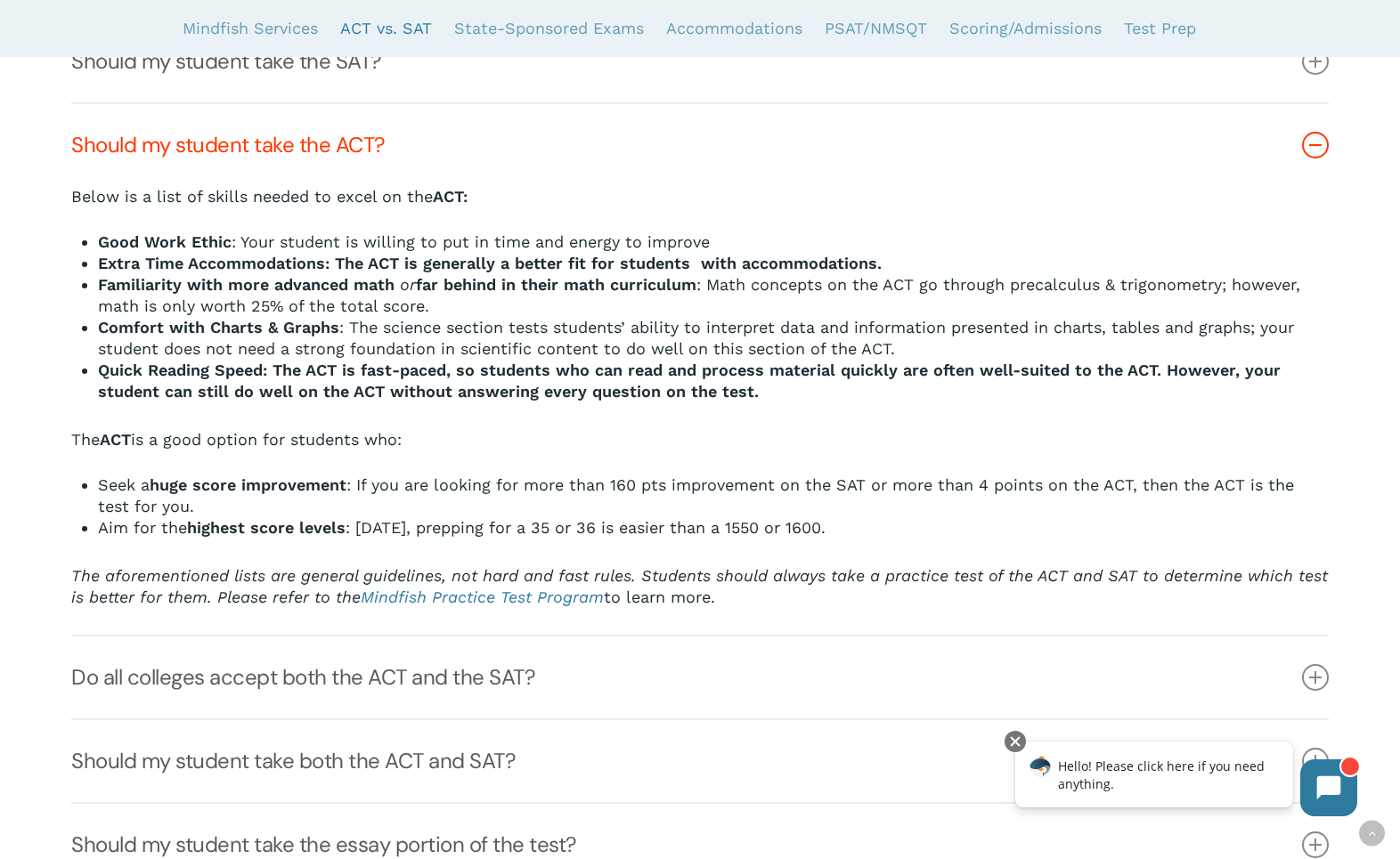
scroll to position [2577, 0]
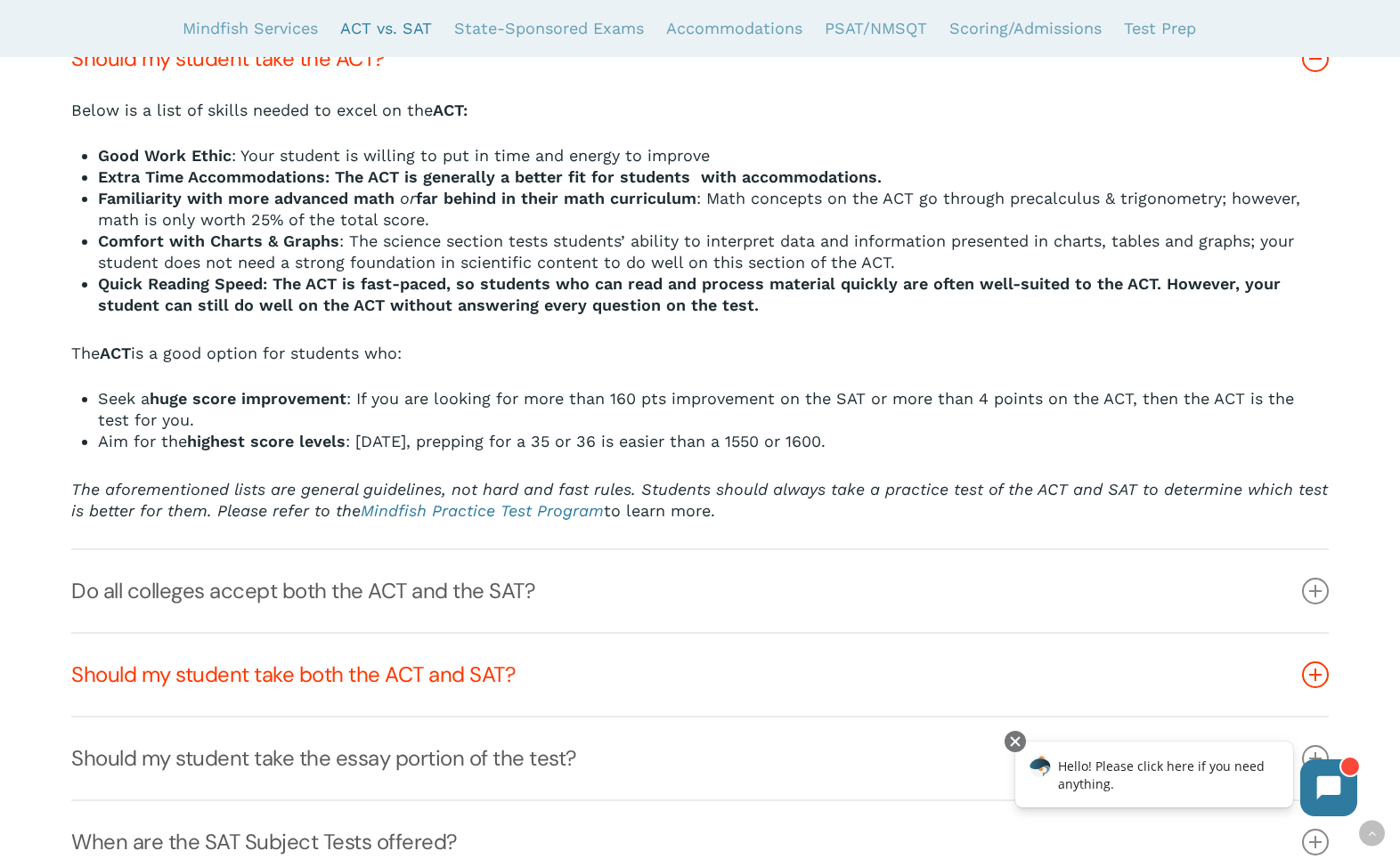
click at [372, 667] on link "Should my student take both the ACT and SAT?" at bounding box center [699, 674] width 1257 height 81
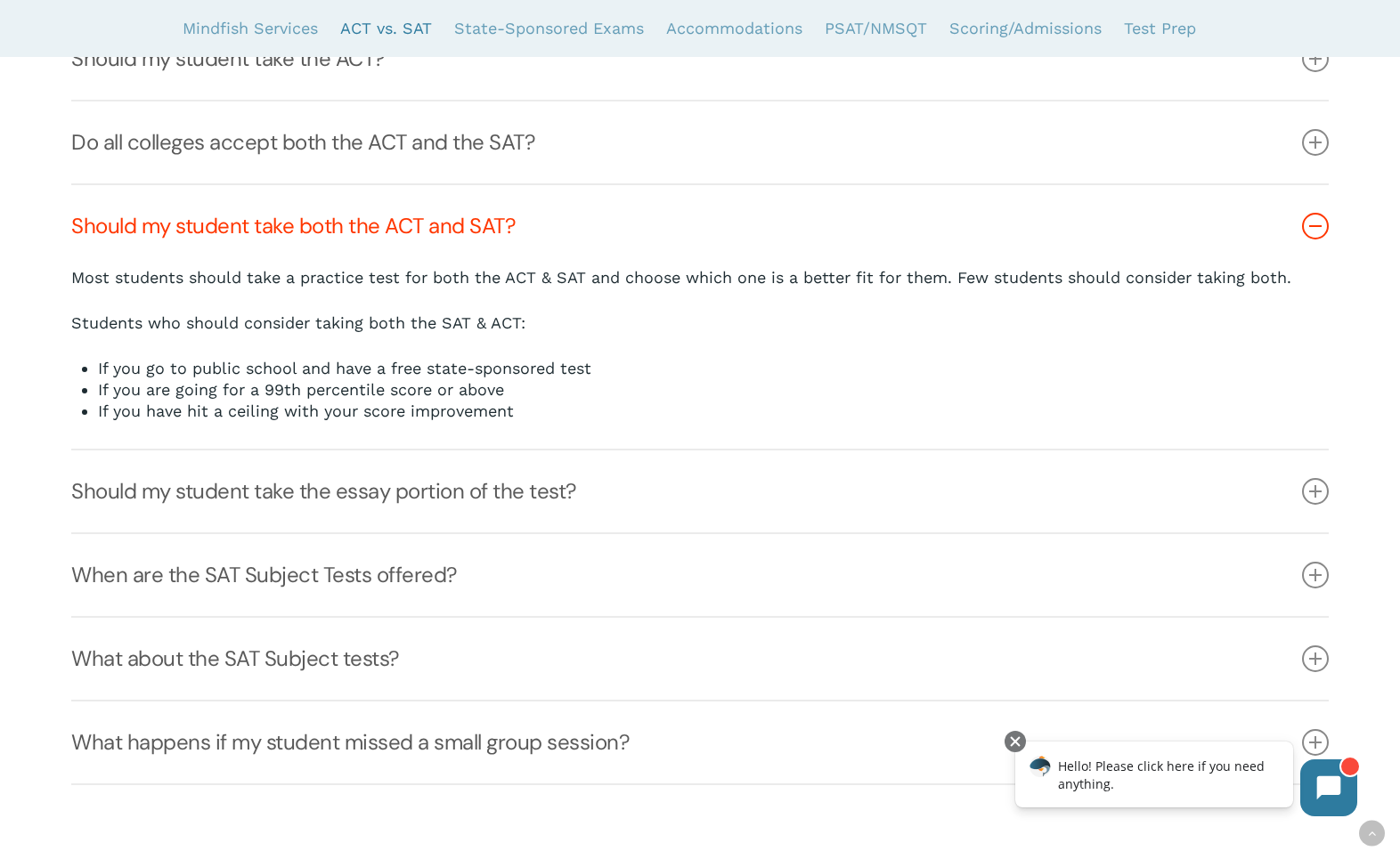
click at [599, 234] on link "Should my student take both the ACT and SAT?" at bounding box center [699, 226] width 1257 height 81
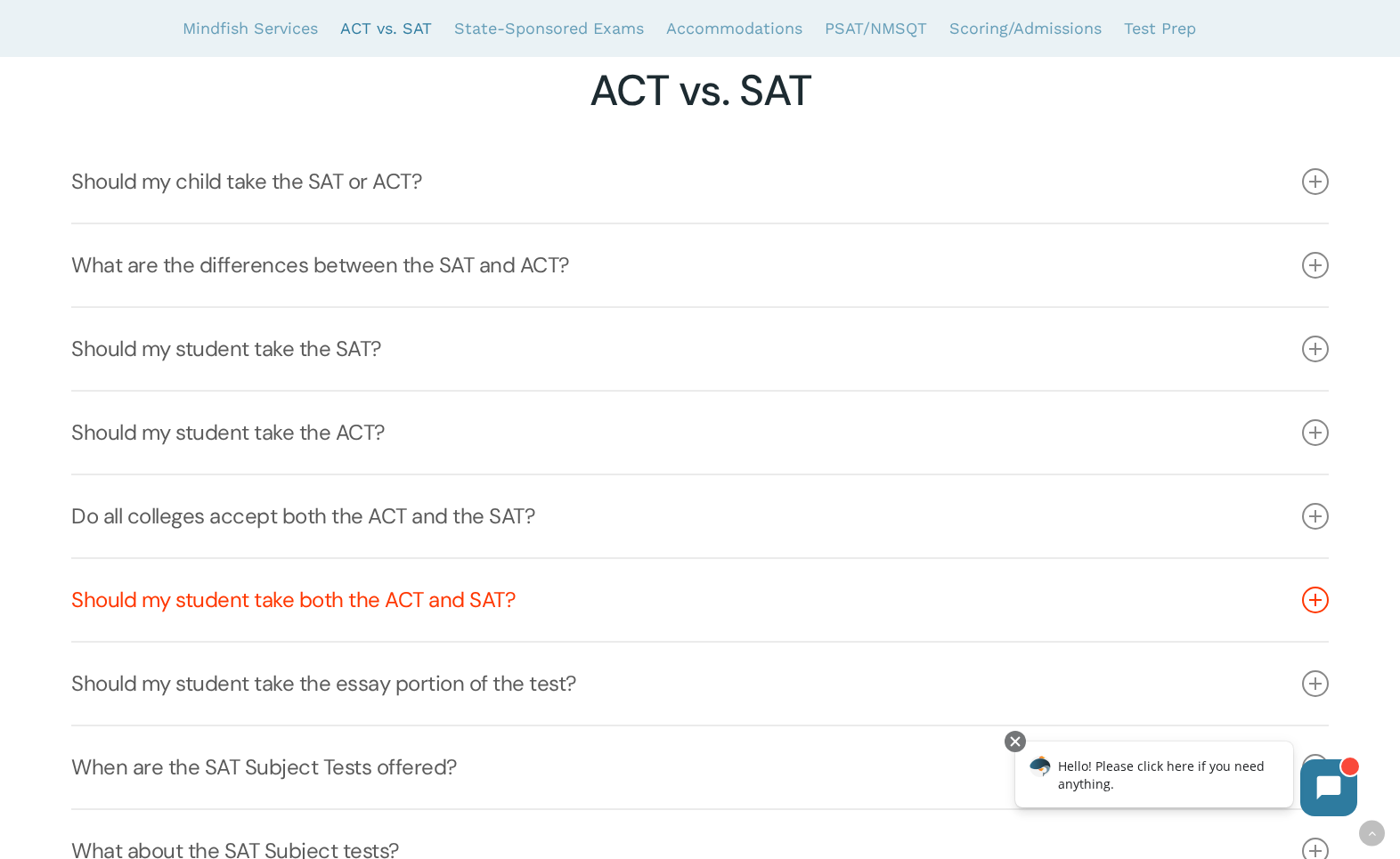
scroll to position [2199, 0]
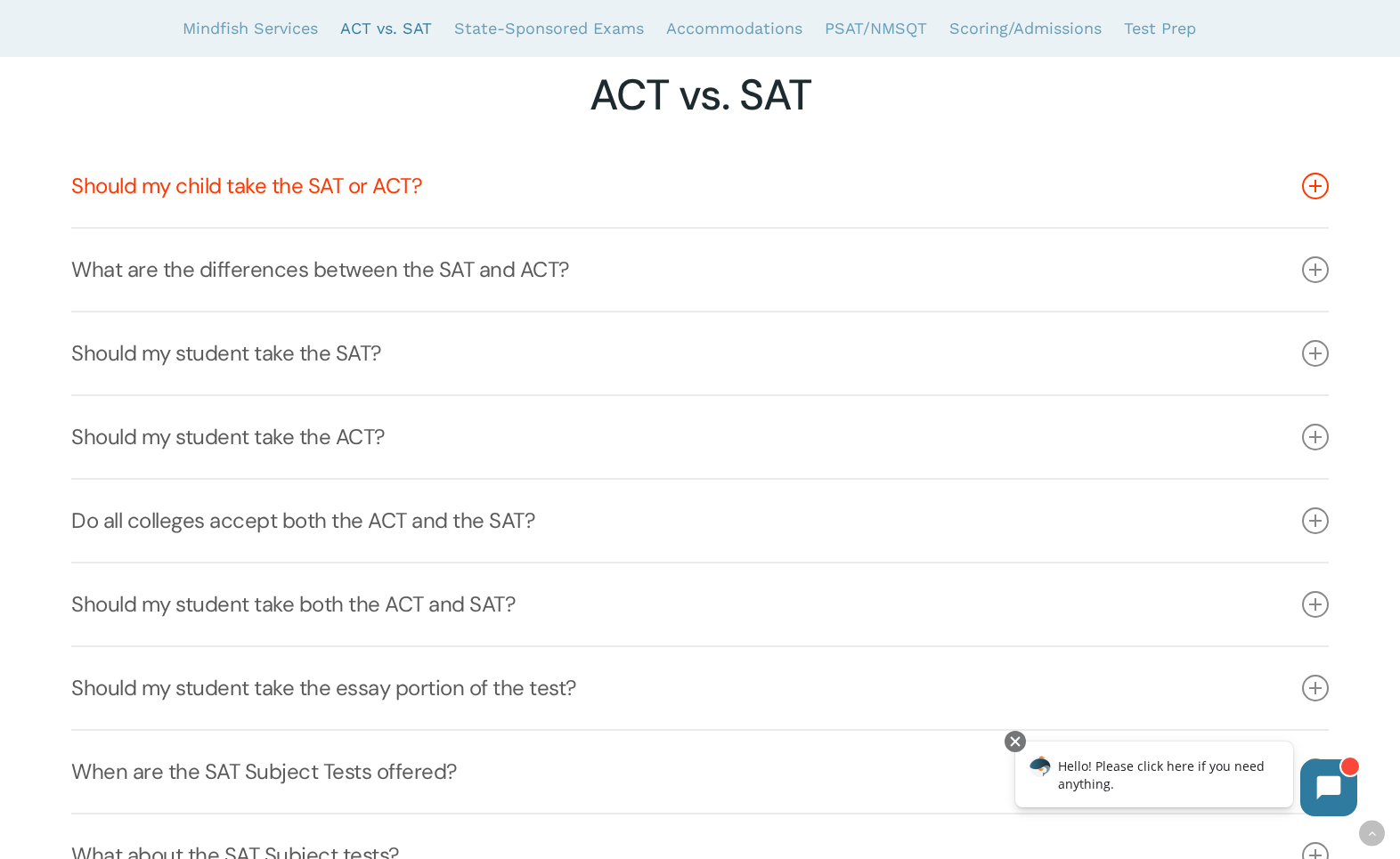
click at [625, 165] on link "Should my child take the SAT or ACT?" at bounding box center [699, 185] width 1257 height 81
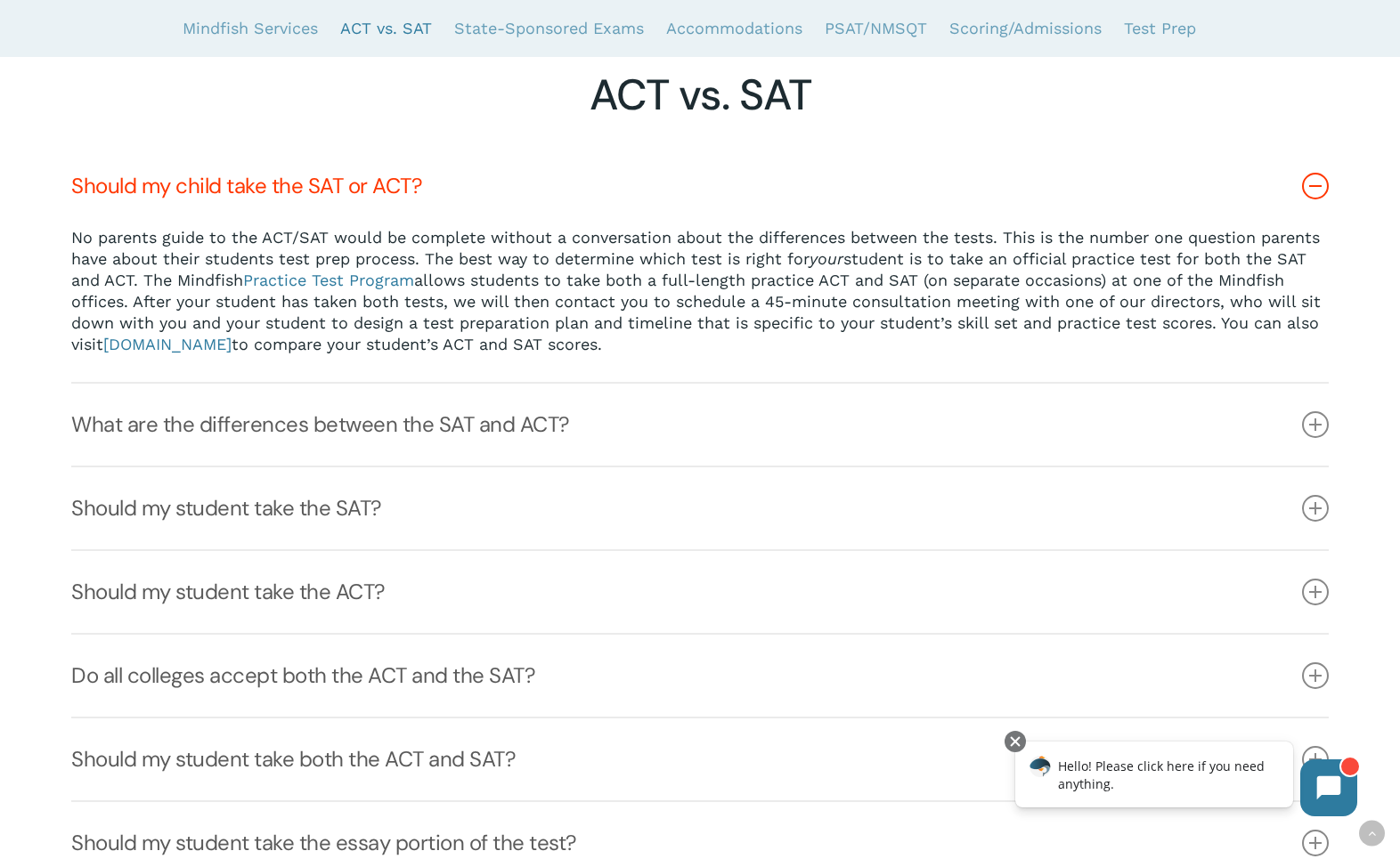
click at [625, 167] on link "Should my child take the SAT or ACT?" at bounding box center [699, 185] width 1257 height 81
